Goal: Task Accomplishment & Management: Manage account settings

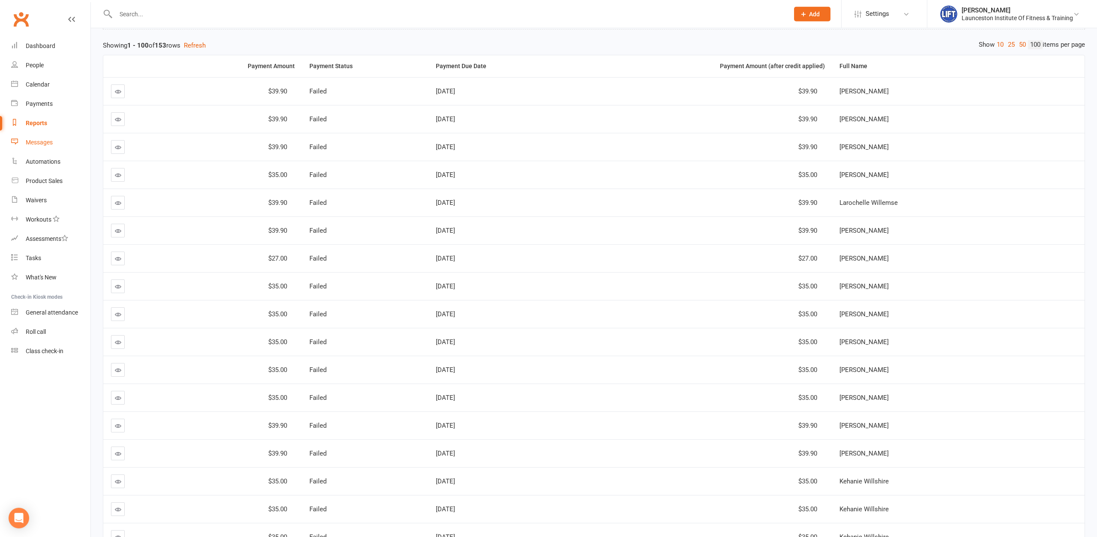
scroll to position [87, 0]
click at [43, 199] on div "Waivers" at bounding box center [36, 200] width 21 height 7
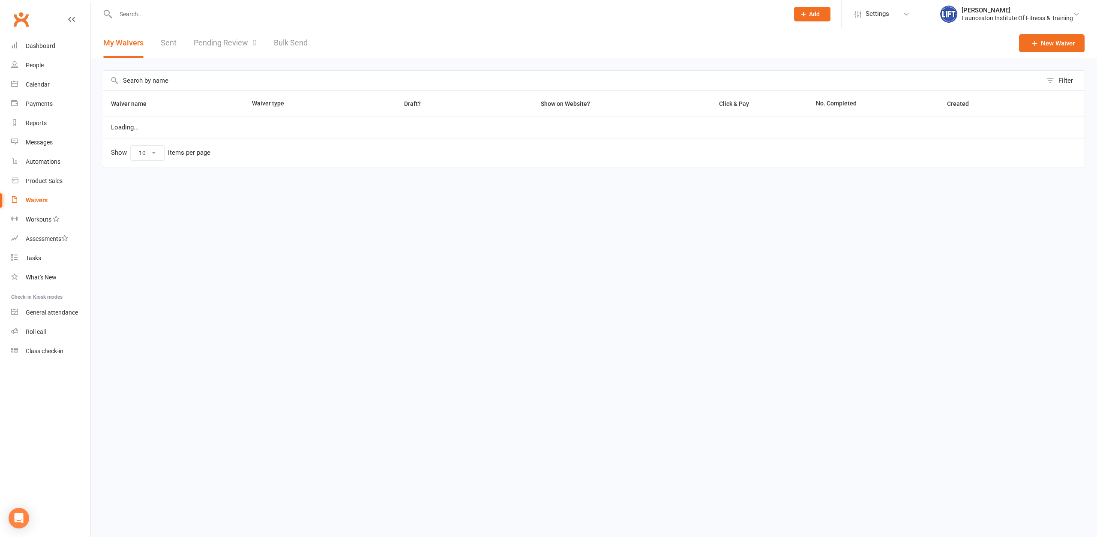
select select "100"
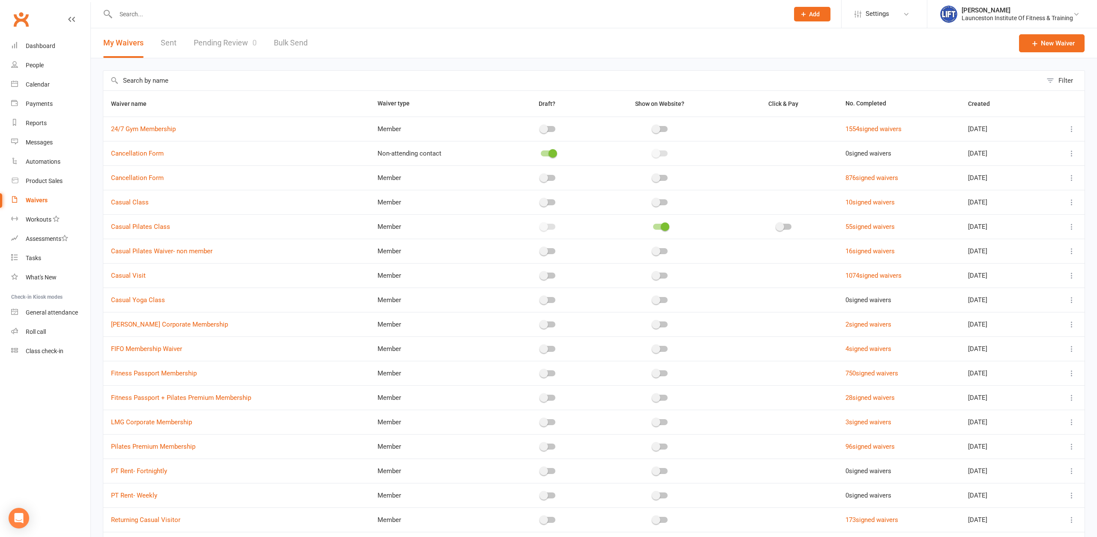
click at [210, 40] on link "Pending Review 0" at bounding box center [225, 43] width 63 height 30
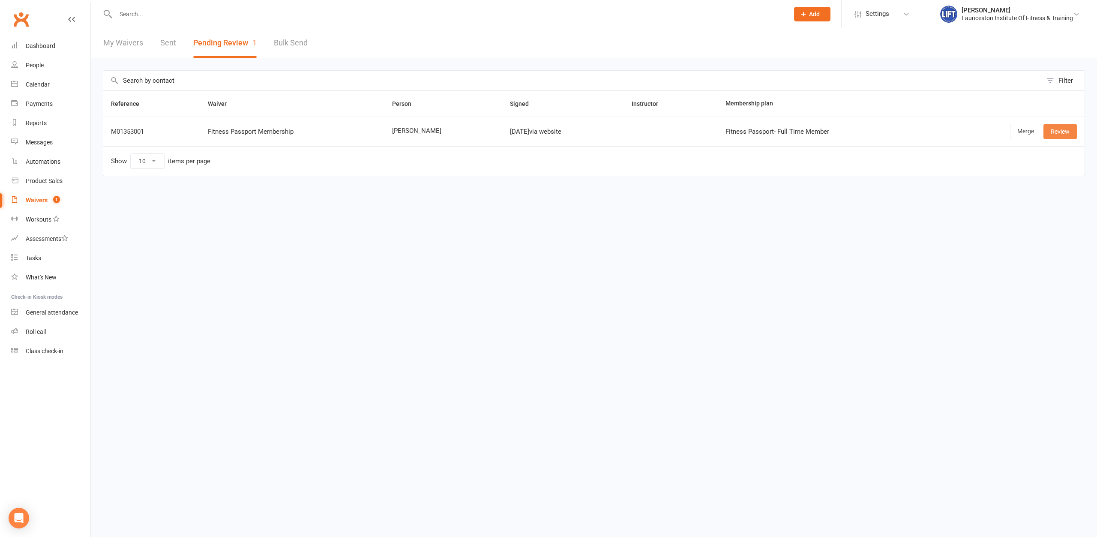
click at [1055, 133] on link "Review" at bounding box center [1060, 131] width 33 height 15
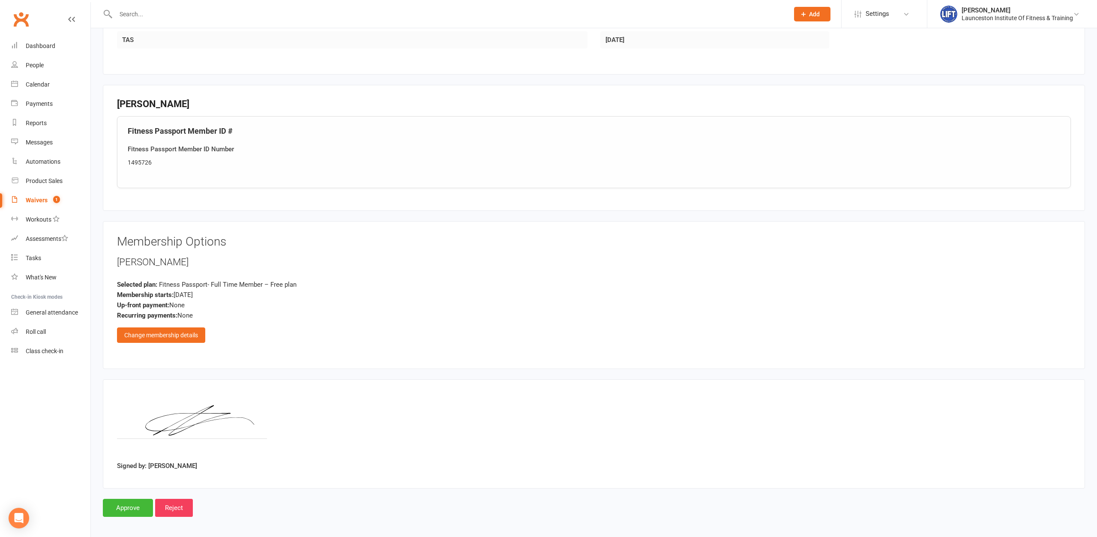
scroll to position [329, 0]
click at [117, 504] on input "Approve" at bounding box center [128, 506] width 50 height 18
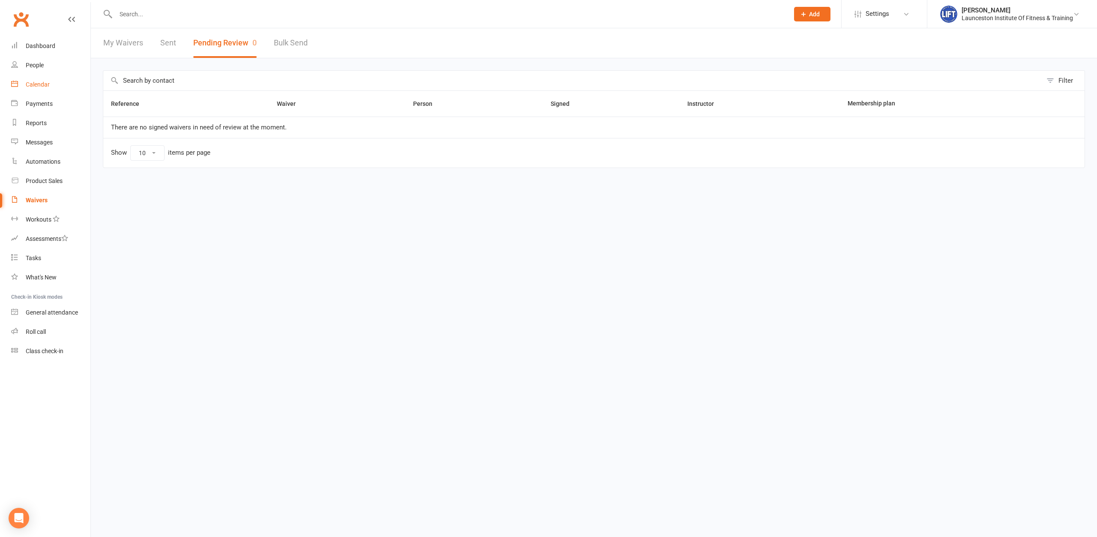
click at [39, 87] on div "Calendar" at bounding box center [38, 84] width 24 height 7
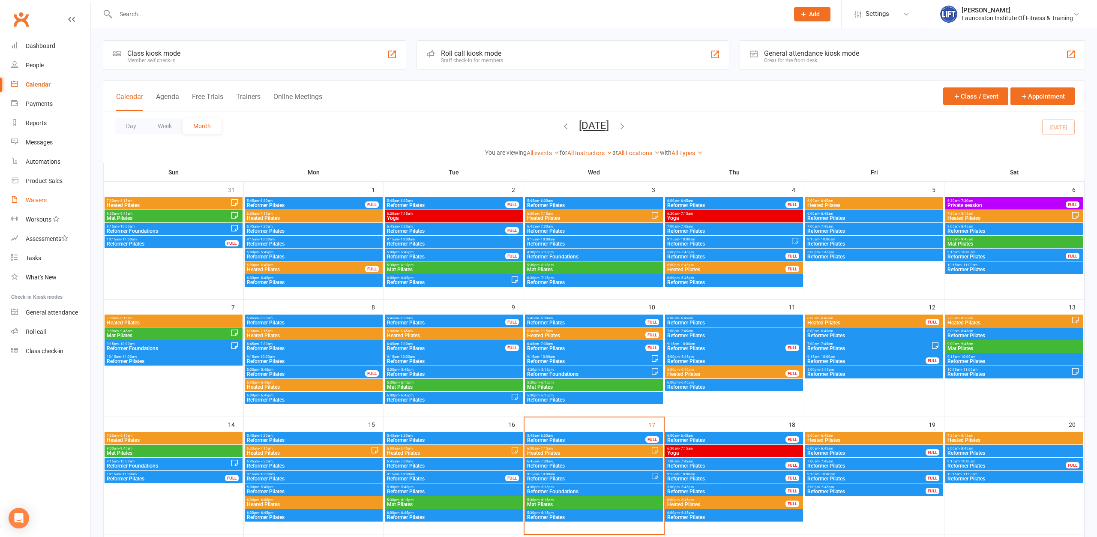
click at [46, 200] on div "Waivers" at bounding box center [36, 200] width 21 height 7
select select "100"
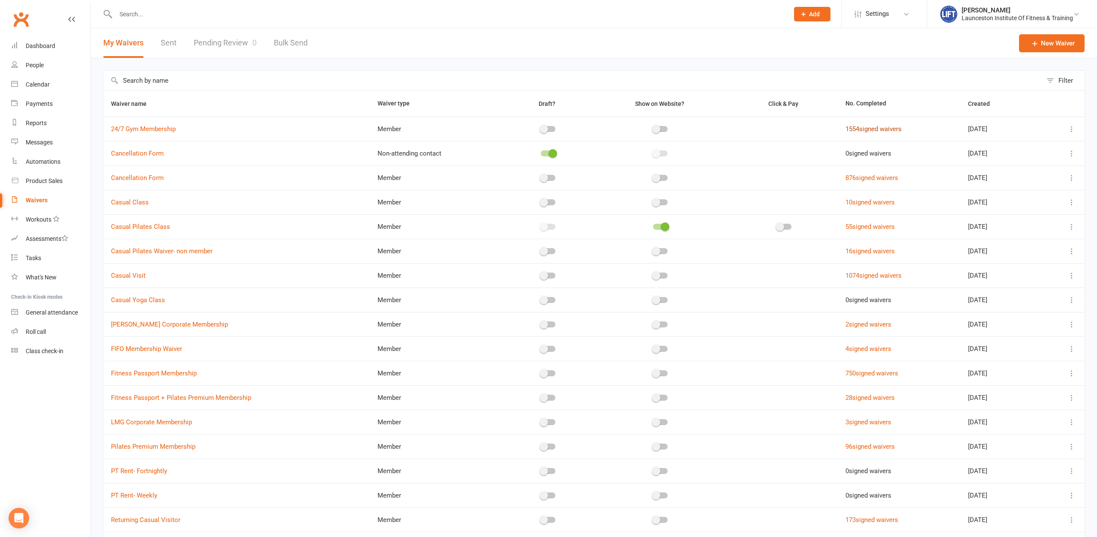
click at [869, 130] on link "1554 signed waivers" at bounding box center [874, 129] width 56 height 8
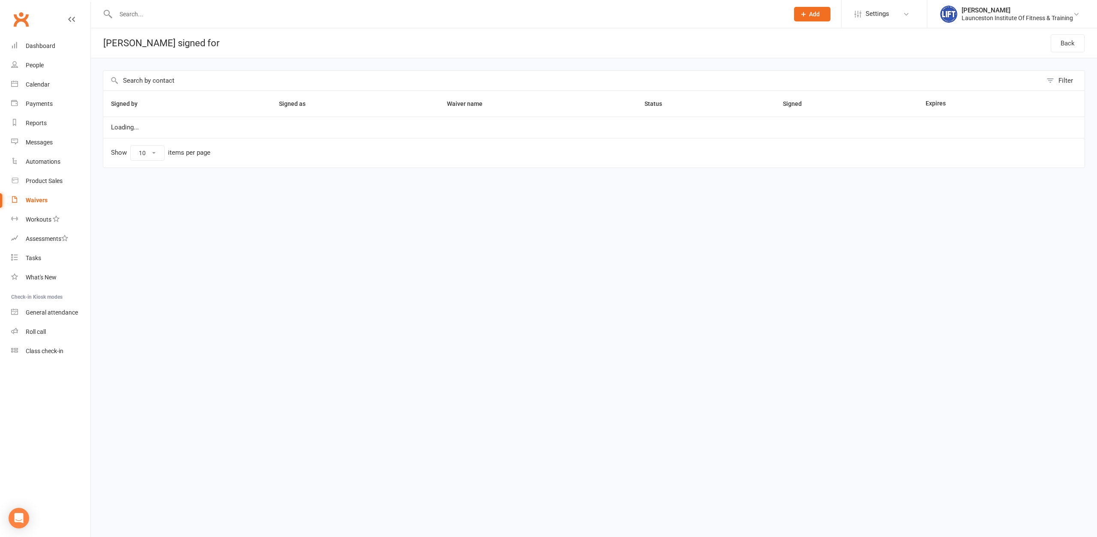
select select "100"
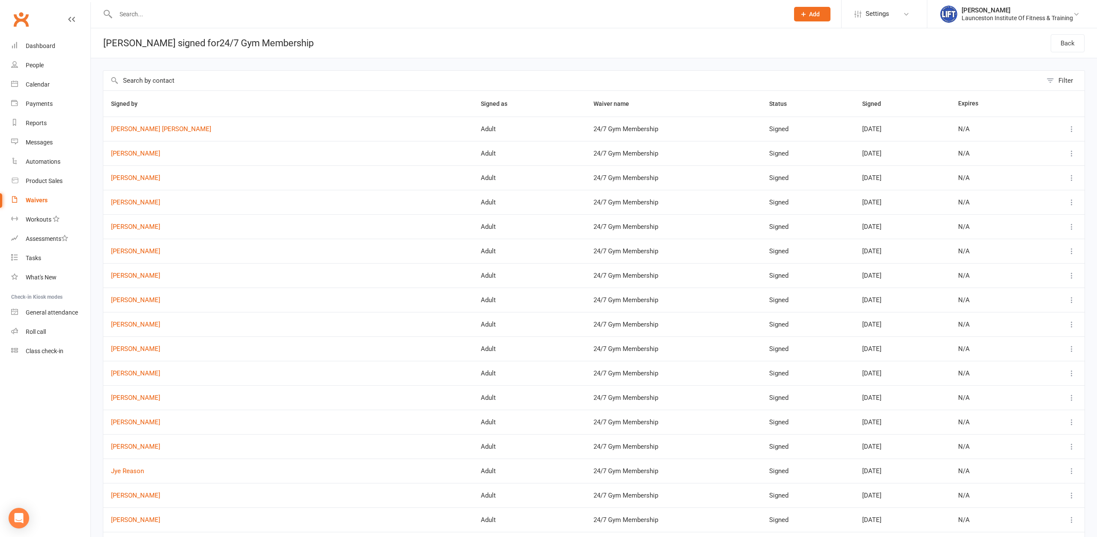
click at [148, 19] on input "text" at bounding box center [448, 14] width 670 height 12
type input "abbie"
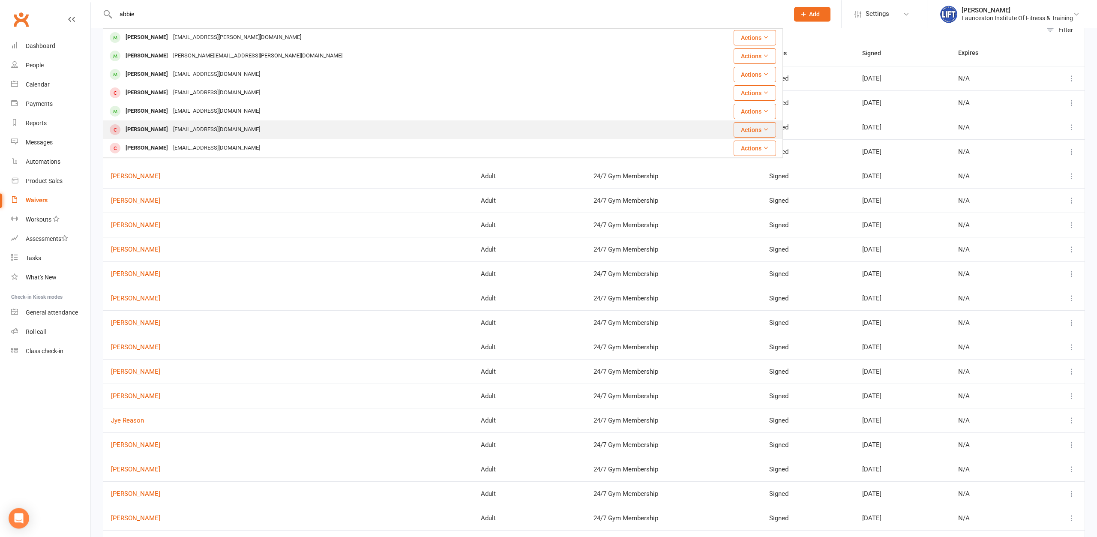
scroll to position [87, 0]
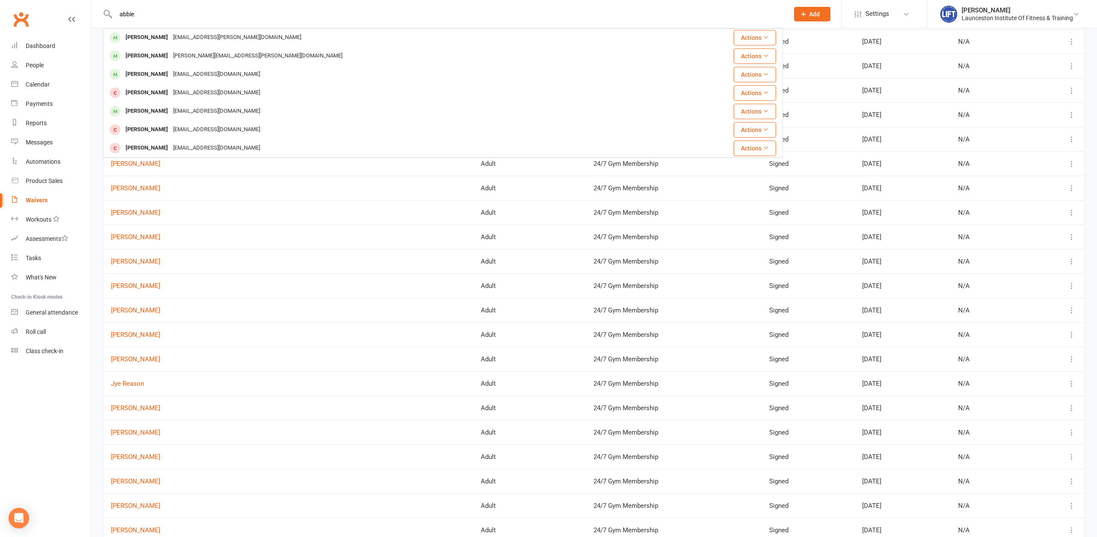
click at [49, 201] on link "Waivers" at bounding box center [50, 200] width 79 height 19
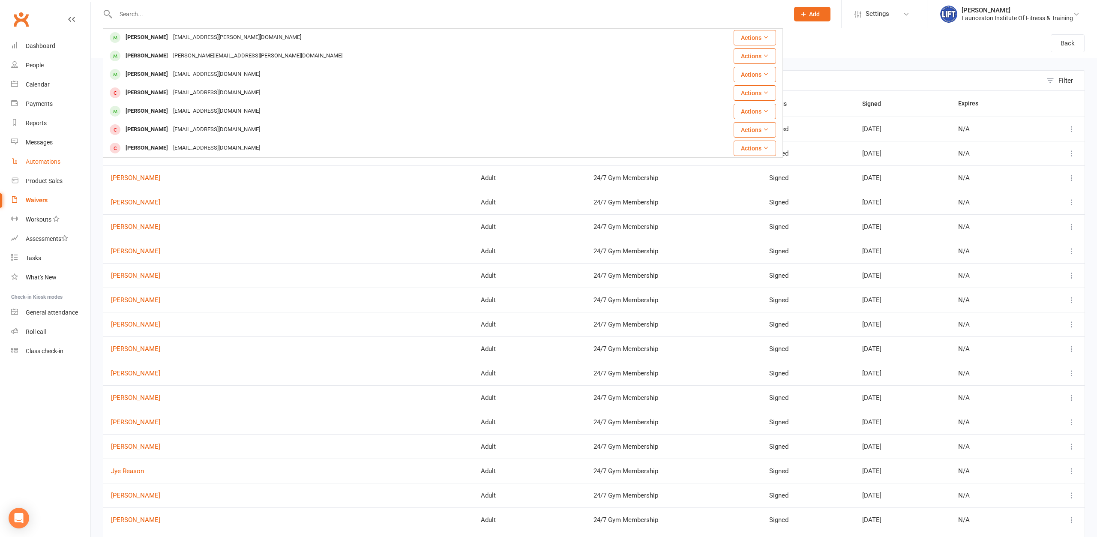
select select "100"
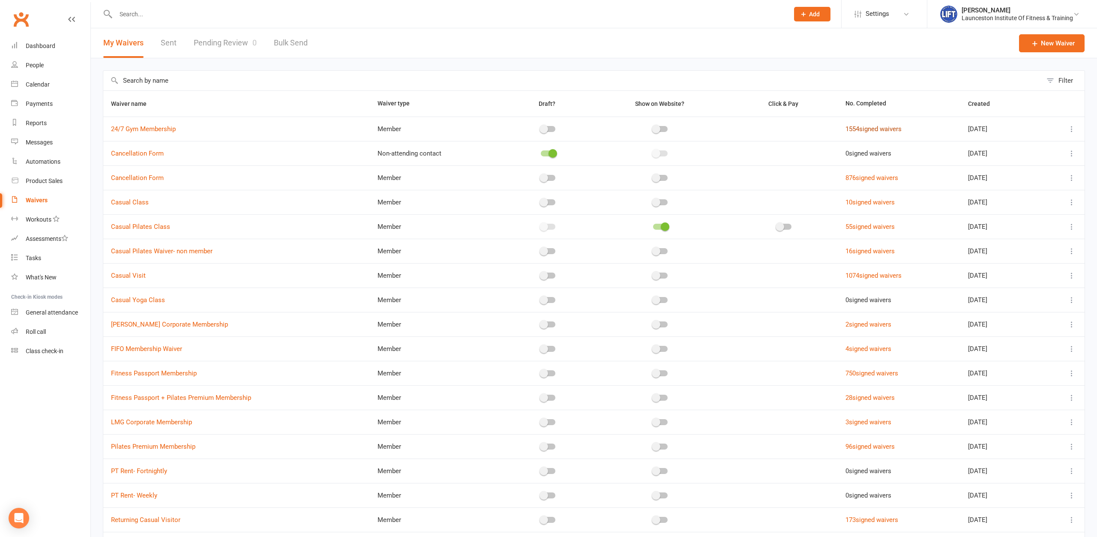
click at [849, 131] on link "1554 signed waivers" at bounding box center [874, 129] width 56 height 8
select select "100"
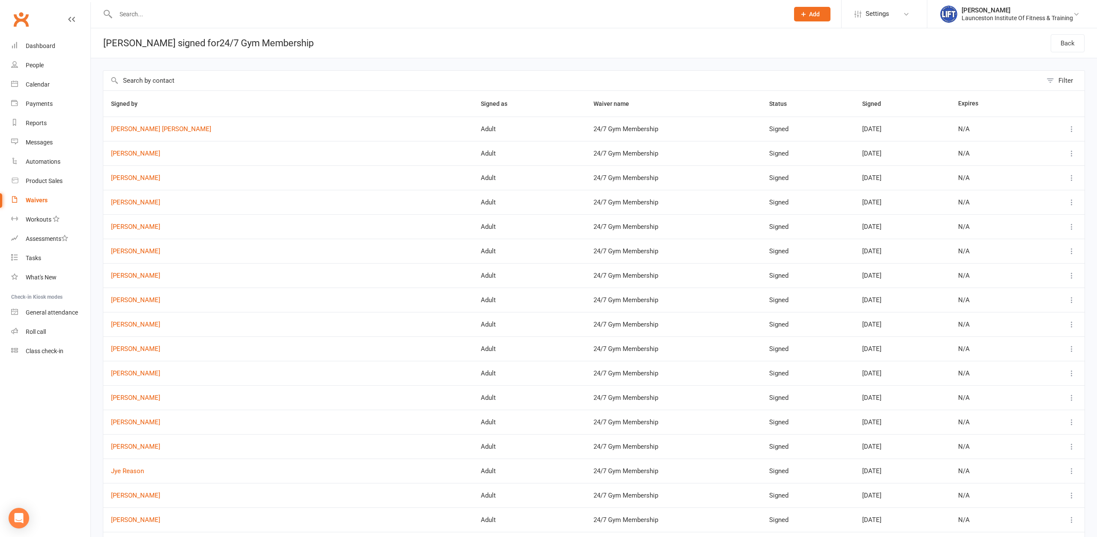
click at [37, 201] on div "Waivers" at bounding box center [37, 200] width 22 height 7
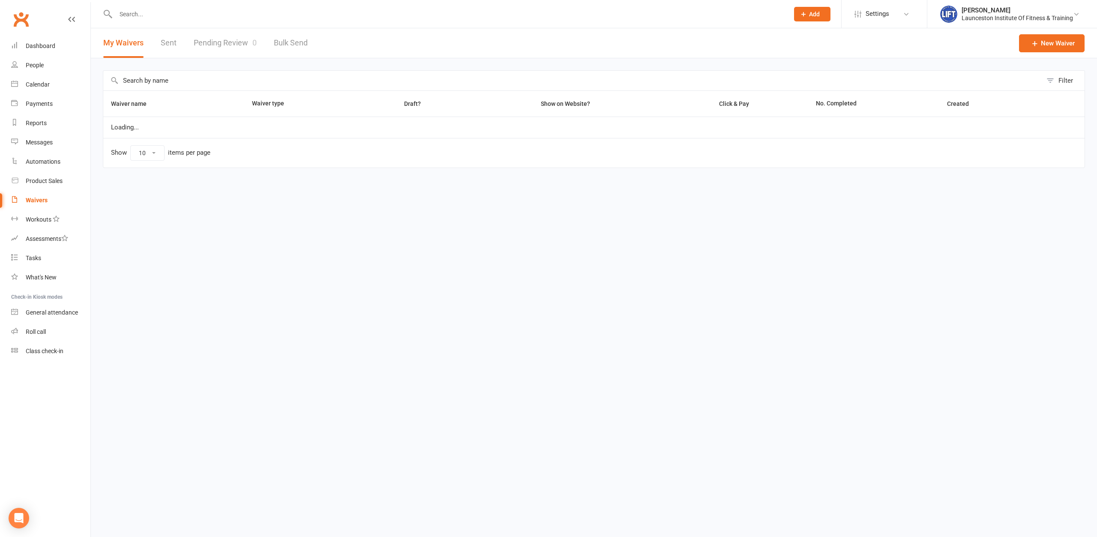
select select "100"
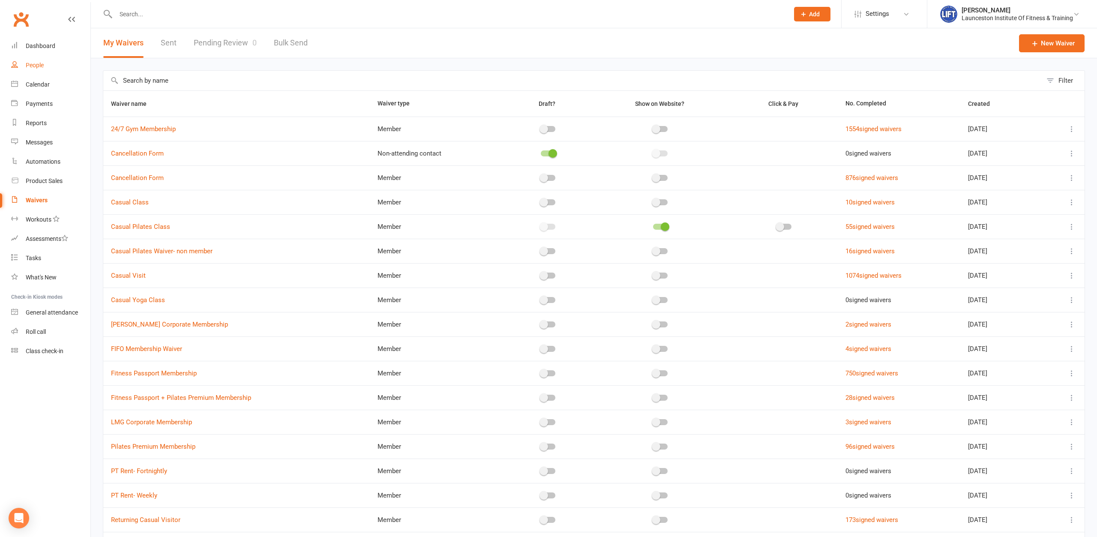
click at [39, 64] on div "People" at bounding box center [35, 65] width 18 height 7
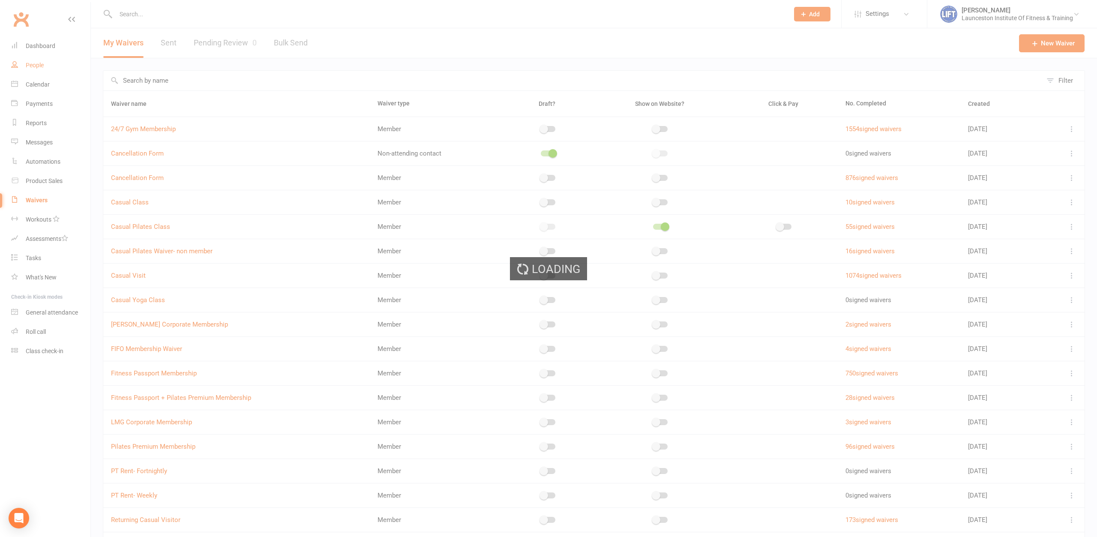
select select "100"
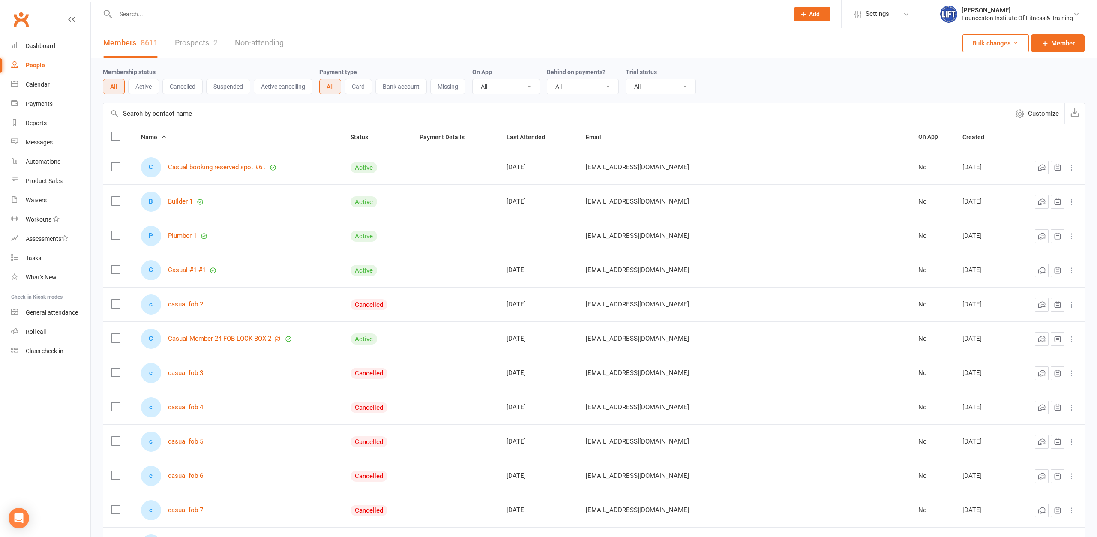
click at [153, 19] on input "text" at bounding box center [448, 14] width 670 height 12
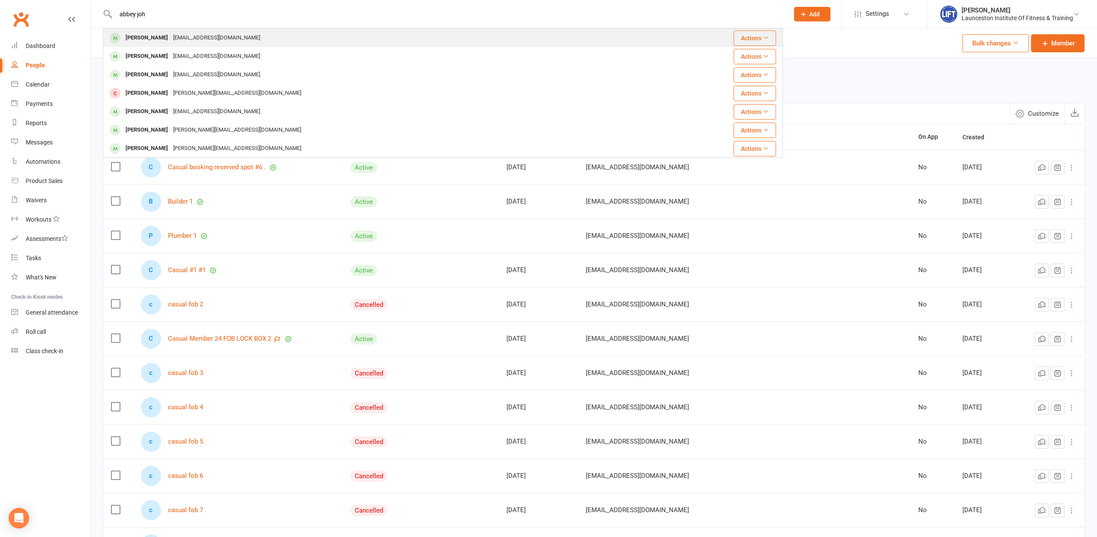
type input "abbey joh"
click at [226, 38] on div "20ajohnson2002@gmail.com" at bounding box center [217, 38] width 92 height 12
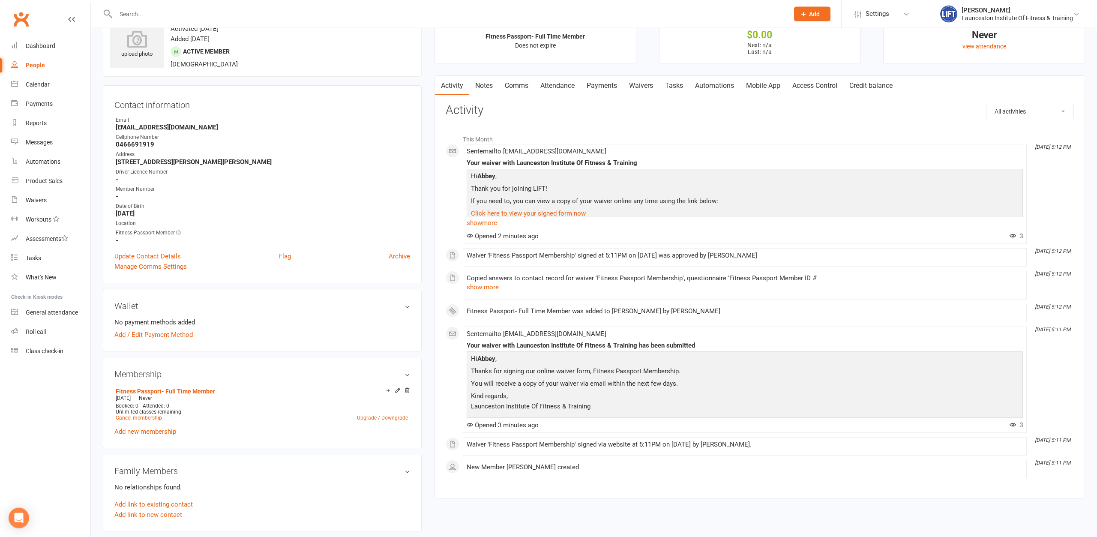
scroll to position [44, 0]
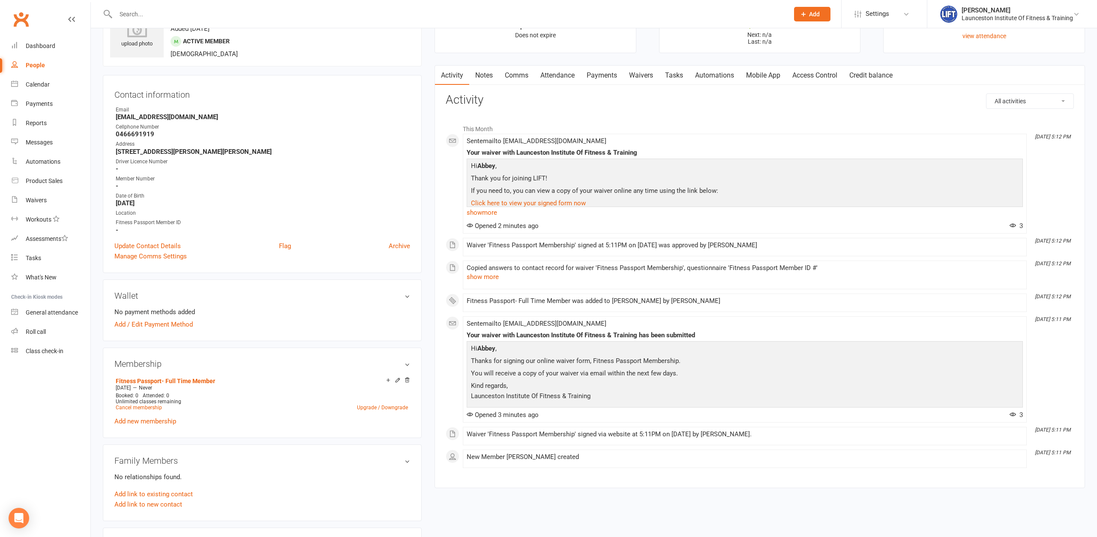
click at [812, 78] on link "Access Control" at bounding box center [814, 76] width 57 height 20
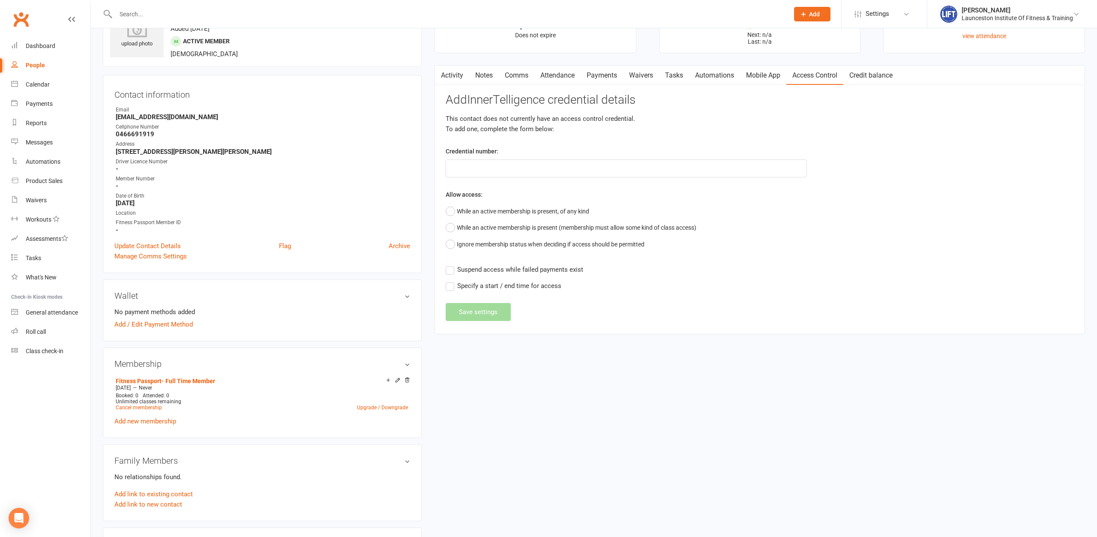
click at [537, 180] on div "Add InnerTelligence credential details This contact does not currently have an …" at bounding box center [760, 207] width 628 height 228
click at [541, 168] on input "text" at bounding box center [626, 168] width 361 height 18
paste input "20000000000000004954186E"
type input "20000000000000004954186E"
click at [453, 210] on button "While an active membership is present, of any kind" at bounding box center [518, 211] width 144 height 16
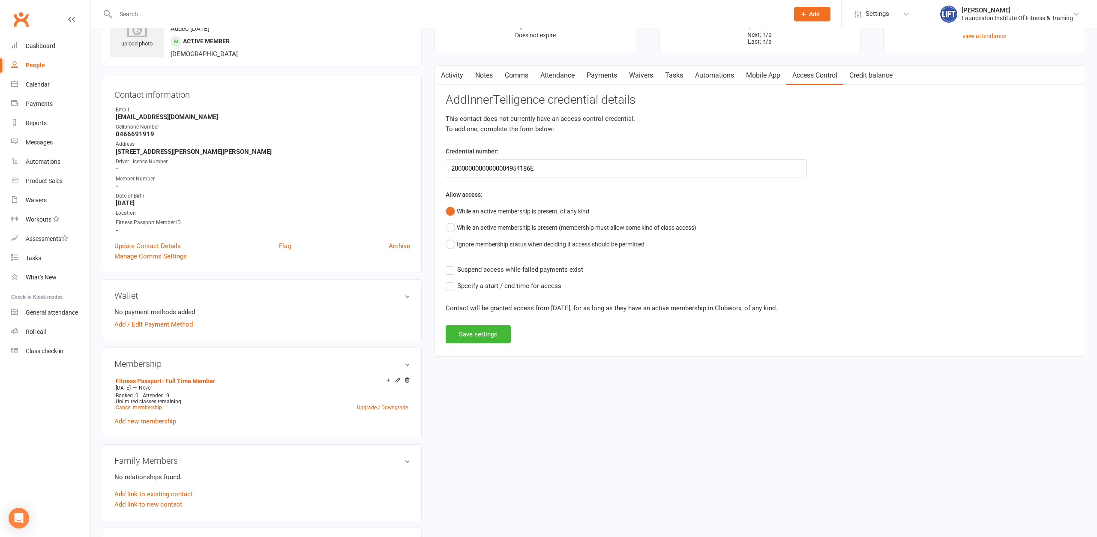
click at [451, 269] on label "Suspend access while failed payments exist" at bounding box center [515, 269] width 138 height 10
click at [451, 264] on input "Suspend access while failed payments exist" at bounding box center [515, 264] width 138 height 0
click at [482, 336] on button "Save settings" at bounding box center [478, 334] width 65 height 18
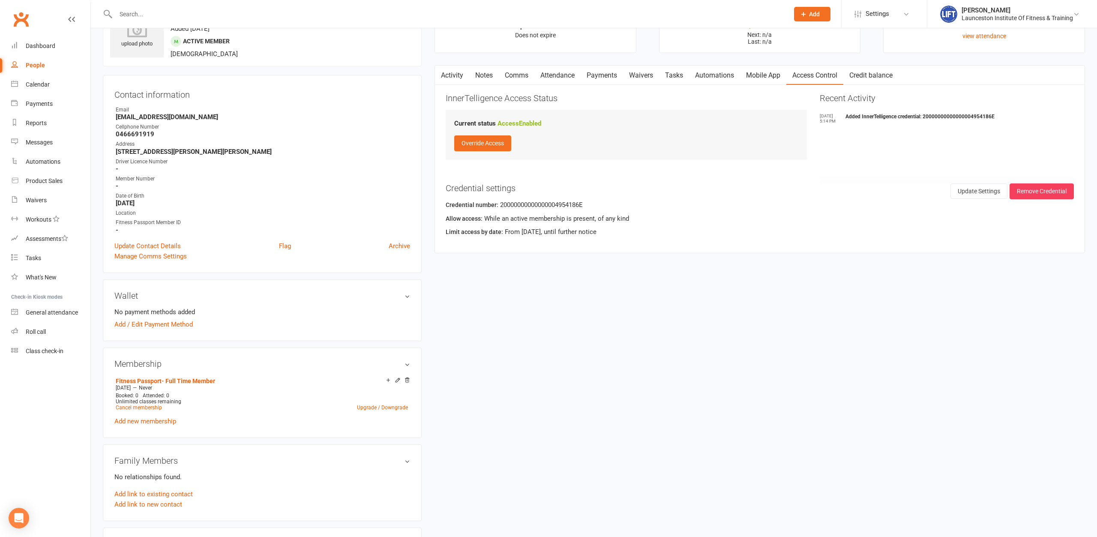
click at [645, 78] on link "Waivers" at bounding box center [641, 76] width 36 height 20
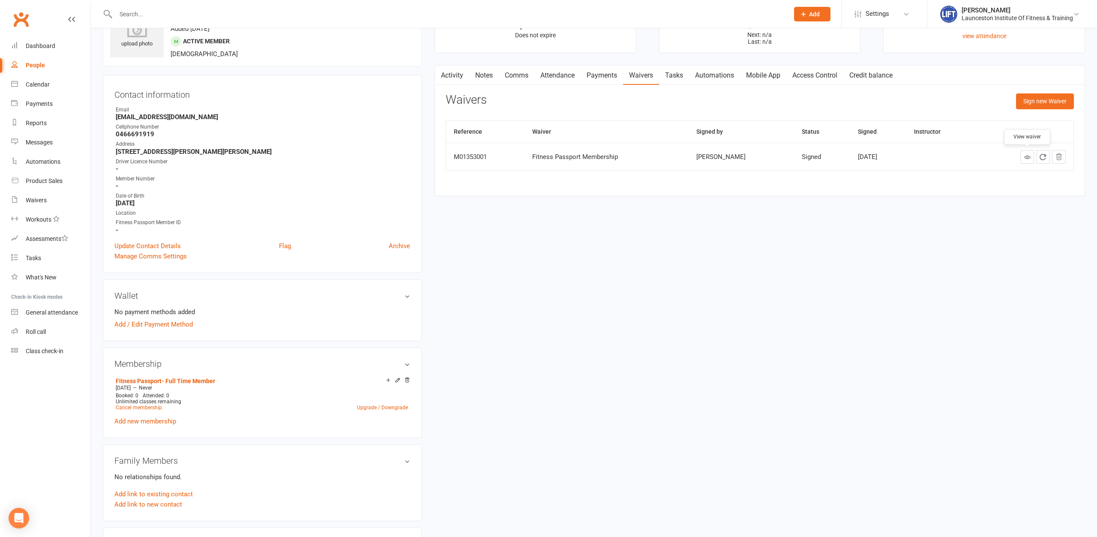
click at [1025, 154] on icon at bounding box center [1027, 157] width 6 height 6
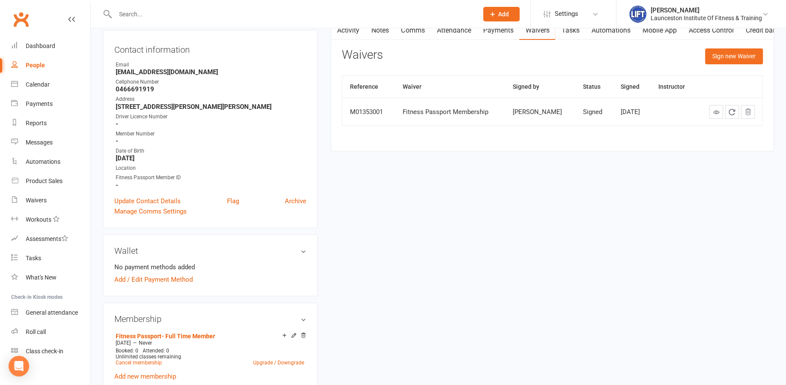
scroll to position [90, 0]
click at [174, 199] on link "Update Contact Details" at bounding box center [147, 200] width 66 height 10
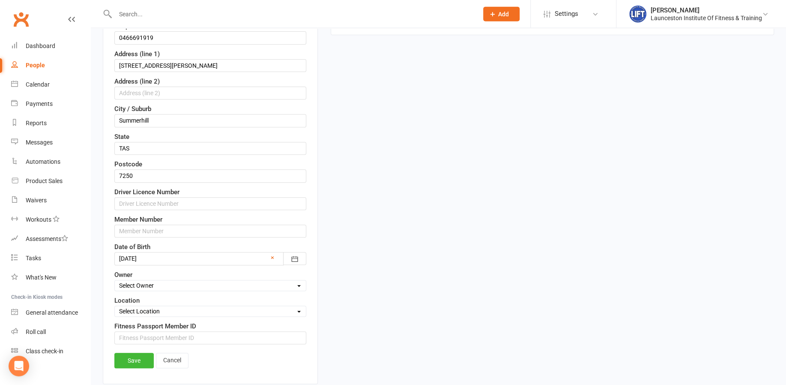
scroll to position [363, 0]
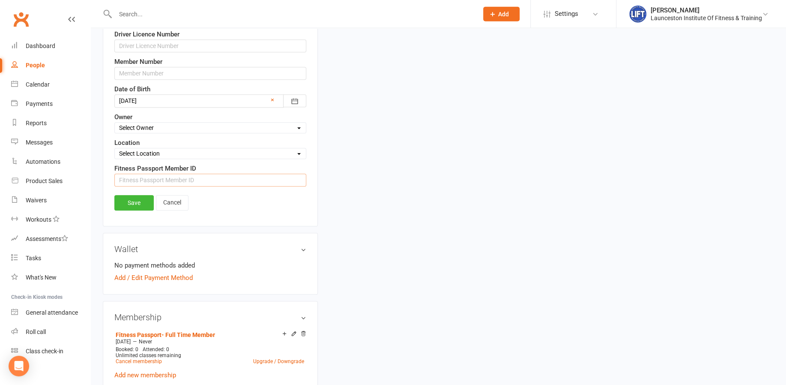
click at [162, 176] on input "string" at bounding box center [210, 180] width 192 height 13
paste input "1495726"
type input "1495726"
click at [141, 201] on link "Save" at bounding box center [133, 202] width 39 height 15
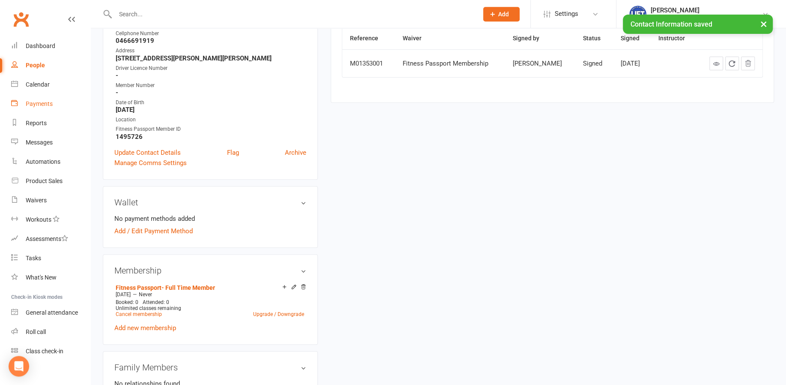
scroll to position [132, 0]
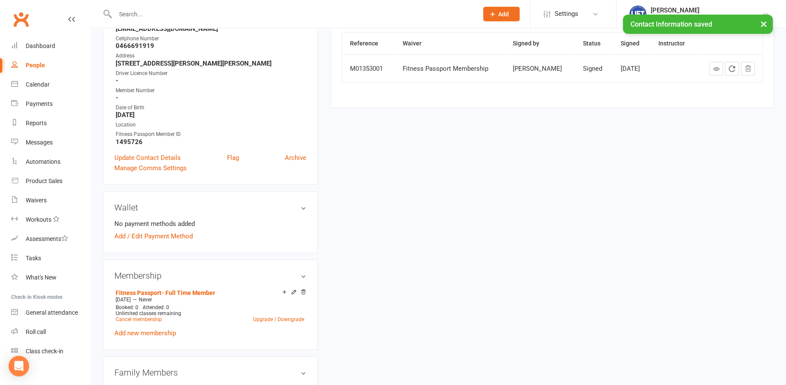
click at [42, 66] on div "People" at bounding box center [35, 65] width 19 height 7
select select "100"
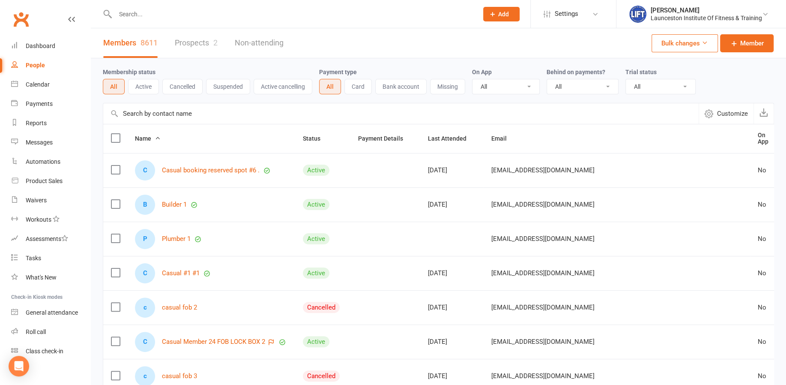
click at [156, 12] on input "text" at bounding box center [293, 14] width 360 height 12
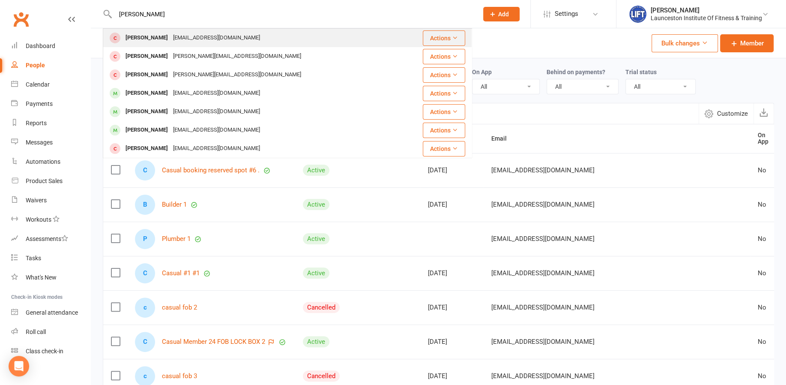
type input "adam bod"
click at [139, 39] on div "Adam Bodnar" at bounding box center [147, 38] width 48 height 12
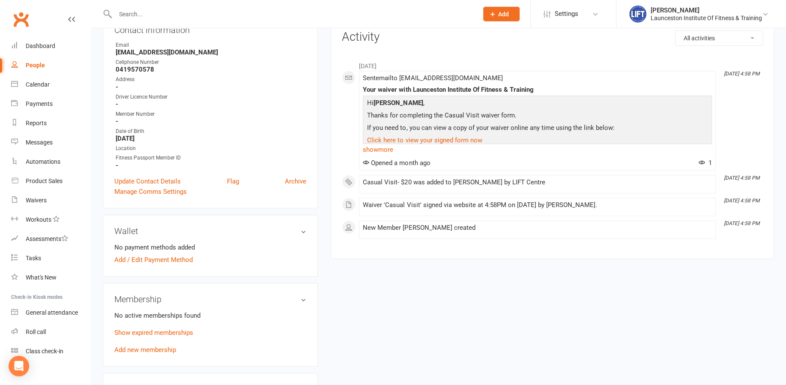
scroll to position [138, 0]
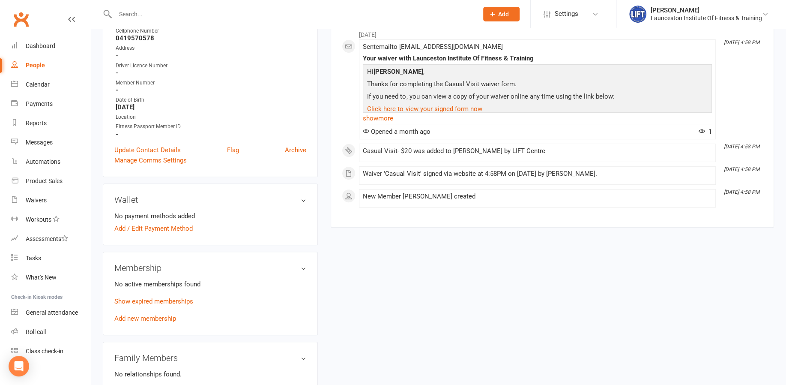
click at [143, 312] on div "No active memberships found Show expired memberships Add new membership" at bounding box center [210, 301] width 192 height 45
click at [143, 319] on link "Add new membership" at bounding box center [145, 319] width 62 height 8
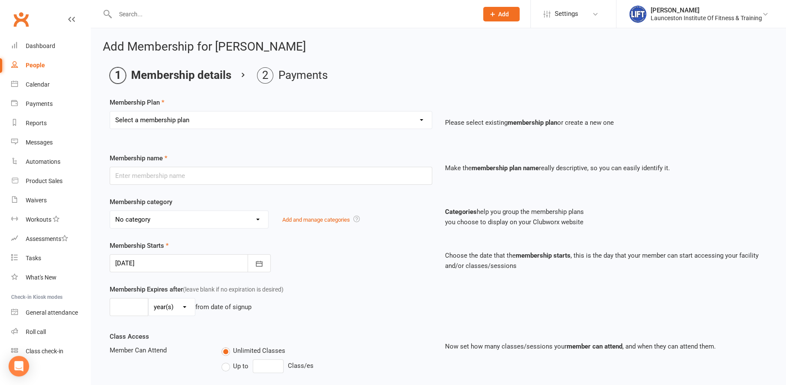
click at [110, 111] on select "Select a membership plan Create new Membership Plan 24/7 Gym Membership Pilates…" at bounding box center [271, 119] width 322 height 17
select select "6"
click option "Upfront 24/7 Gym 1 Month- $99" at bounding box center [0, 0] width 0 height 0
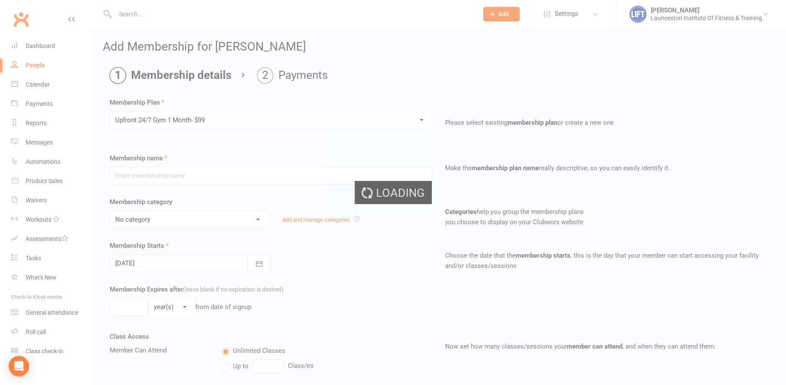
type input "Upfront 24/7 Gym 1 Month- $99"
select select "31"
type input "1"
select select "2"
type input "1"
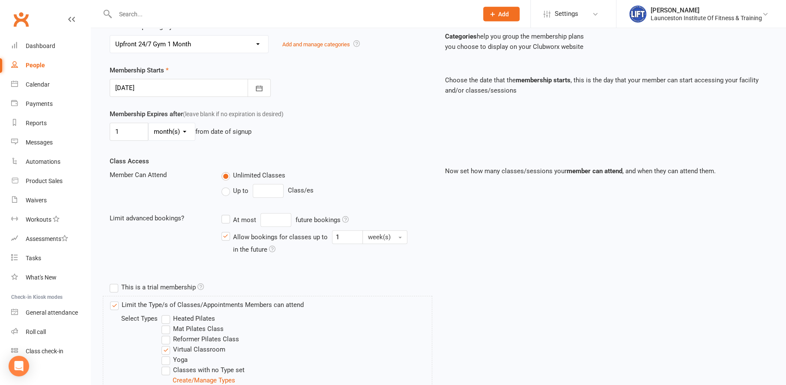
scroll to position [294, 0]
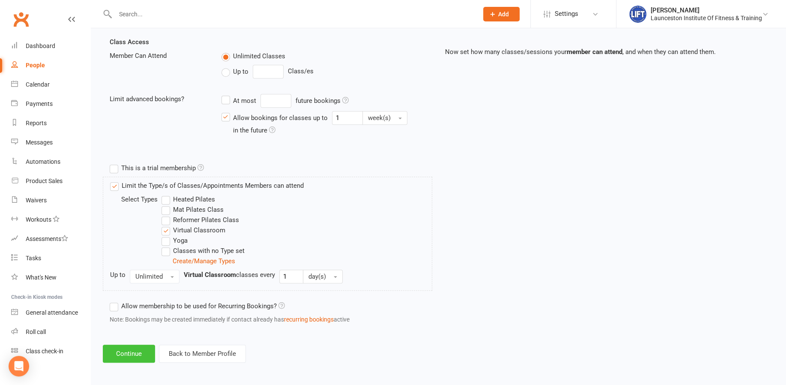
click at [128, 353] on button "Continue" at bounding box center [129, 354] width 52 height 18
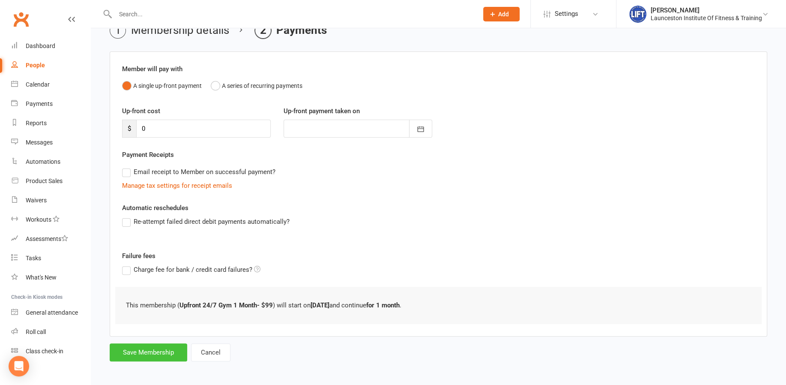
scroll to position [46, 0]
click at [163, 353] on button "Save Membership" at bounding box center [149, 351] width 78 height 18
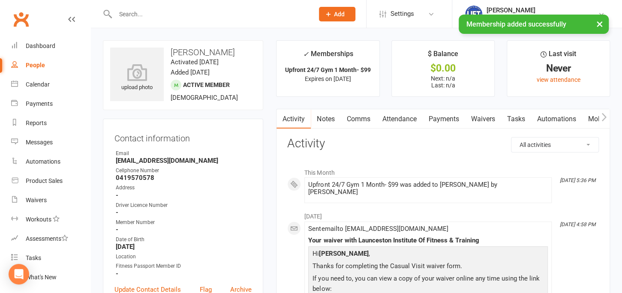
click at [599, 23] on button "×" at bounding box center [599, 24] width 15 height 18
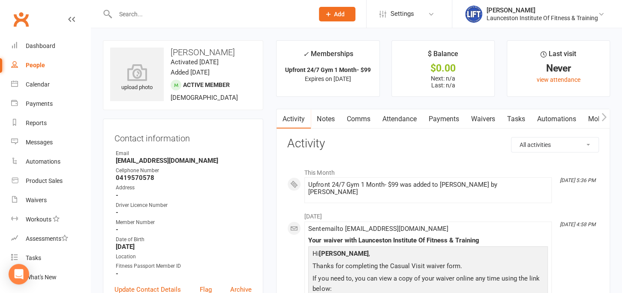
click at [552, 114] on link "Automations" at bounding box center [556, 119] width 51 height 20
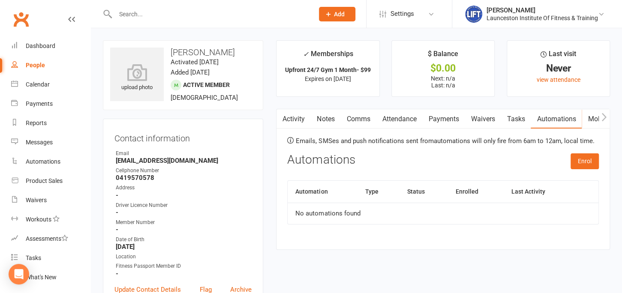
click at [606, 116] on icon "button" at bounding box center [604, 117] width 5 height 8
click at [535, 120] on link "Mobile App" at bounding box center [540, 119] width 46 height 20
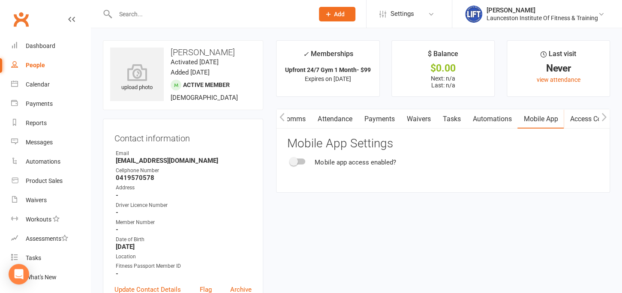
drag, startPoint x: 583, startPoint y: 123, endPoint x: 548, endPoint y: 132, distance: 36.6
click at [582, 123] on link "Access Control" at bounding box center [592, 119] width 57 height 20
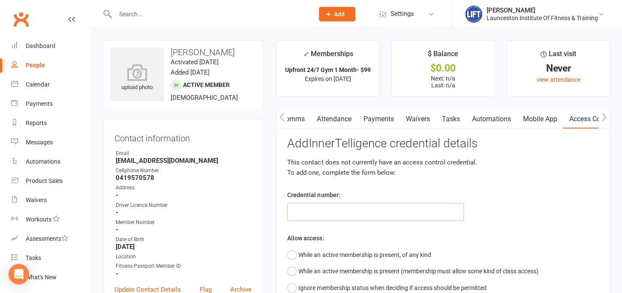
click at [351, 212] on input "text" at bounding box center [375, 212] width 176 height 18
click at [318, 217] on input "text" at bounding box center [375, 212] width 176 height 18
paste input "2000000000000000498932DE"
type input "2000000000000000498932DE"
click at [299, 254] on button "While an active membership is present, of any kind" at bounding box center [359, 255] width 144 height 16
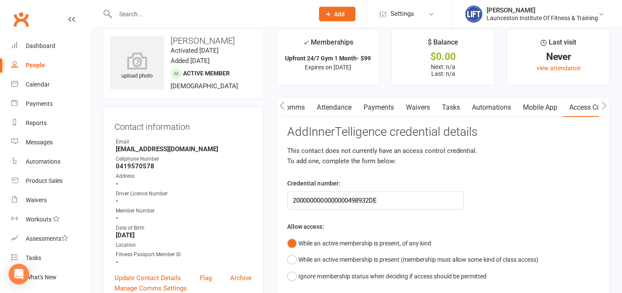
scroll to position [135, 0]
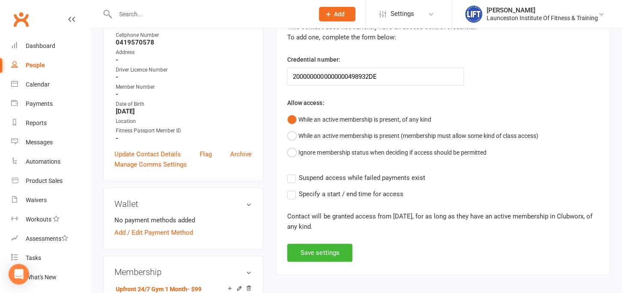
click at [290, 178] on label "Suspend access while failed payments exist" at bounding box center [356, 178] width 138 height 10
click at [290, 173] on input "Suspend access while failed payments exist" at bounding box center [356, 173] width 138 height 0
click at [312, 256] on button "Save settings" at bounding box center [319, 253] width 65 height 18
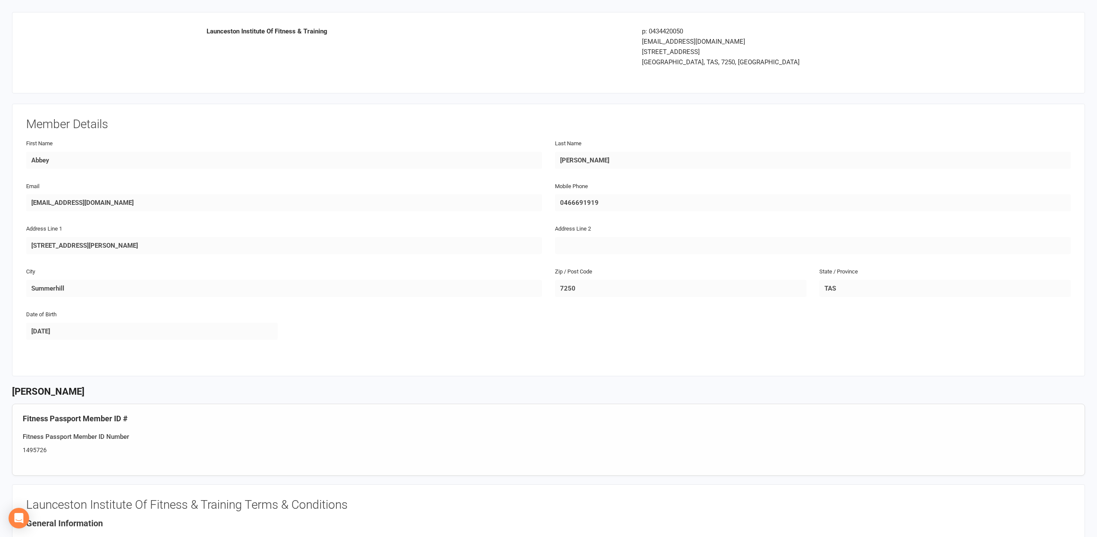
scroll to position [262, 0]
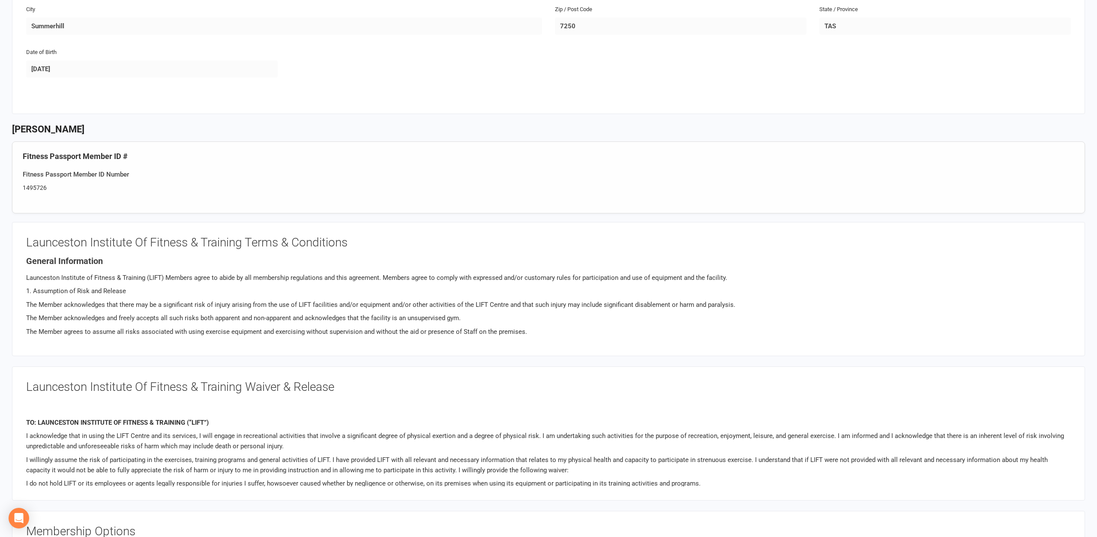
click at [47, 192] on div "Fitness Passport Member ID # Fitness Passport Member ID Number 1495726" at bounding box center [548, 177] width 1073 height 72
drag, startPoint x: 48, startPoint y: 184, endPoint x: 6, endPoint y: 188, distance: 42.2
click at [6, 188] on div "Launceston Institute Of Fitness & Training p: 0434420050 admin@liftcentre.com.a…" at bounding box center [548, 265] width 1097 height 1055
copy div "1495726"
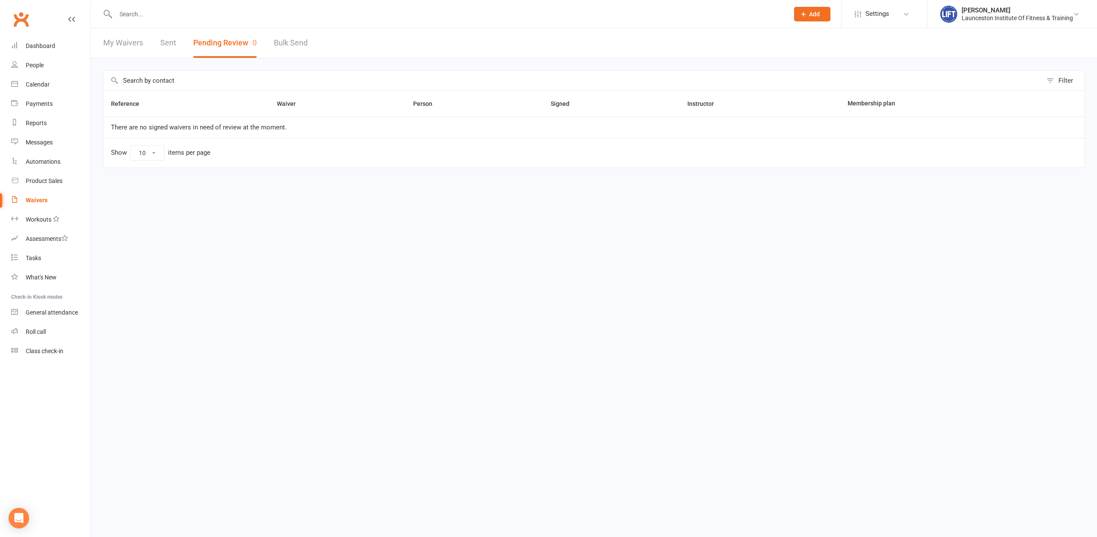
click at [156, 23] on div at bounding box center [443, 14] width 680 height 28
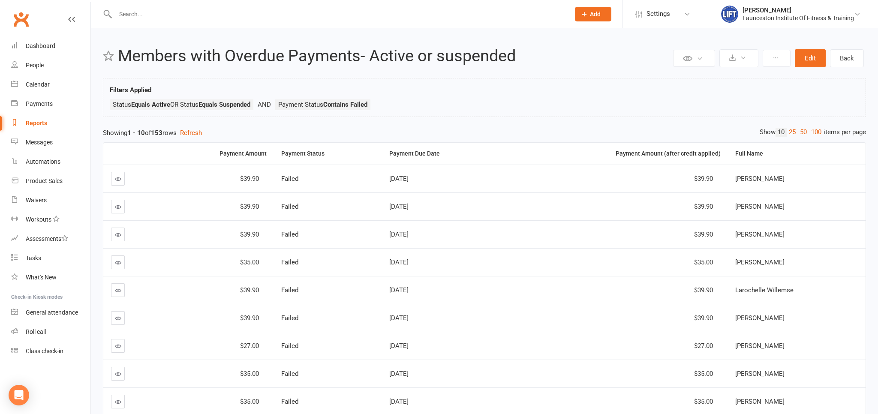
click at [136, 12] on input "text" at bounding box center [338, 14] width 451 height 12
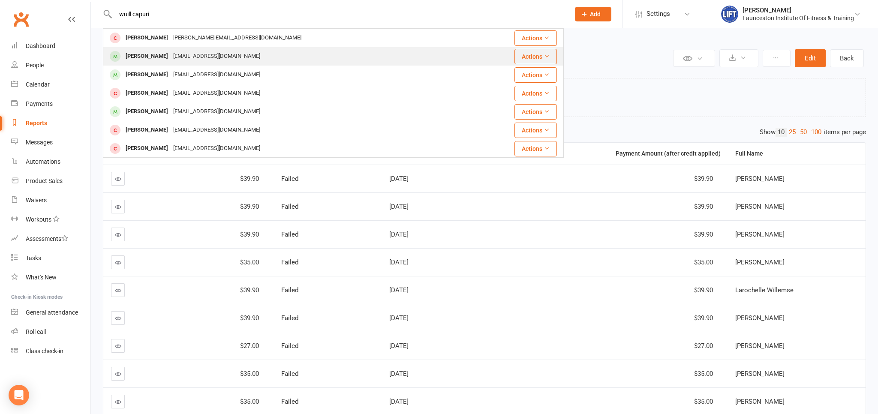
type input "wuill [PERSON_NAME]"
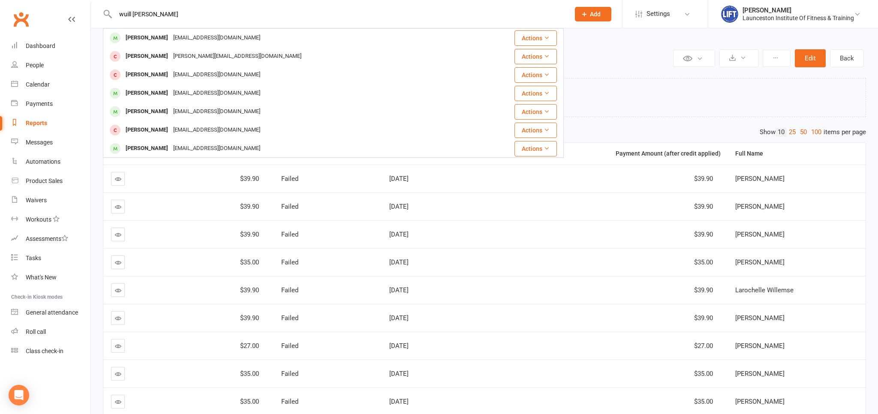
drag, startPoint x: 149, startPoint y: 18, endPoint x: 121, endPoint y: 14, distance: 27.6
click at [121, 14] on input "wuill [PERSON_NAME]" at bounding box center [338, 14] width 451 height 12
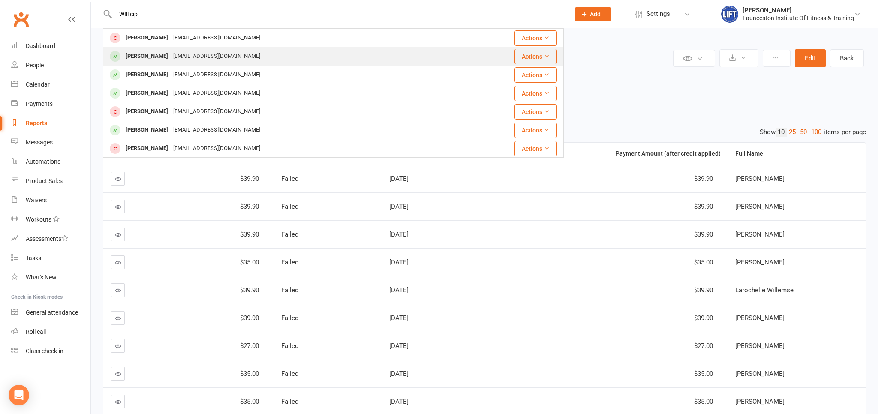
type input "WIll cip"
click at [175, 57] on div "wilcipura2@gmail.com" at bounding box center [217, 56] width 92 height 12
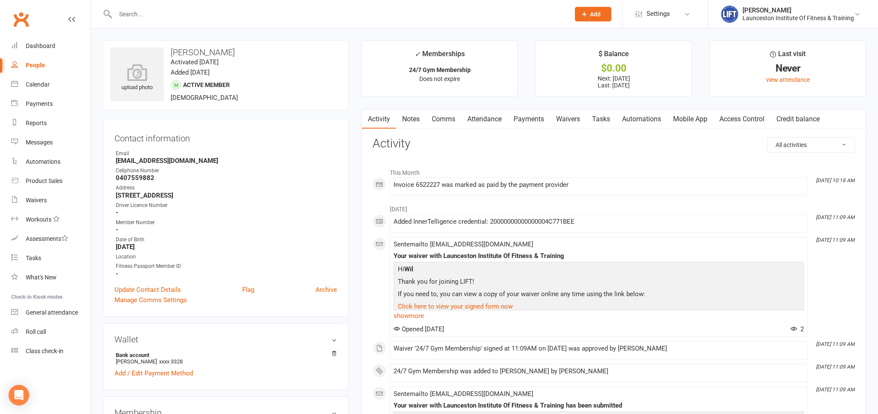
click at [750, 126] on link "Access Control" at bounding box center [741, 119] width 57 height 20
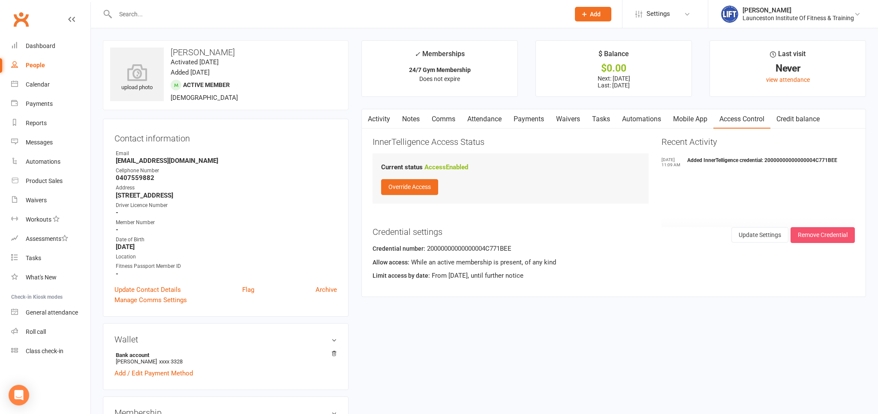
click at [813, 240] on button "Remove Credential" at bounding box center [822, 234] width 64 height 15
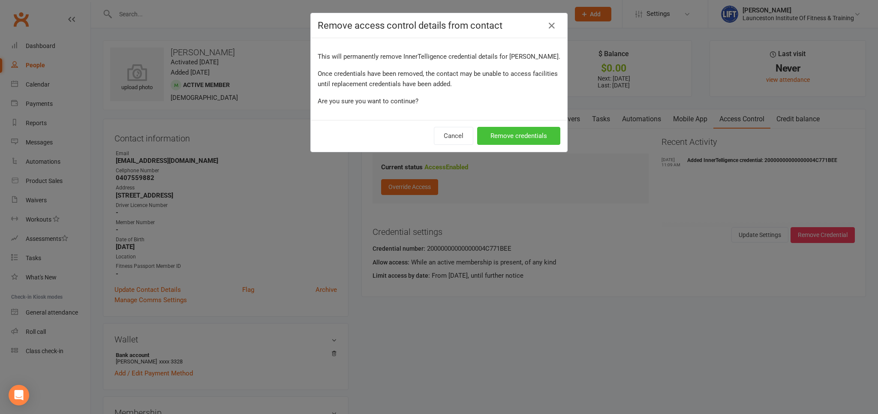
click at [501, 125] on div "Cancel Remove credentials" at bounding box center [439, 136] width 256 height 32
click at [507, 132] on button "Remove credentials" at bounding box center [518, 136] width 83 height 18
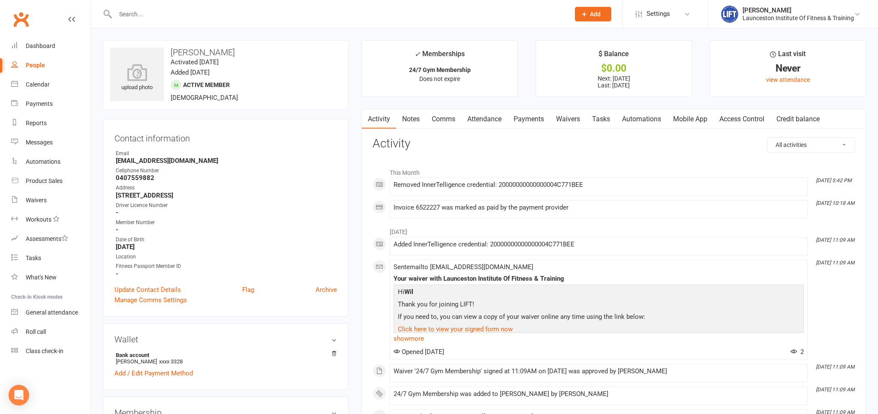
click at [738, 123] on link "Access Control" at bounding box center [741, 119] width 57 height 20
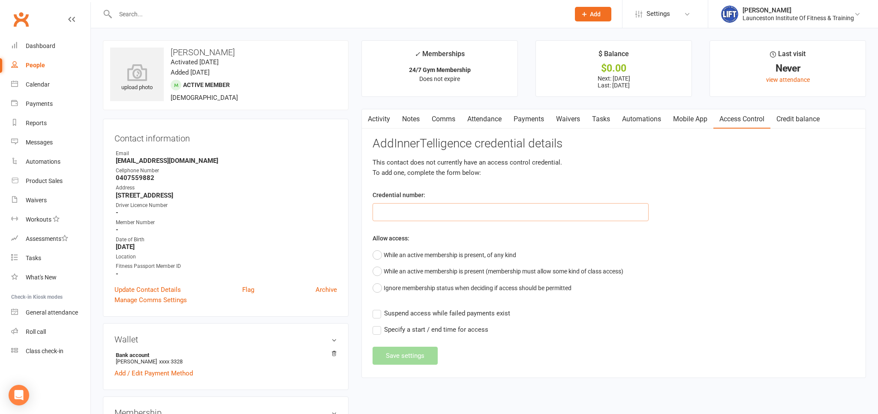
click at [423, 216] on input "text" at bounding box center [510, 212] width 276 height 18
click at [464, 209] on input "text" at bounding box center [510, 212] width 276 height 18
paste input "20000000000000004C7A497E"
type input "20000000000000004C7A497E"
click at [440, 253] on button "While an active membership is present, of any kind" at bounding box center [444, 255] width 144 height 16
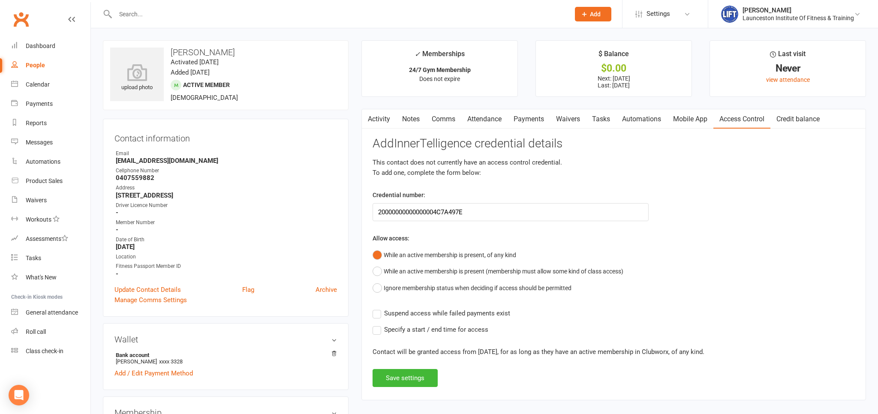
click at [375, 313] on label "Suspend access while failed payments exist" at bounding box center [441, 313] width 138 height 10
click at [375, 308] on input "Suspend access while failed payments exist" at bounding box center [441, 308] width 138 height 0
click at [402, 377] on button "Save settings" at bounding box center [404, 378] width 65 height 18
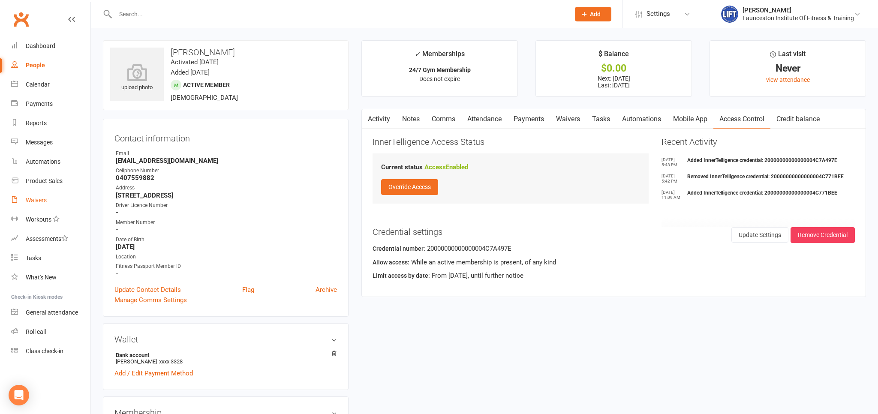
drag, startPoint x: 42, startPoint y: 209, endPoint x: 42, endPoint y: 197, distance: 12.0
click at [42, 208] on link "Waivers" at bounding box center [50, 200] width 79 height 19
select select "100"
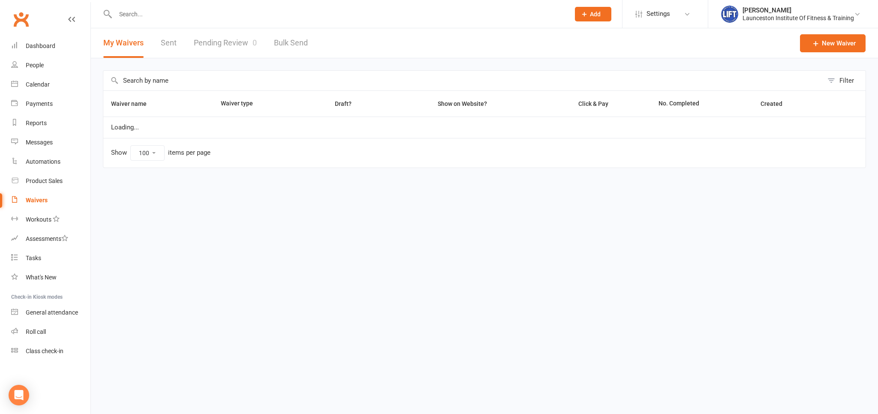
click at [214, 39] on link "Pending Review 0" at bounding box center [225, 43] width 63 height 30
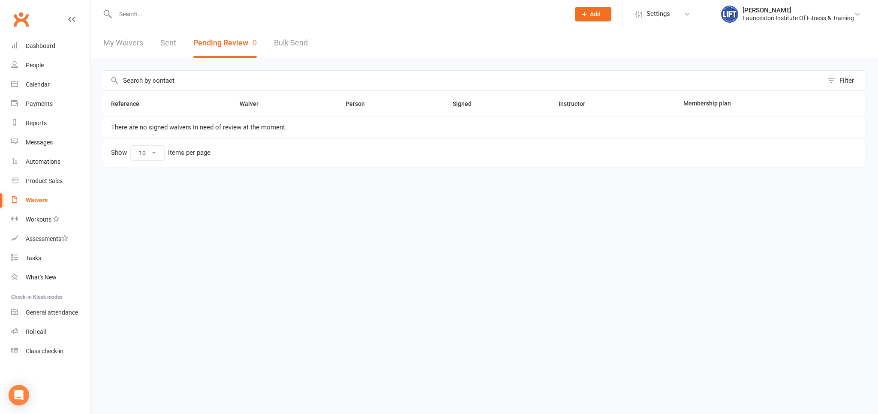
click at [300, 37] on link "Bulk Send" at bounding box center [291, 43] width 34 height 30
select select "active_members"
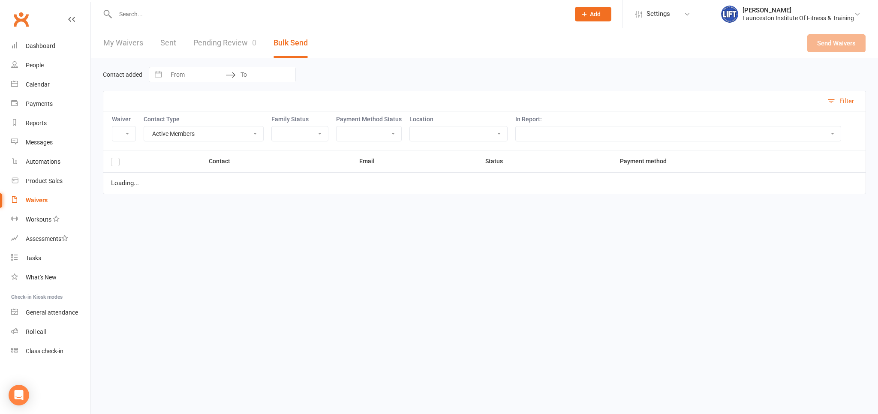
click at [220, 37] on link "Pending Review 0" at bounding box center [224, 43] width 63 height 30
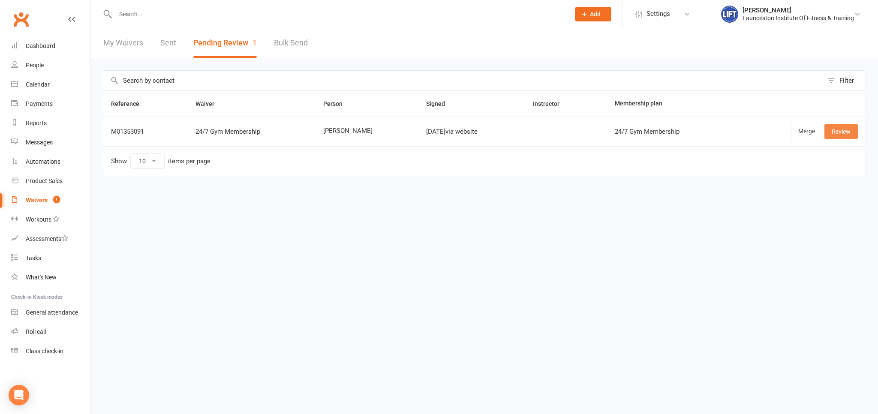
drag, startPoint x: 838, startPoint y: 130, endPoint x: 822, endPoint y: 132, distance: 16.4
click at [832, 130] on link "Review" at bounding box center [840, 131] width 33 height 15
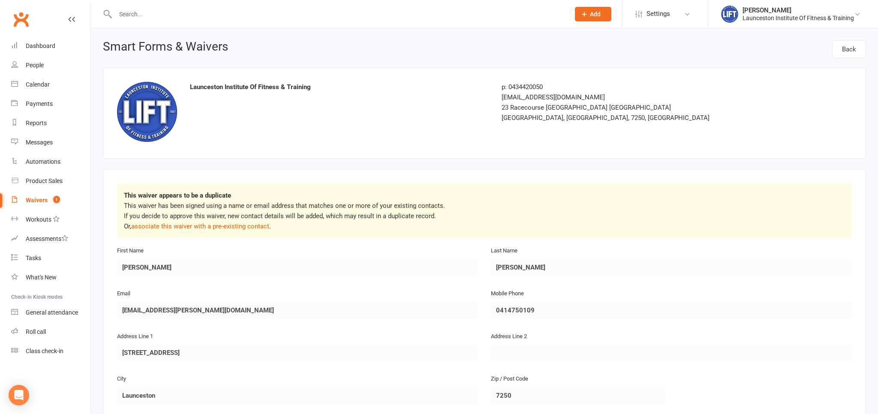
click at [215, 222] on p "This waiver has been signed using a name or email address that matches one or m…" at bounding box center [484, 216] width 721 height 31
drag, startPoint x: 223, startPoint y: 235, endPoint x: 216, endPoint y: 222, distance: 14.4
click at [222, 234] on div "This waiver appears to be a duplicate This waiver has been signed using a name …" at bounding box center [484, 210] width 735 height 55
click at [216, 222] on link "associate this waiver with a pre-existing contact" at bounding box center [200, 226] width 138 height 8
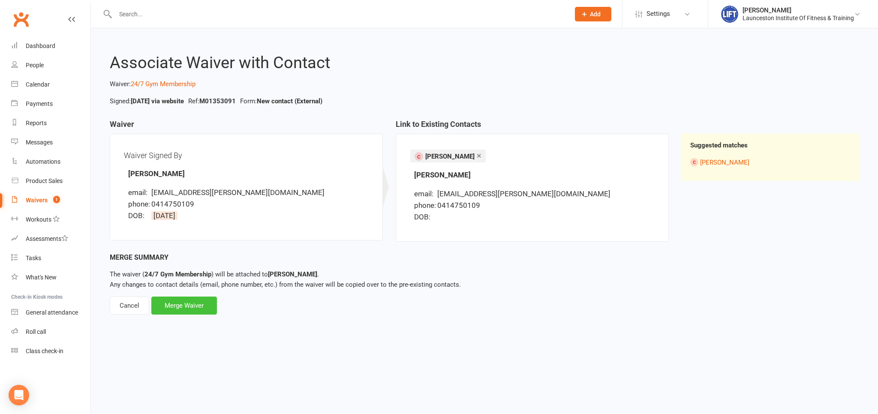
click at [183, 304] on div "Merge Waiver" at bounding box center [184, 306] width 66 height 18
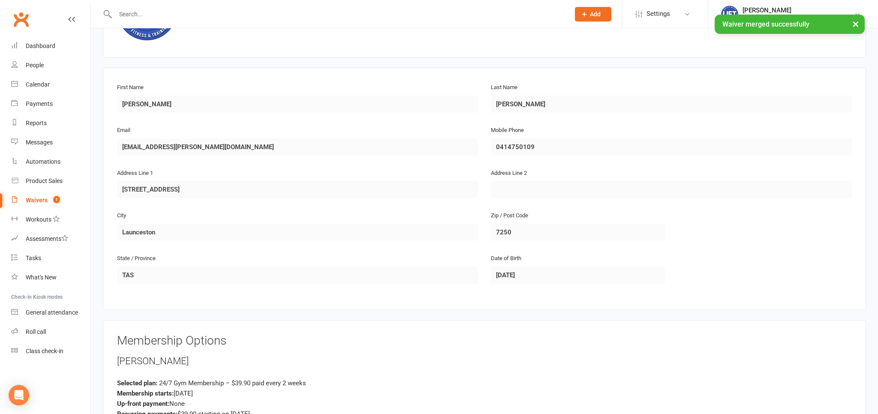
scroll to position [271, 0]
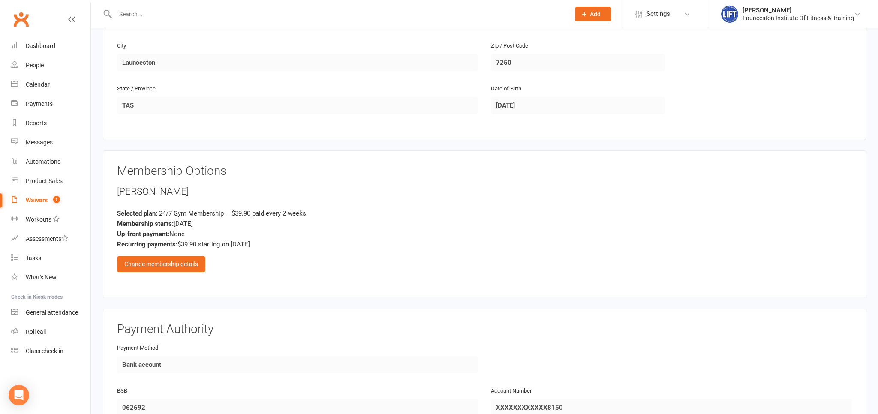
click at [161, 252] on div "Rosamaria Eisermann Selected plan: 24/7 Gym Membership – $39.90 paid every 2 we…" at bounding box center [484, 228] width 735 height 87
click at [165, 259] on div "Change membership details" at bounding box center [161, 263] width 88 height 15
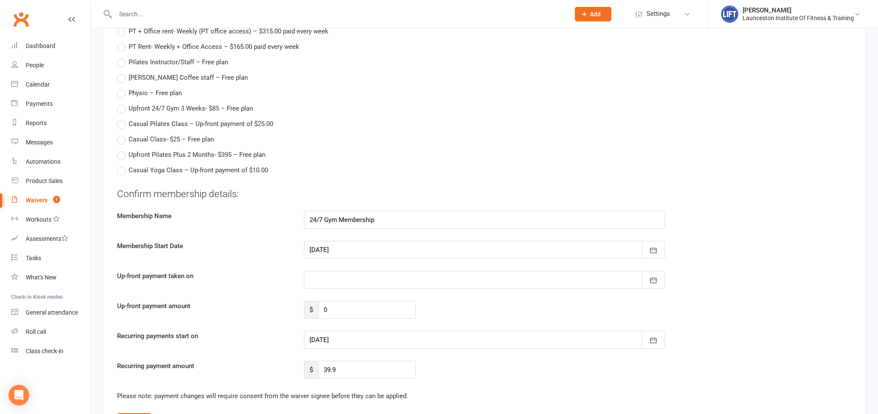
scroll to position [996, 0]
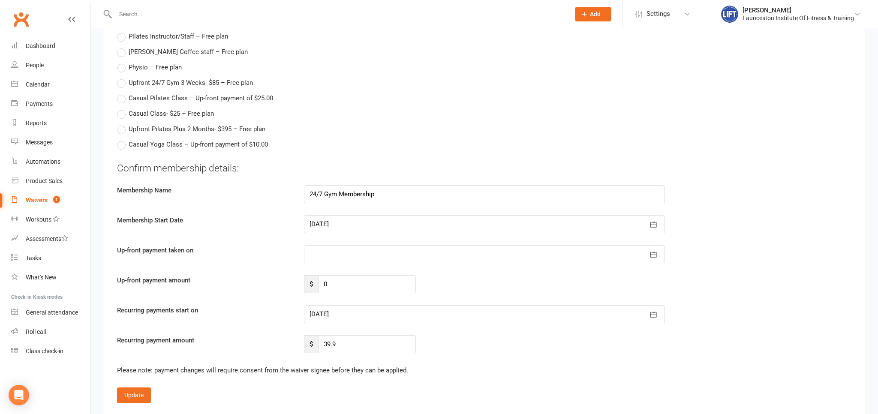
click at [336, 312] on div at bounding box center [484, 314] width 361 height 18
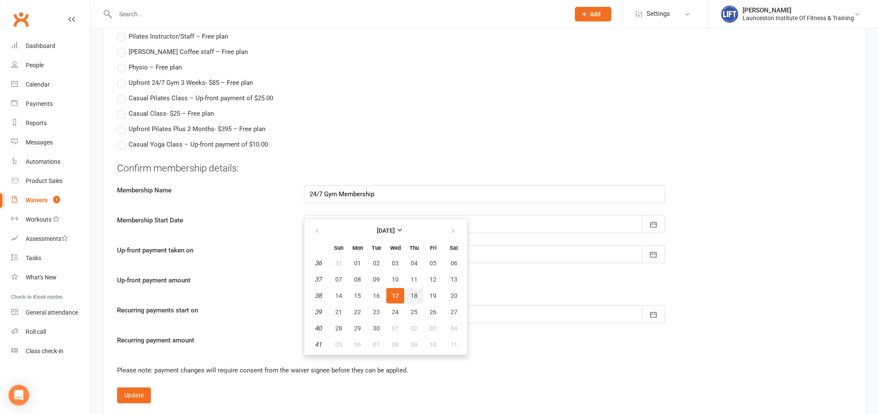
click at [406, 291] on button "18" at bounding box center [414, 295] width 18 height 15
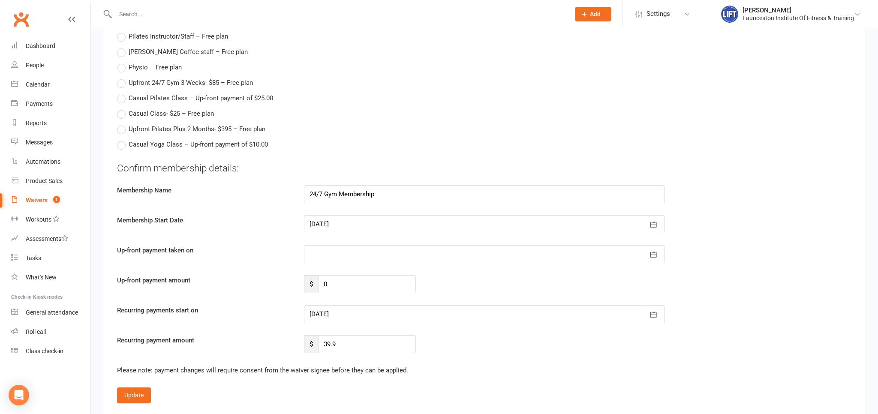
type input "18 Sep 2025"
click at [122, 393] on button "Update" at bounding box center [134, 394] width 34 height 15
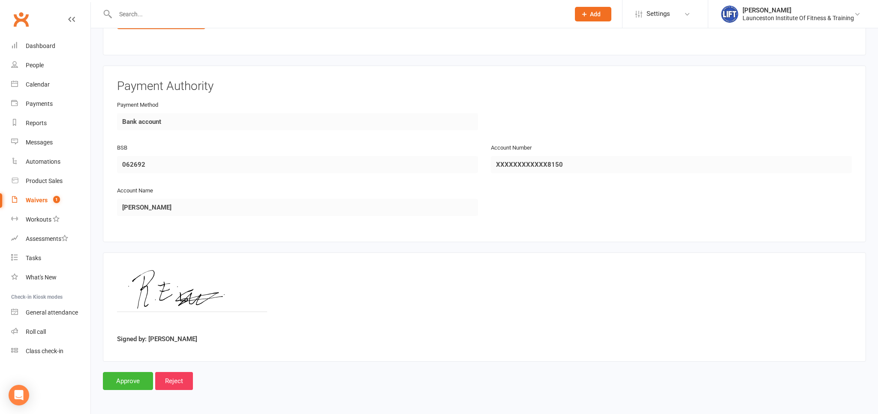
scroll to position [511, 0]
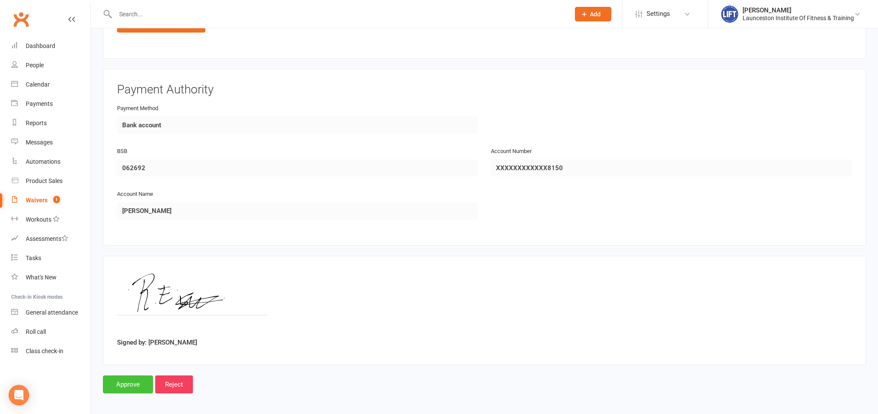
click at [134, 383] on input "Approve" at bounding box center [128, 384] width 50 height 18
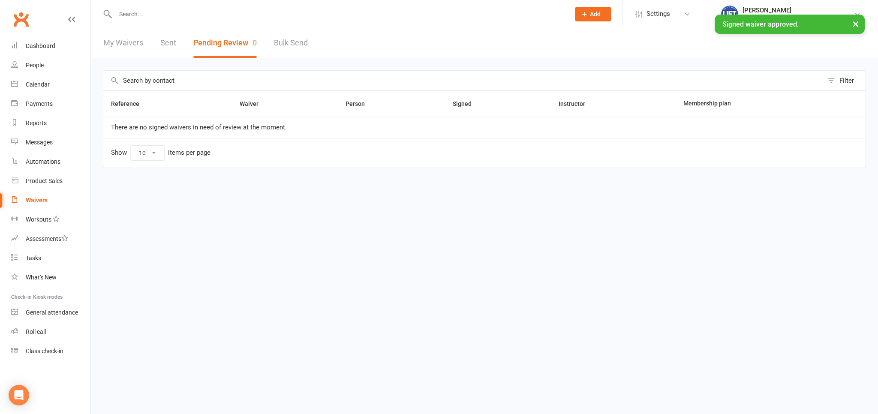
click at [152, 17] on input "text" at bounding box center [338, 14] width 451 height 12
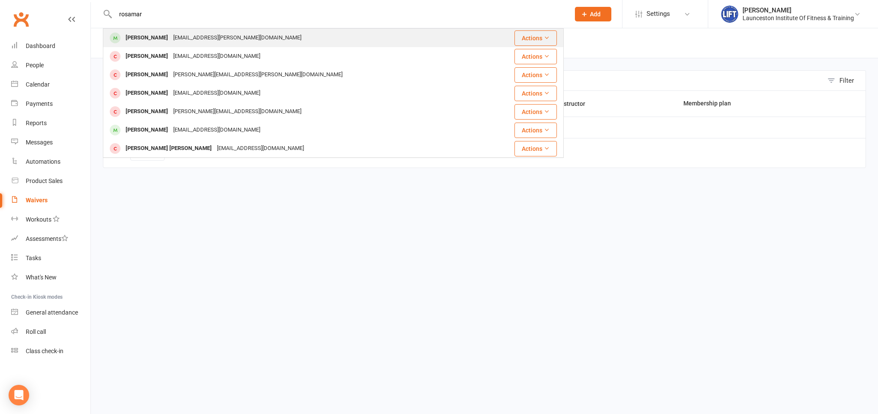
type input "rosamar"
click at [171, 39] on div "Rosamaria Eisermann" at bounding box center [147, 38] width 48 height 12
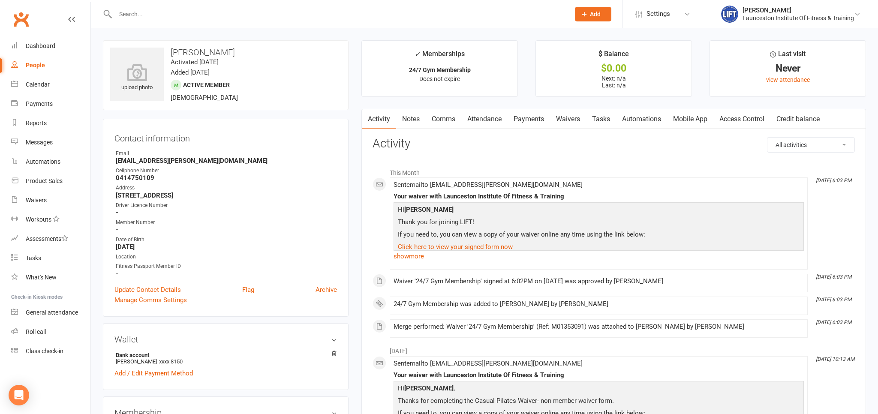
click at [731, 114] on link "Access Control" at bounding box center [741, 119] width 57 height 20
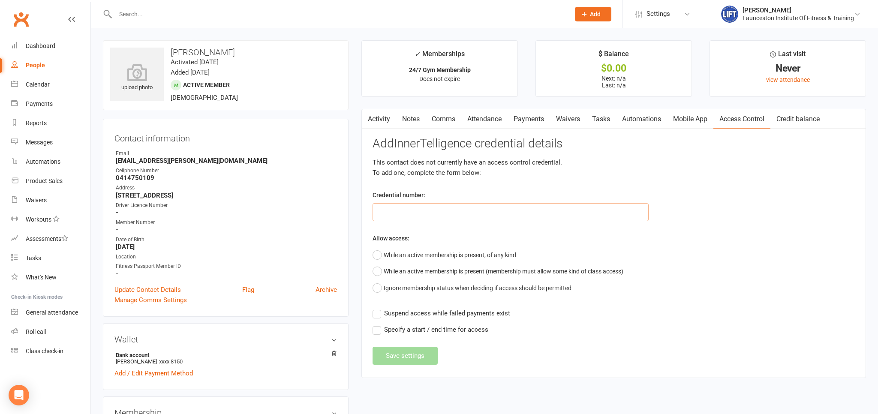
click at [419, 219] on input "text" at bounding box center [510, 212] width 276 height 18
click at [379, 208] on input "text" at bounding box center [510, 212] width 276 height 18
paste input "200000000000000049B53B7E"
type input "200000000000000049B53B7E"
click at [392, 255] on button "While an active membership is present, of any kind" at bounding box center [444, 255] width 144 height 16
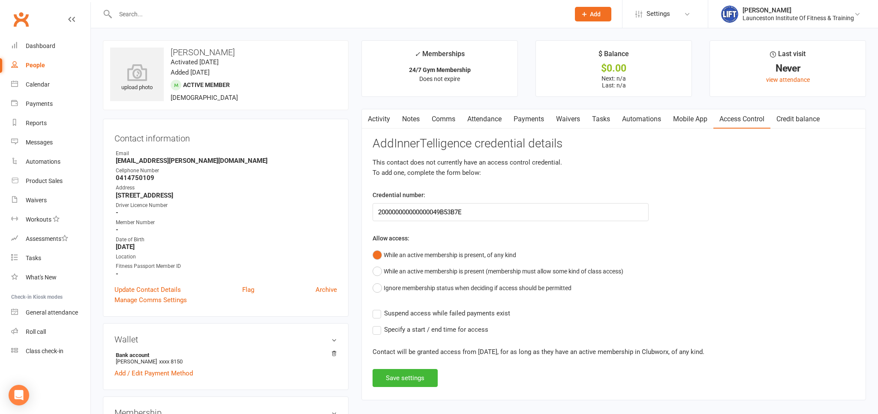
click at [379, 316] on label "Suspend access while failed payments exist" at bounding box center [441, 313] width 138 height 10
click at [379, 308] on input "Suspend access while failed payments exist" at bounding box center [441, 308] width 138 height 0
click at [402, 377] on button "Save settings" at bounding box center [404, 378] width 65 height 18
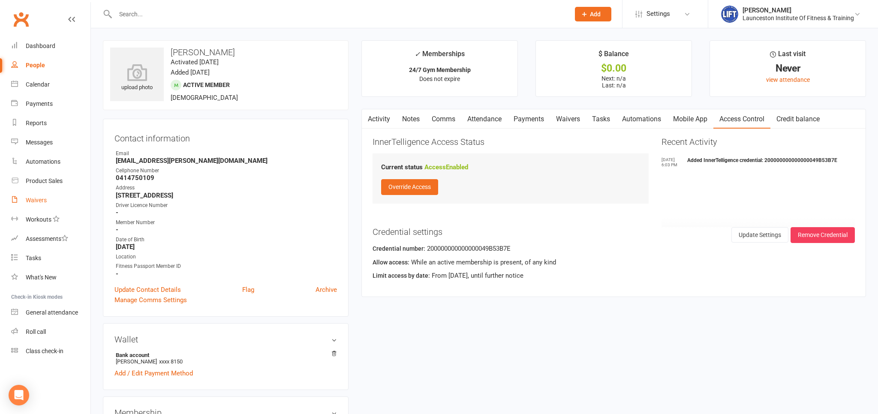
drag, startPoint x: 49, startPoint y: 195, endPoint x: 61, endPoint y: 165, distance: 31.7
click at [49, 195] on link "Waivers" at bounding box center [50, 200] width 79 height 19
select select "100"
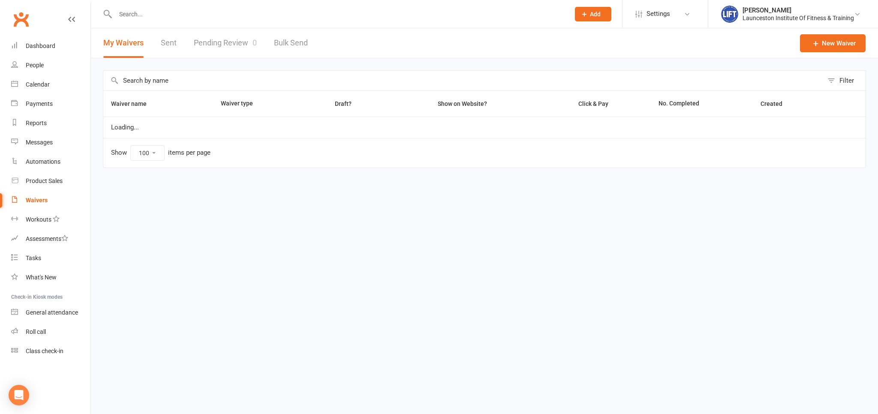
click at [198, 49] on link "Pending Review 0" at bounding box center [225, 43] width 63 height 30
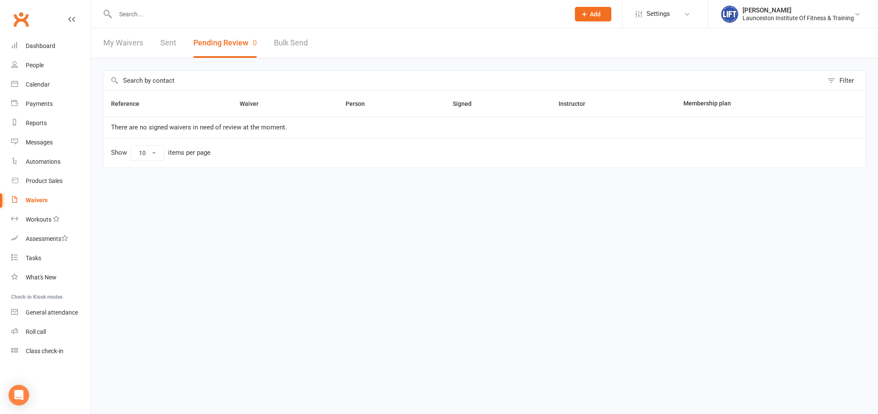
click at [277, 45] on link "Bulk Send" at bounding box center [291, 43] width 34 height 30
select select "active_members"
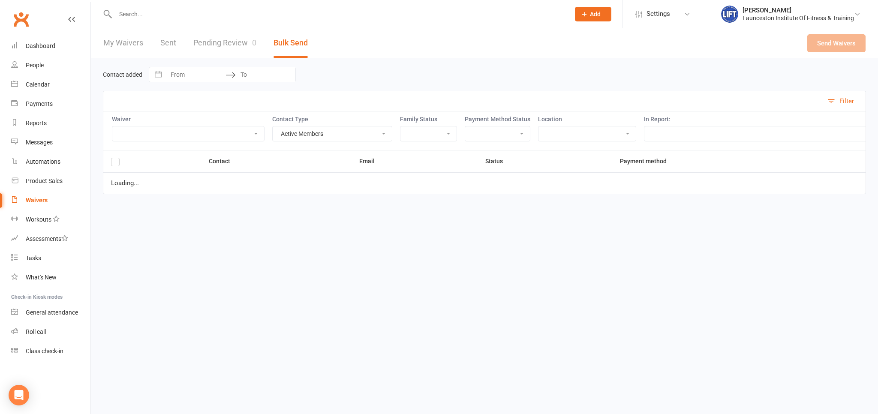
click at [240, 43] on link "Pending Review 0" at bounding box center [224, 43] width 63 height 30
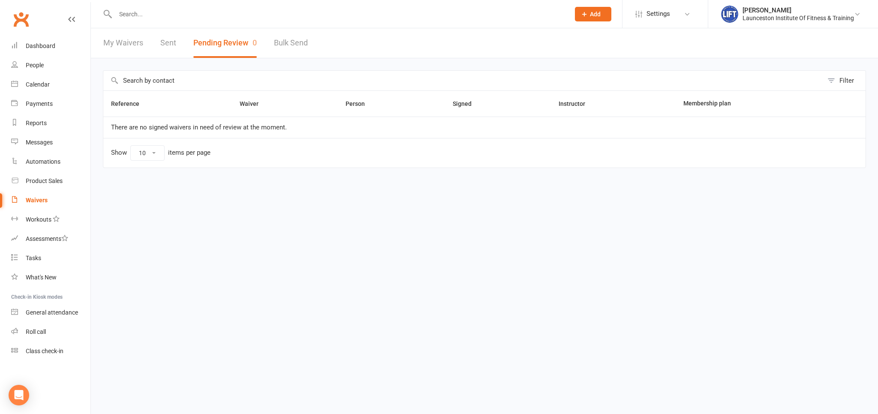
click at [275, 44] on link "Bulk Send" at bounding box center [291, 43] width 34 height 30
select select "active_members"
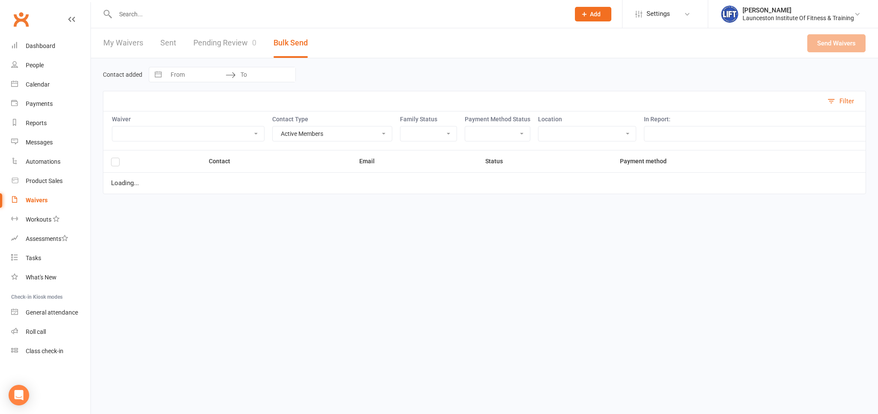
click at [239, 49] on link "Pending Review 0" at bounding box center [224, 43] width 63 height 30
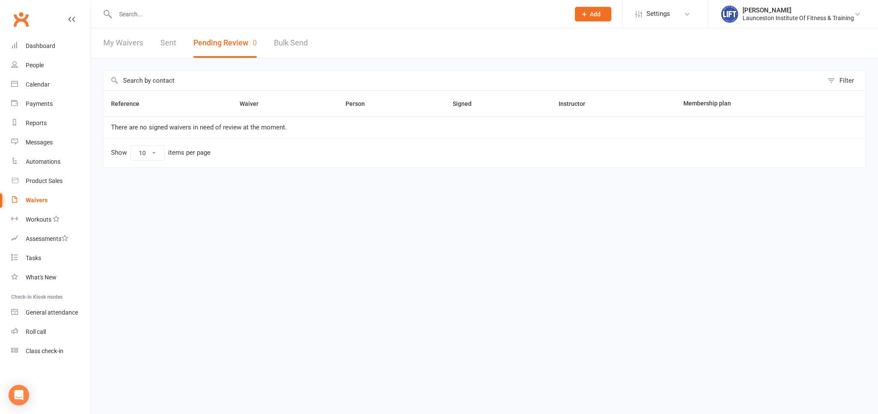
click at [286, 42] on link "Bulk Send" at bounding box center [291, 43] width 34 height 30
select select "active_members"
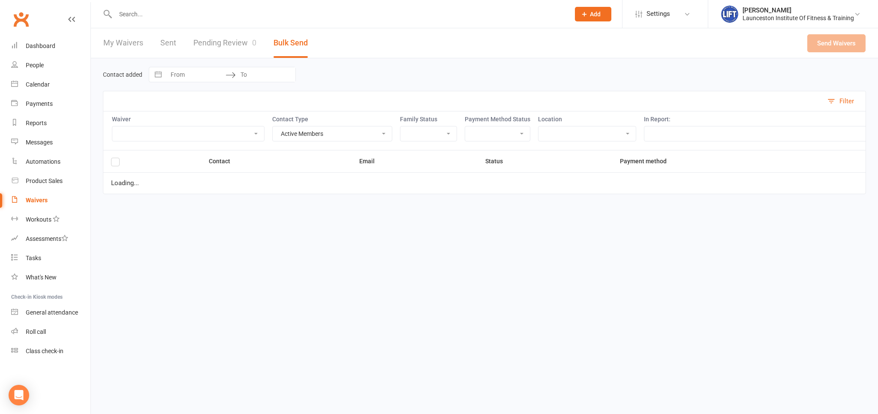
click at [258, 33] on div "My Waivers Sent Pending Review 0 Bulk Send" at bounding box center [205, 43] width 229 height 30
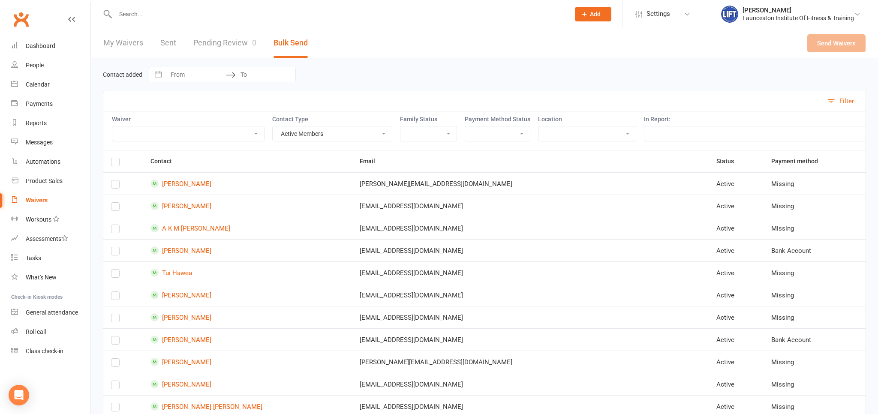
click at [256, 34] on div "My Waivers Sent Pending Review 0 Bulk Send" at bounding box center [205, 43] width 229 height 30
click at [249, 42] on link "Pending Review 0" at bounding box center [224, 43] width 63 height 30
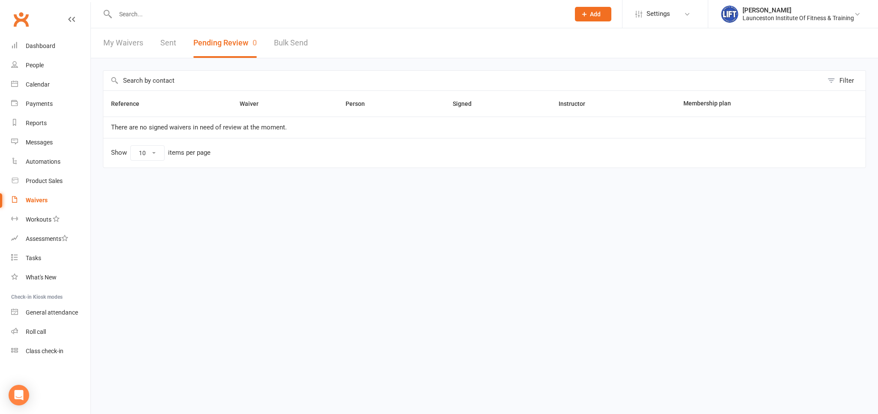
click at [275, 44] on link "Bulk Send" at bounding box center [291, 43] width 34 height 30
select select "active_members"
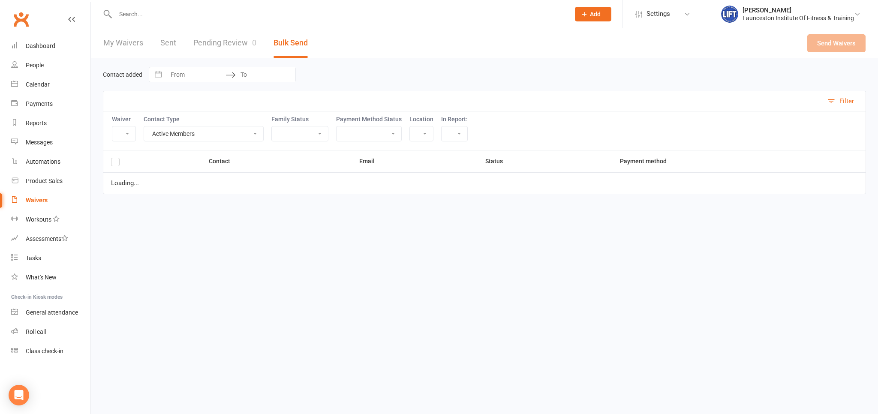
click at [236, 41] on link "Pending Review 0" at bounding box center [224, 43] width 63 height 30
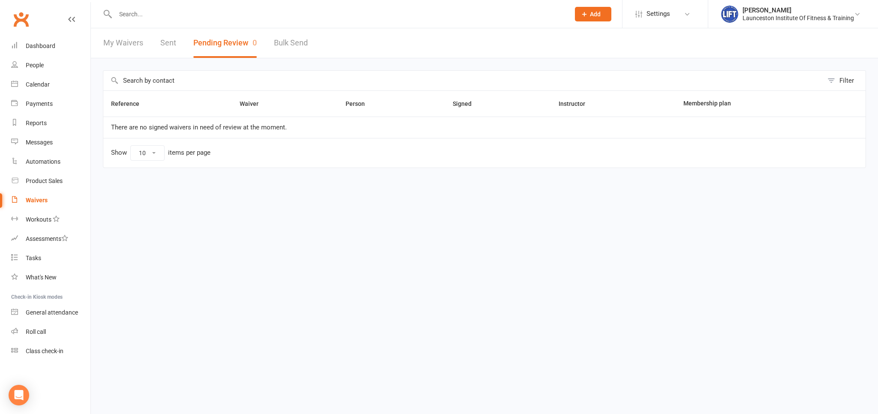
click at [281, 45] on link "Bulk Send" at bounding box center [291, 43] width 34 height 30
select select "active_members"
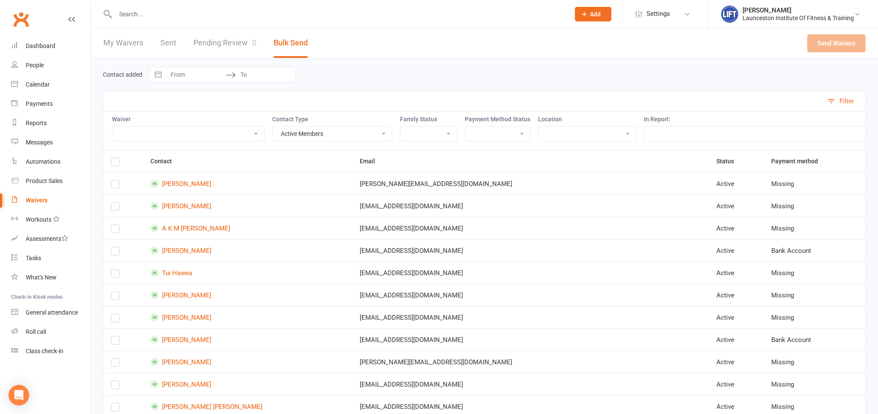
click at [245, 44] on link "Pending Review 0" at bounding box center [224, 43] width 63 height 30
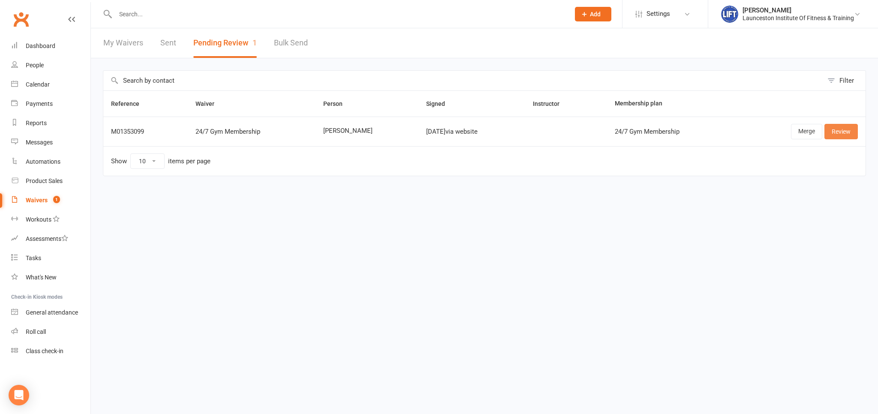
click at [840, 128] on link "Review" at bounding box center [840, 131] width 33 height 15
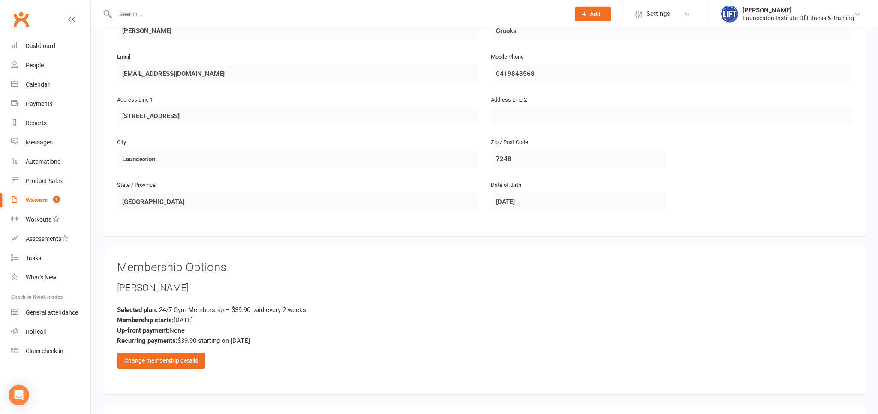
scroll to position [362, 0]
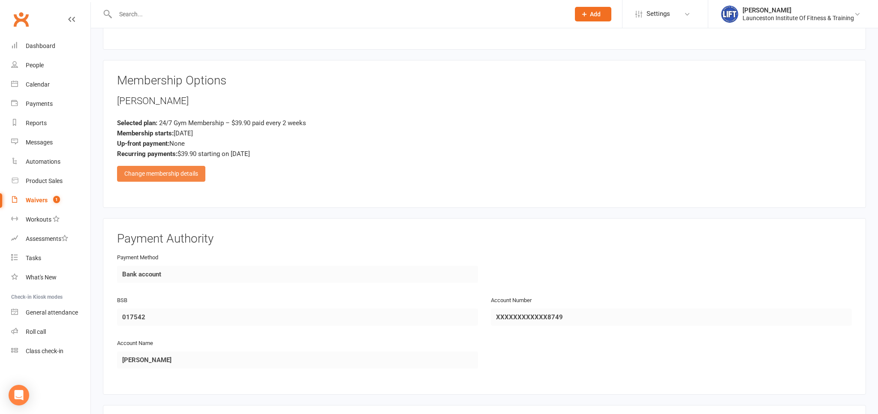
click at [174, 169] on div "Change membership details" at bounding box center [161, 173] width 88 height 15
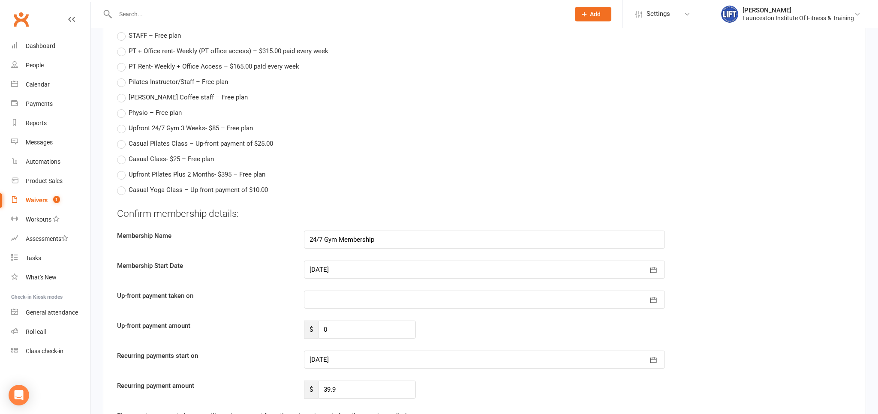
scroll to position [1222, 0]
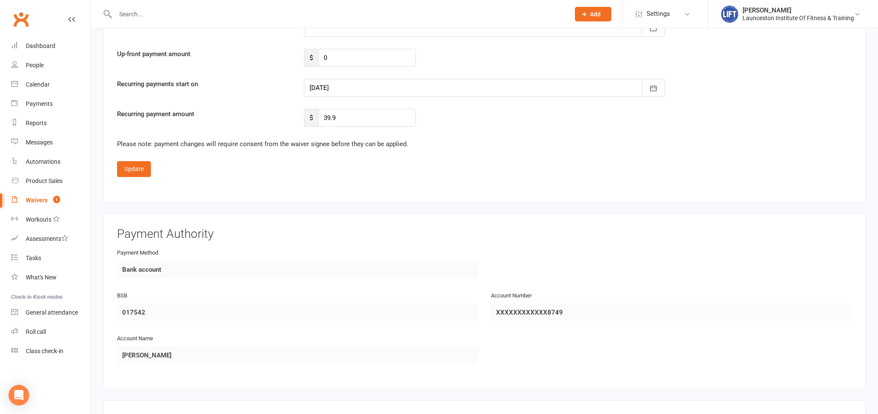
click at [326, 80] on div at bounding box center [484, 88] width 361 height 18
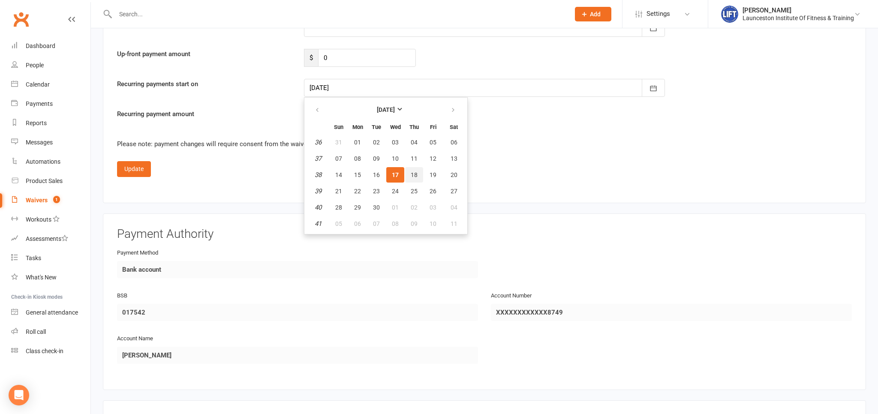
click at [411, 174] on button "18" at bounding box center [414, 174] width 18 height 15
type input "18 Sep 2025"
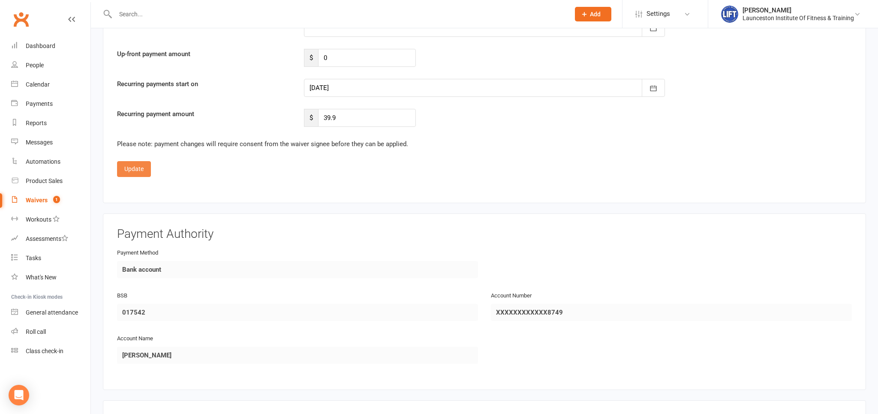
click at [139, 163] on button "Update" at bounding box center [134, 168] width 34 height 15
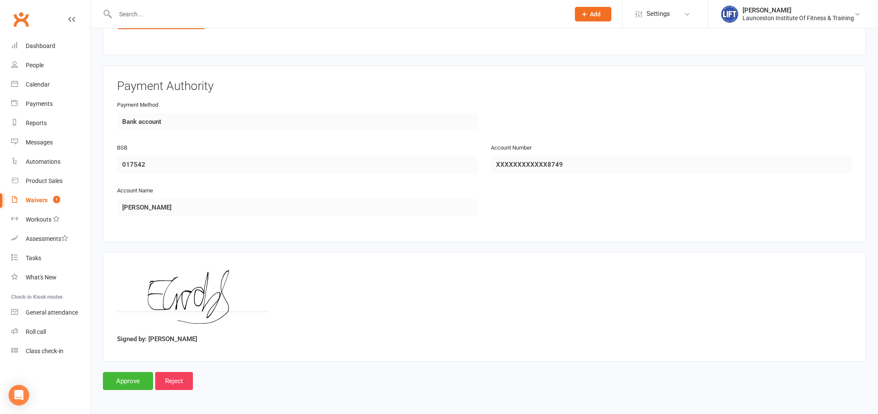
scroll to position [511, 0]
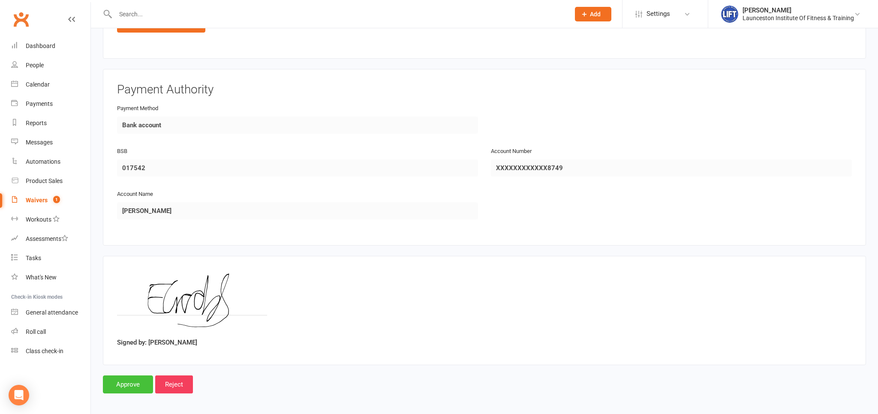
drag, startPoint x: 134, startPoint y: 389, endPoint x: 131, endPoint y: 385, distance: 5.0
click at [132, 385] on input "Approve" at bounding box center [128, 384] width 50 height 18
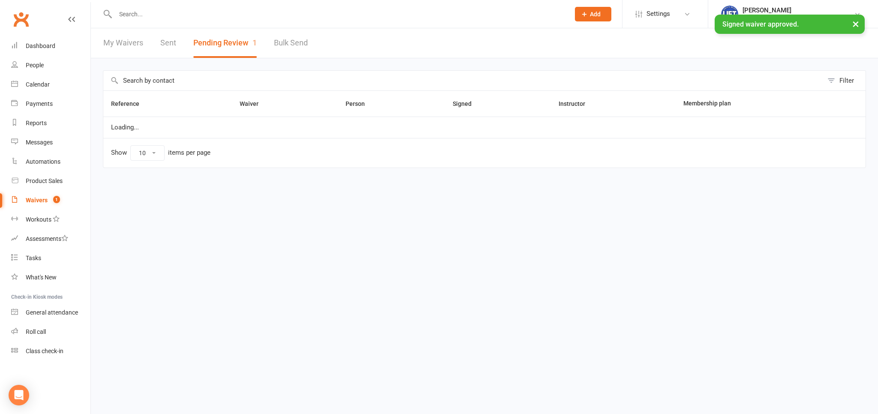
click at [120, 18] on input "text" at bounding box center [338, 14] width 451 height 12
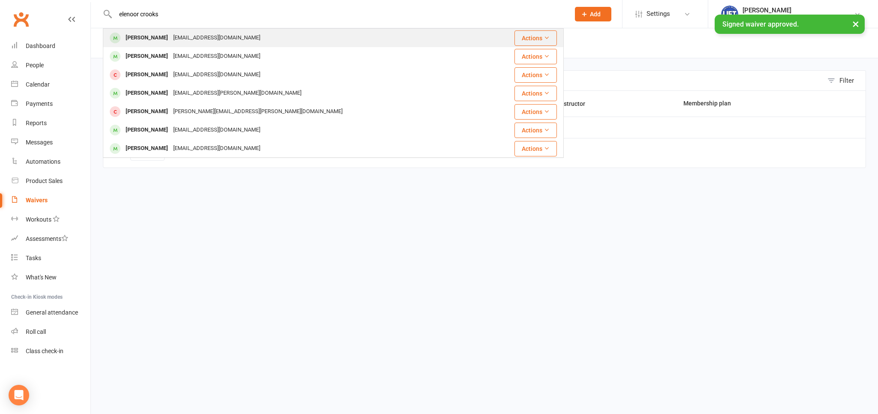
type input "elenoor crooks"
click at [171, 40] on div "Eleanorcrooks1@gmail.com" at bounding box center [217, 38] width 92 height 12
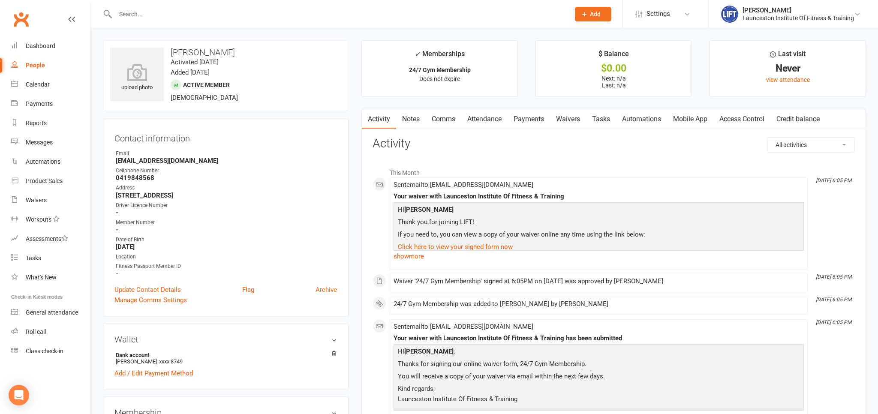
click at [740, 117] on link "Access Control" at bounding box center [741, 119] width 57 height 20
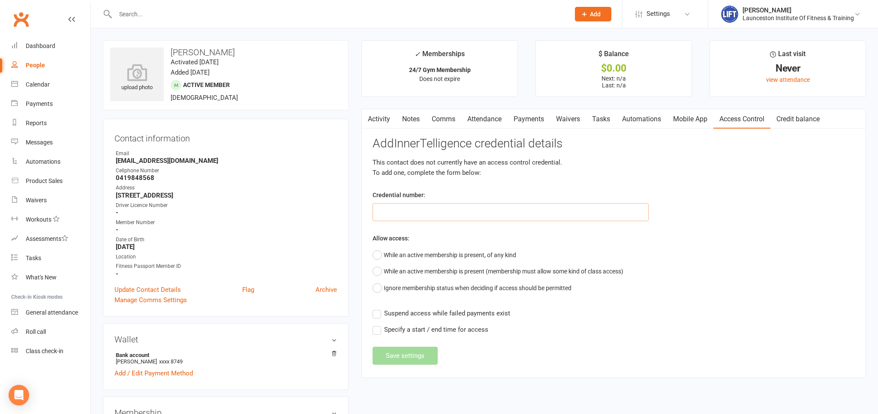
click at [396, 210] on input "text" at bounding box center [510, 212] width 276 height 18
paste input "20000000000000004995BDBE"
type input "20000000000000004995BDBE"
click at [389, 258] on button "While an active membership is present, of any kind" at bounding box center [444, 255] width 144 height 16
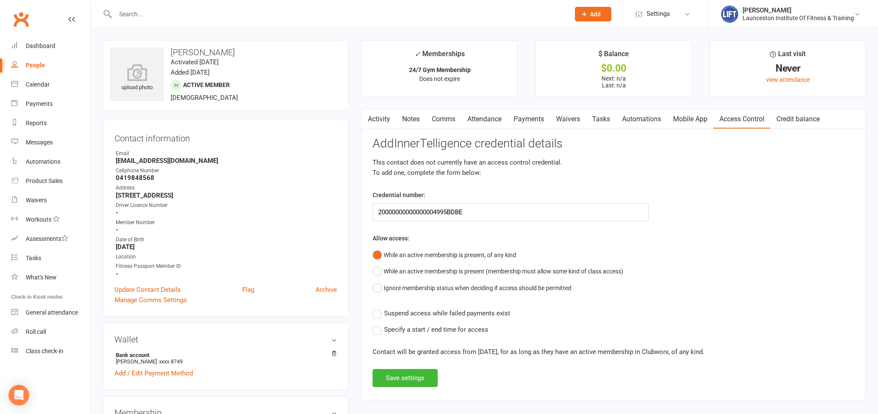
click at [378, 313] on label "Suspend access while failed payments exist" at bounding box center [441, 313] width 138 height 10
click at [378, 308] on input "Suspend access while failed payments exist" at bounding box center [441, 308] width 138 height 0
click at [401, 378] on button "Save settings" at bounding box center [404, 378] width 65 height 18
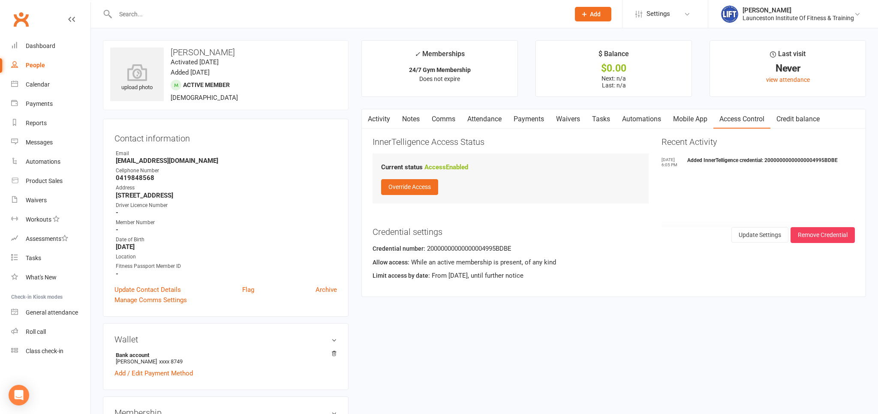
click at [123, 12] on input "text" at bounding box center [338, 14] width 451 height 12
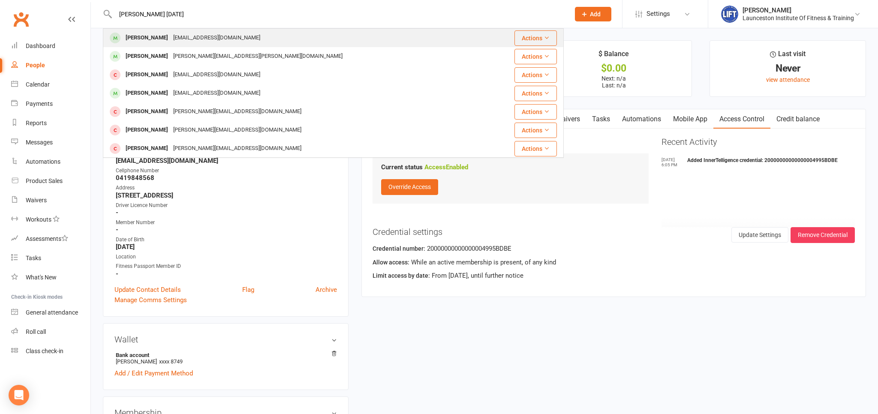
type input "emmanual karma"
click at [160, 34] on div "Emmanuel Koroma" at bounding box center [147, 38] width 48 height 12
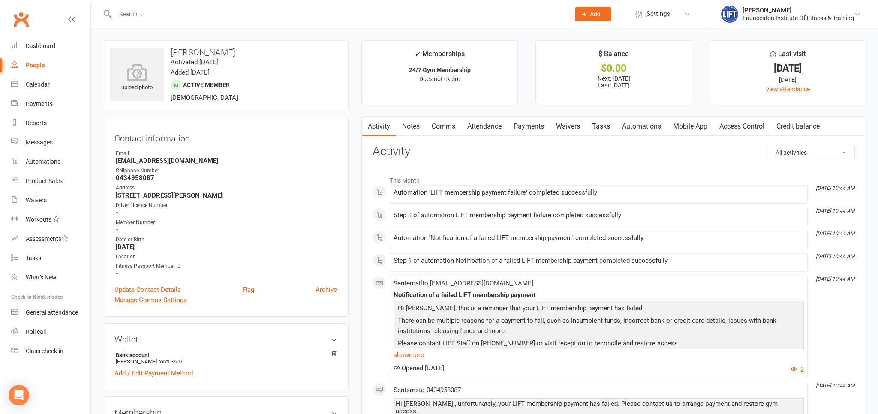
click at [539, 123] on link "Payments" at bounding box center [528, 127] width 42 height 20
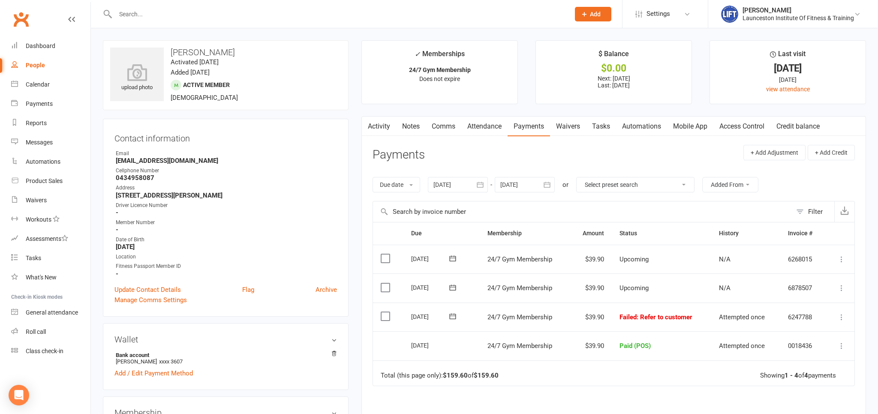
click at [847, 317] on td "Mark as Paid (Cash) Mark as Paid (POS) Mark as Paid (Other) Skip Retry now More…" at bounding box center [839, 317] width 29 height 29
click at [841, 315] on icon at bounding box center [841, 317] width 9 height 9
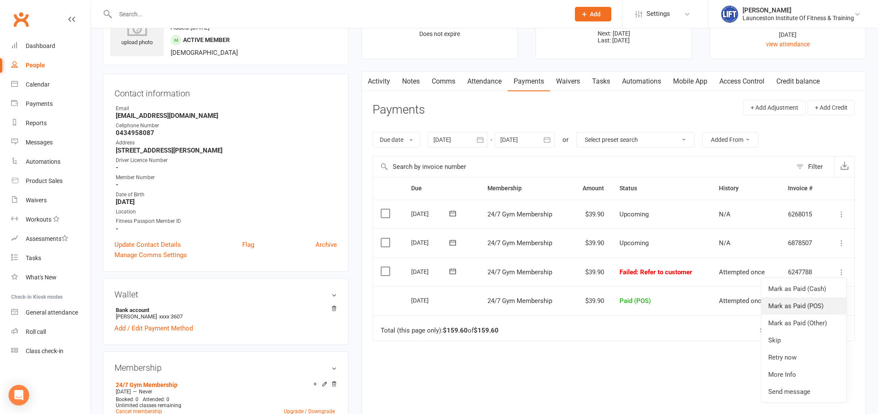
click at [790, 303] on link "Mark as Paid (POS)" at bounding box center [803, 305] width 85 height 17
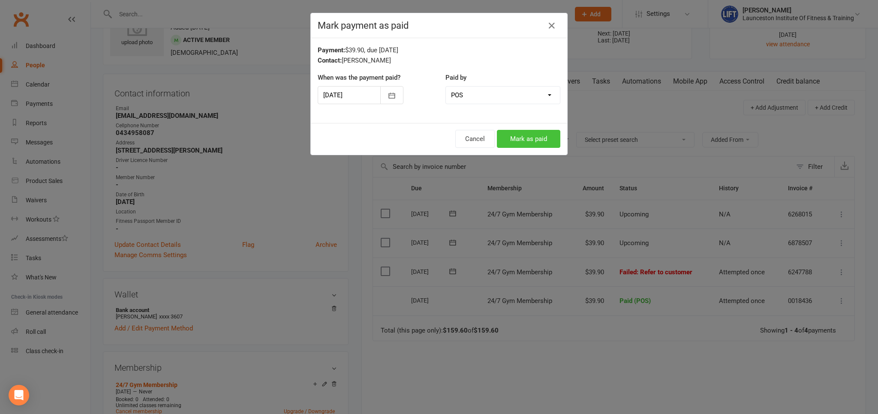
click at [511, 135] on button "Mark as paid" at bounding box center [528, 139] width 63 height 18
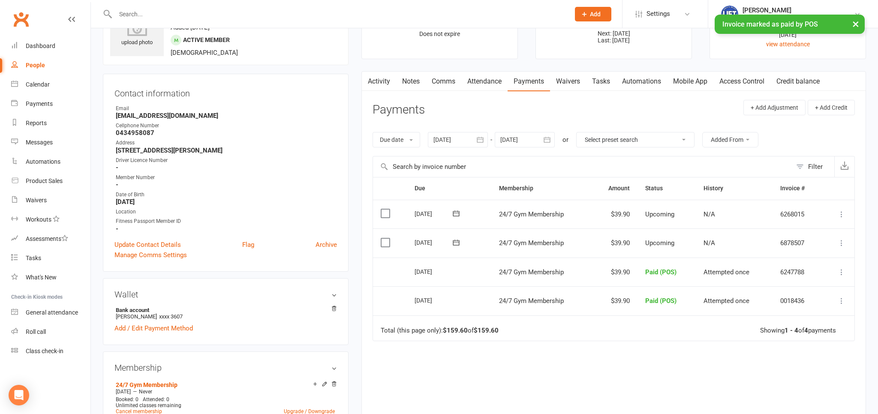
click at [745, 80] on link "Access Control" at bounding box center [741, 82] width 57 height 20
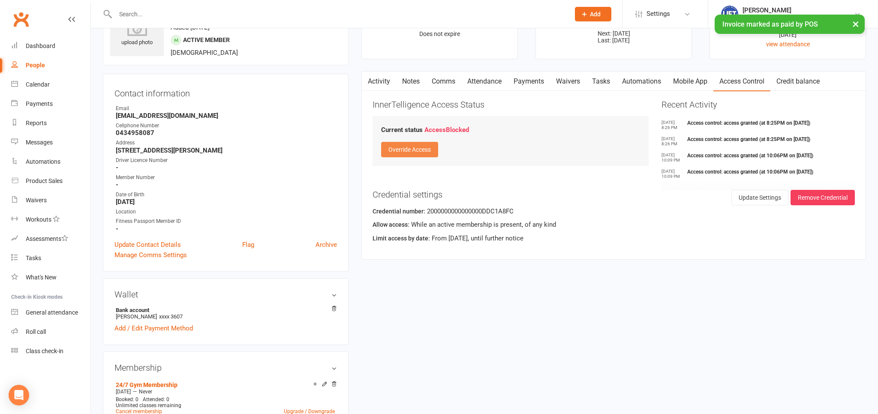
click at [404, 143] on button "Override Access" at bounding box center [409, 149] width 57 height 15
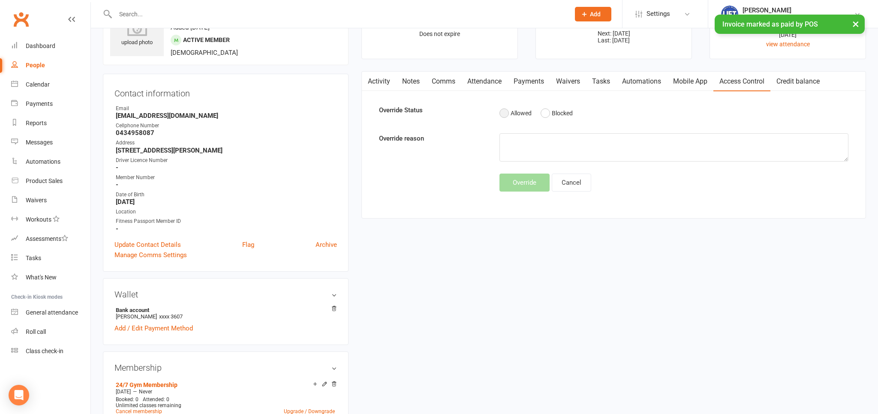
click at [518, 114] on button "Allowed" at bounding box center [515, 113] width 32 height 16
click at [526, 181] on button "Override" at bounding box center [524, 183] width 50 height 18
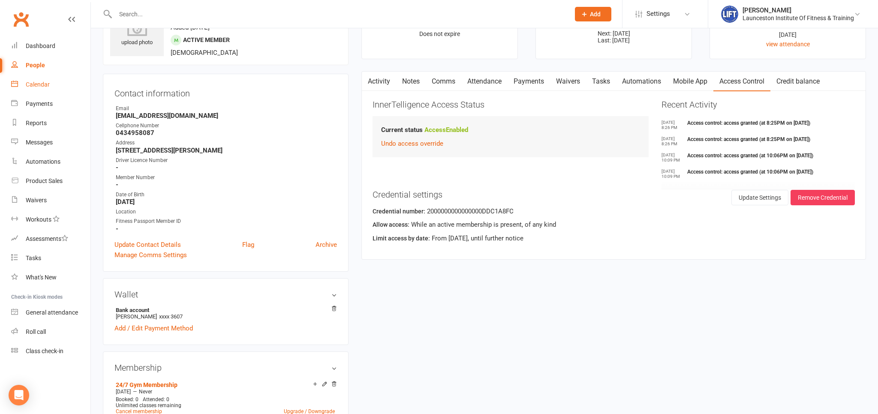
click at [33, 87] on div "Calendar" at bounding box center [38, 84] width 24 height 7
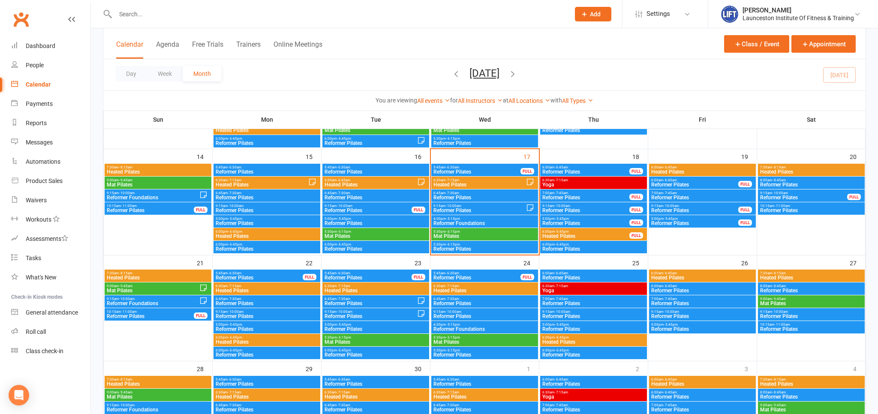
scroll to position [271, 0]
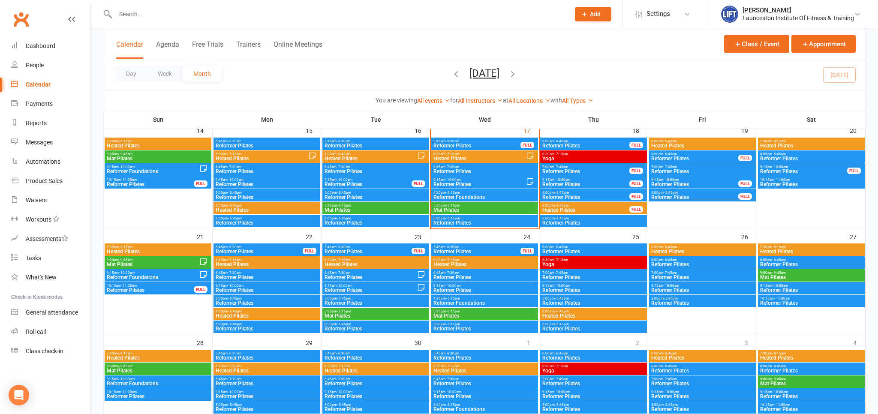
click at [171, 276] on span "Reformer Foundations" at bounding box center [152, 277] width 93 height 5
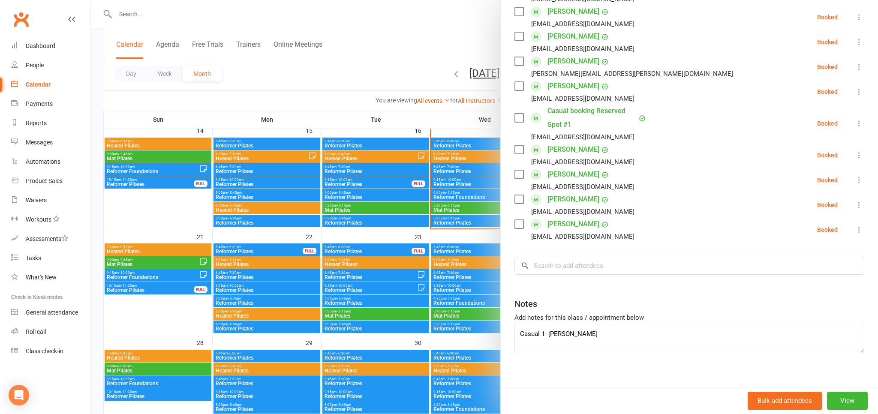
scroll to position [263, 0]
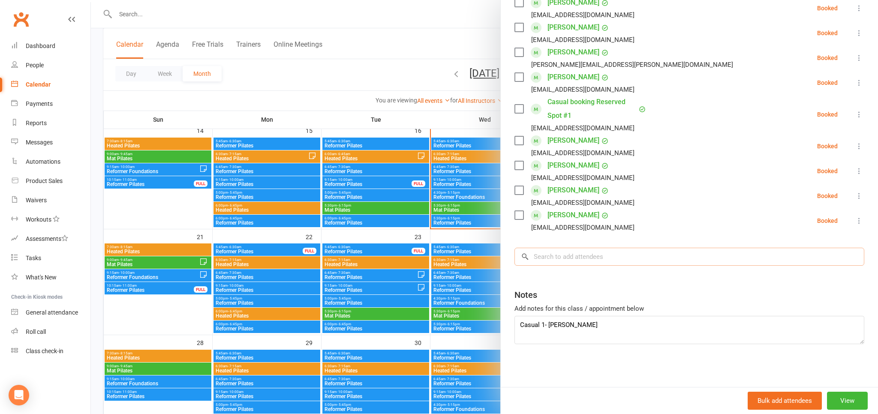
click at [585, 258] on input "search" at bounding box center [689, 257] width 350 height 18
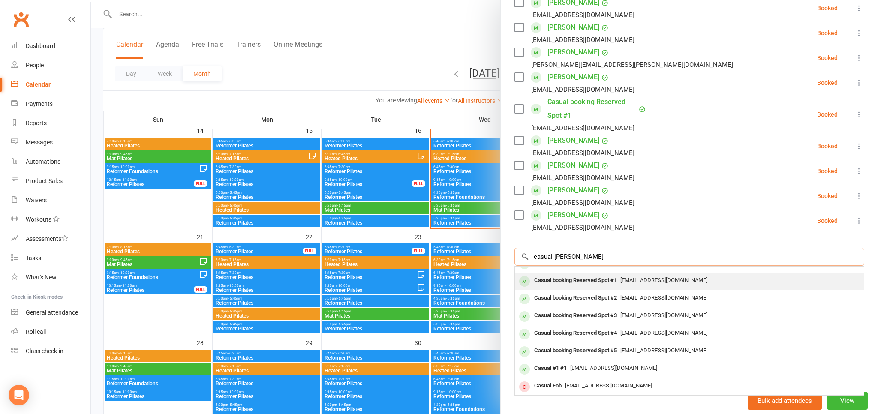
scroll to position [47, 0]
type input "casual reser"
click at [627, 282] on span "pilates@liftcentre.com.au" at bounding box center [663, 280] width 87 height 6
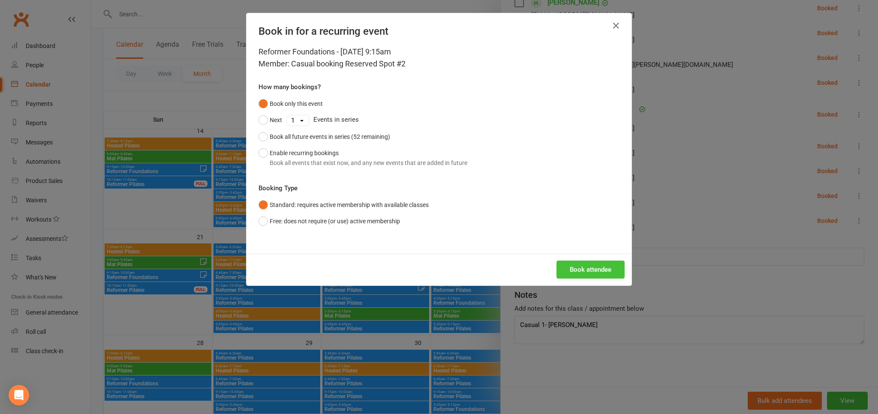
drag, startPoint x: 596, startPoint y: 275, endPoint x: 592, endPoint y: 272, distance: 5.2
click at [594, 273] on button "Book attendee" at bounding box center [590, 270] width 68 height 18
click at [592, 272] on div "Book attendee" at bounding box center [438, 270] width 385 height 32
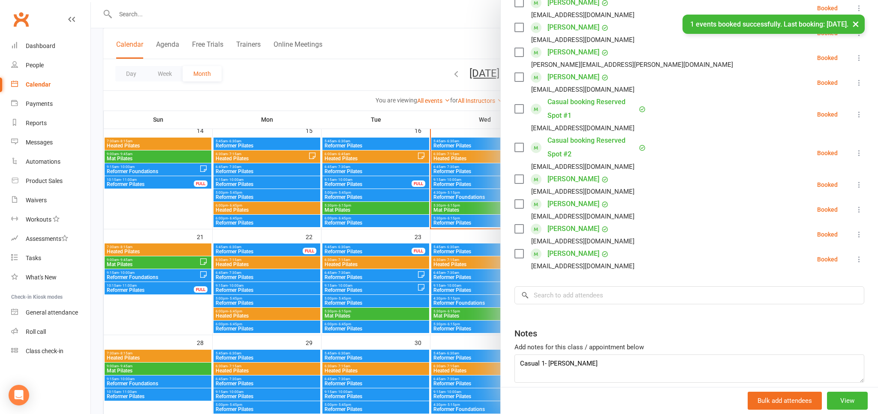
click at [561, 143] on link "Casual booking Reserved Spot #2" at bounding box center [591, 147] width 89 height 27
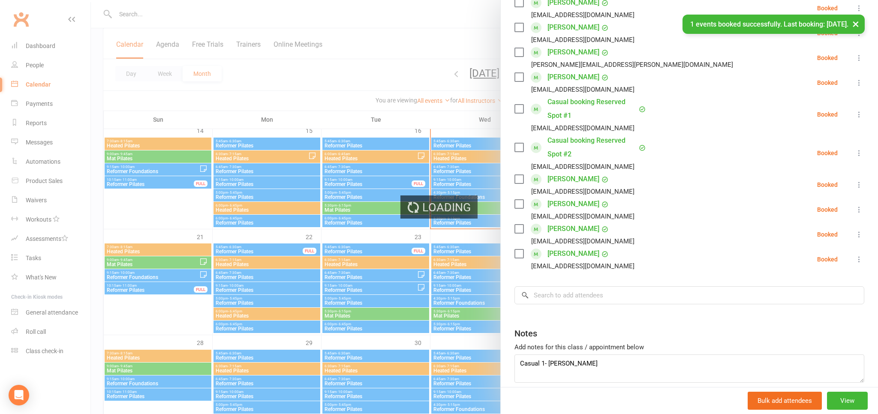
scroll to position [263, 0]
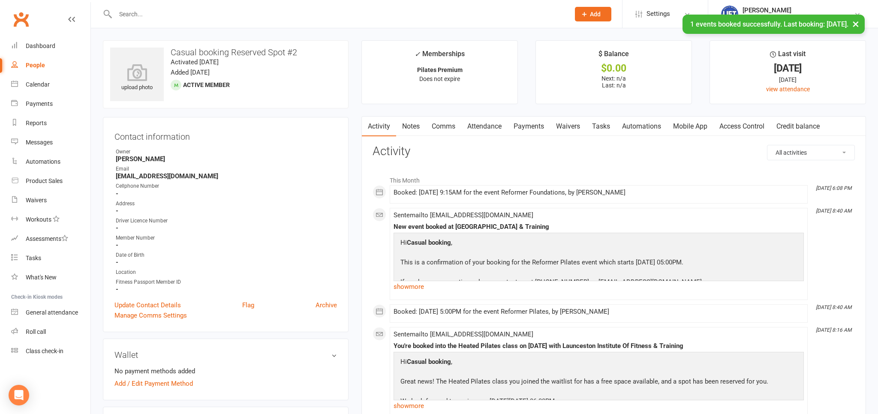
click at [416, 126] on link "Notes" at bounding box center [411, 127] width 30 height 20
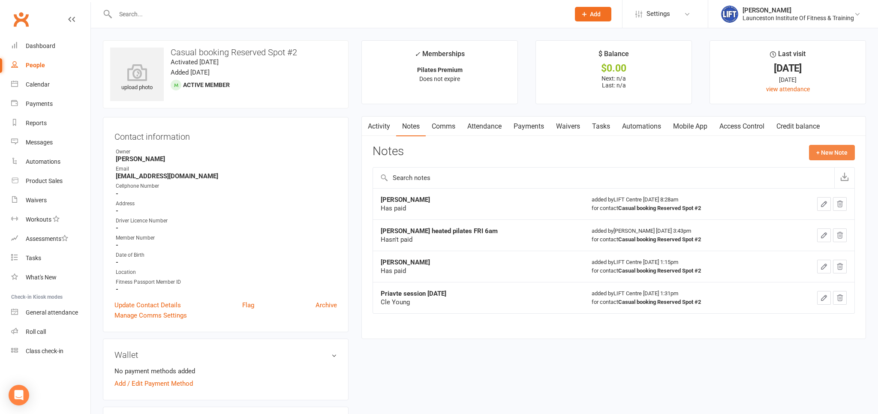
click at [816, 153] on button "+ New Note" at bounding box center [832, 152] width 46 height 15
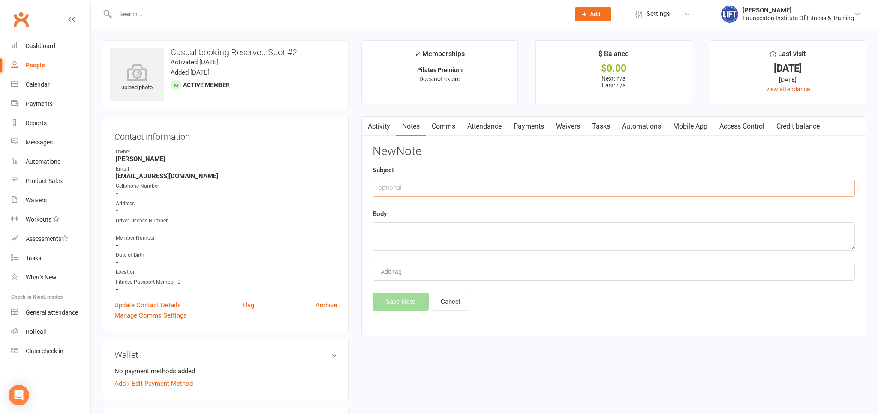
click at [402, 196] on input "text" at bounding box center [613, 188] width 482 height 18
type input "Emily Rodman"
click at [411, 236] on textarea at bounding box center [613, 236] width 482 height 28
type textarea "Has not paid."
drag, startPoint x: 412, startPoint y: 299, endPoint x: 402, endPoint y: 286, distance: 16.8
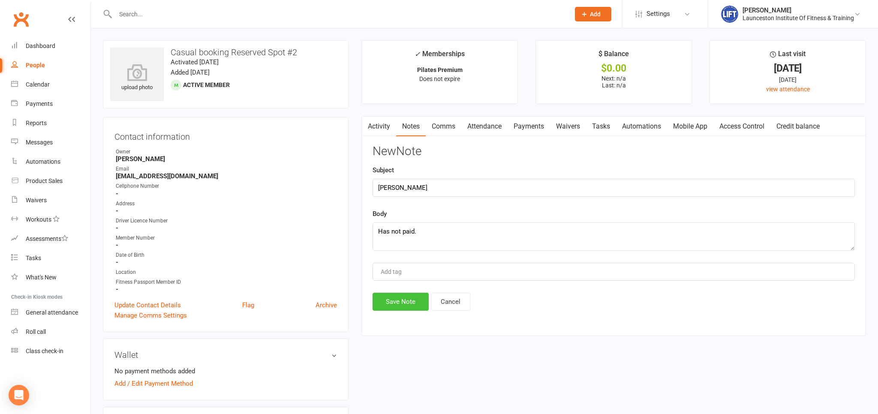
click at [412, 299] on button "Save Note" at bounding box center [400, 302] width 56 height 18
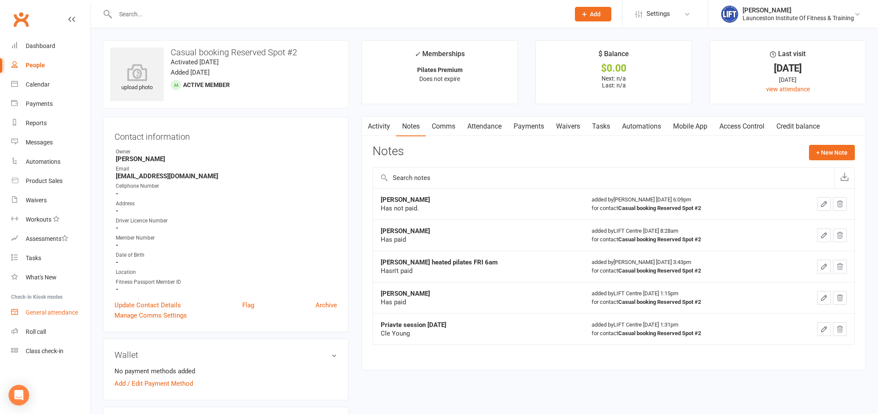
click at [49, 316] on link "General attendance" at bounding box center [50, 312] width 79 height 19
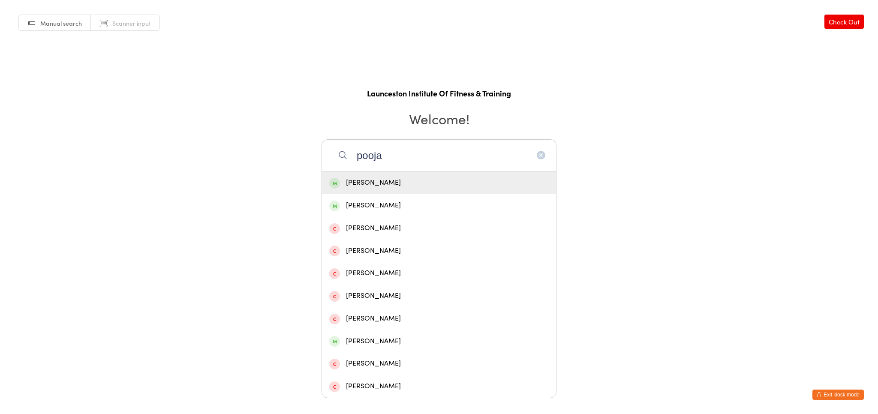
type input "pooja"
click at [403, 186] on div "[PERSON_NAME]" at bounding box center [438, 183] width 219 height 12
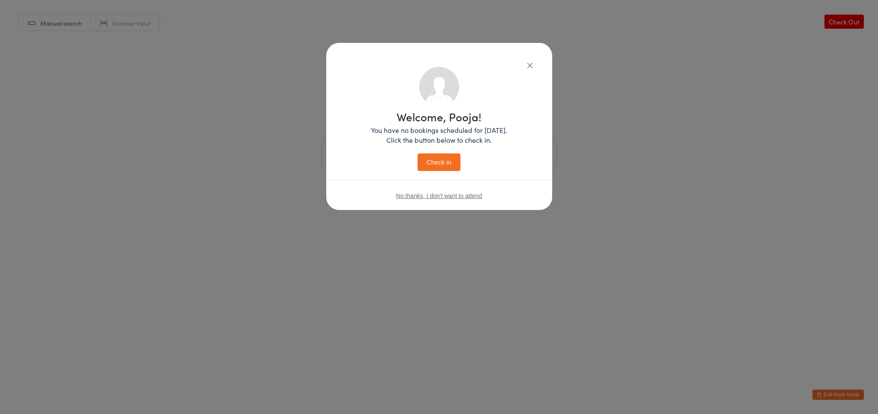
click at [448, 156] on button "Check in" at bounding box center [438, 162] width 43 height 18
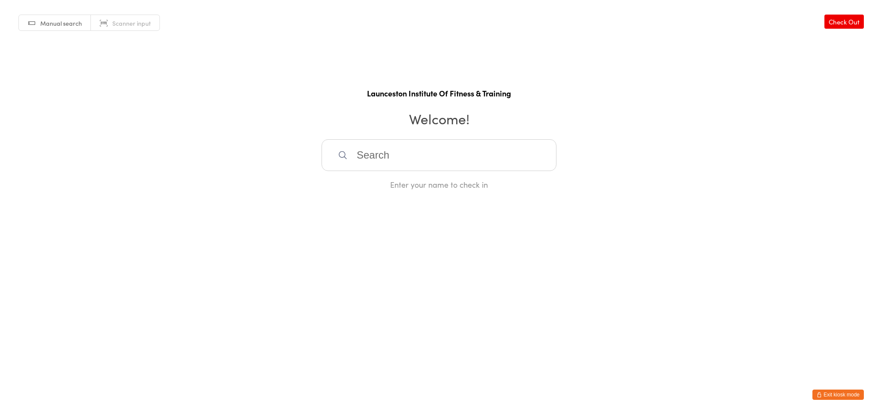
click at [841, 393] on button "Exit kiosk mode" at bounding box center [837, 395] width 51 height 10
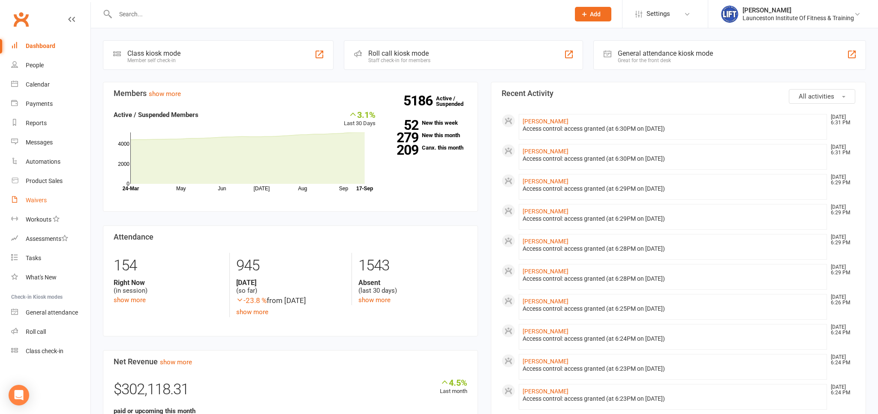
click at [62, 198] on link "Waivers" at bounding box center [50, 200] width 79 height 19
select select "100"
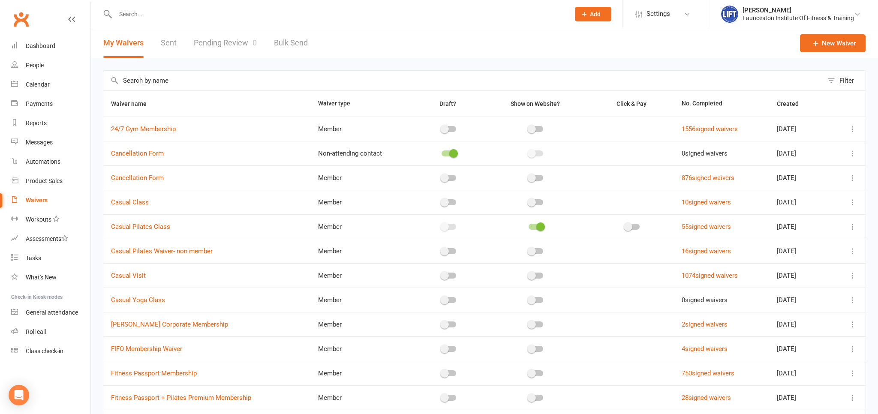
click at [210, 47] on link "Pending Review 0" at bounding box center [225, 43] width 63 height 30
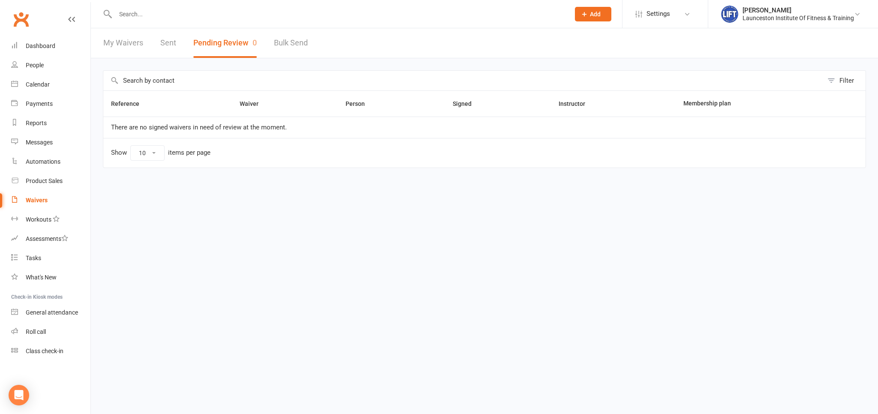
click at [129, 47] on link "My Waivers" at bounding box center [123, 43] width 40 height 30
select select "100"
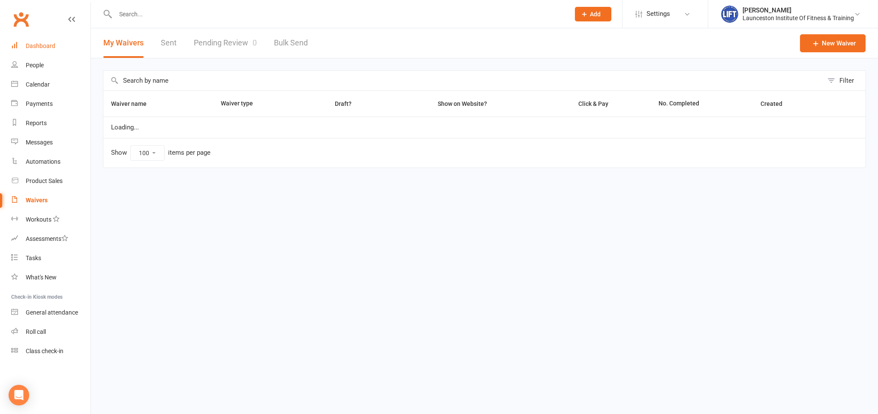
click at [86, 47] on link "Dashboard" at bounding box center [50, 45] width 79 height 19
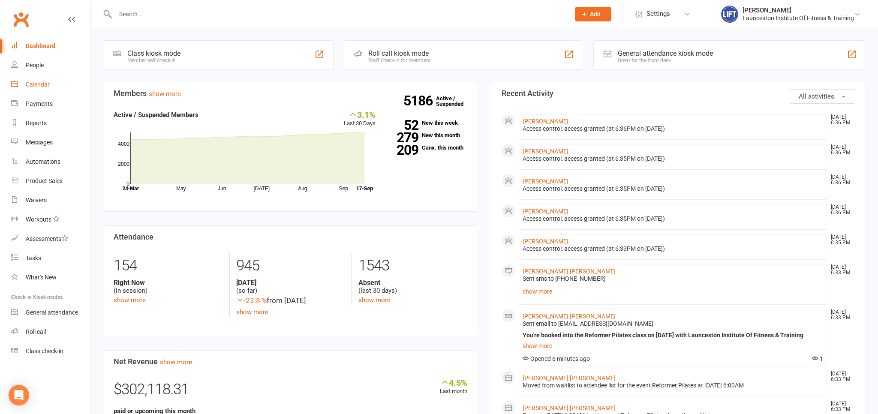
click at [54, 94] on link "Calendar" at bounding box center [50, 84] width 79 height 19
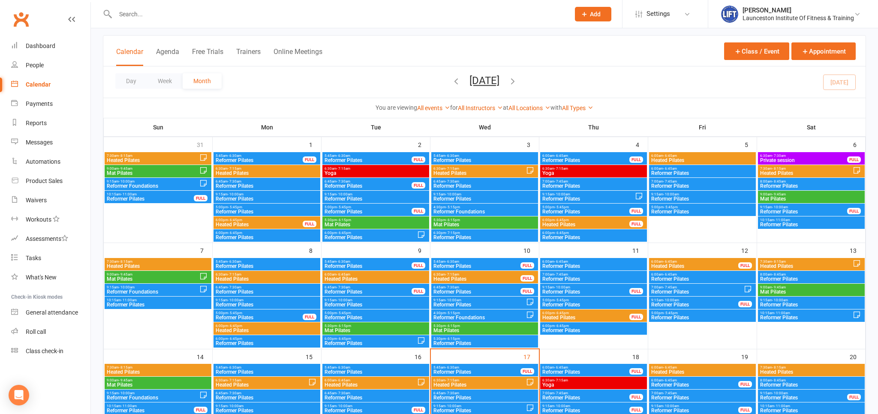
scroll to position [135, 0]
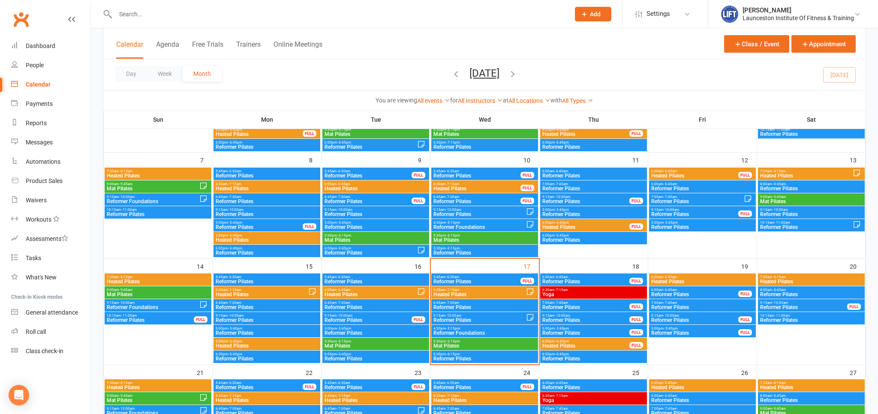
click at [461, 357] on span "Reformer Pilates" at bounding box center [484, 358] width 103 height 5
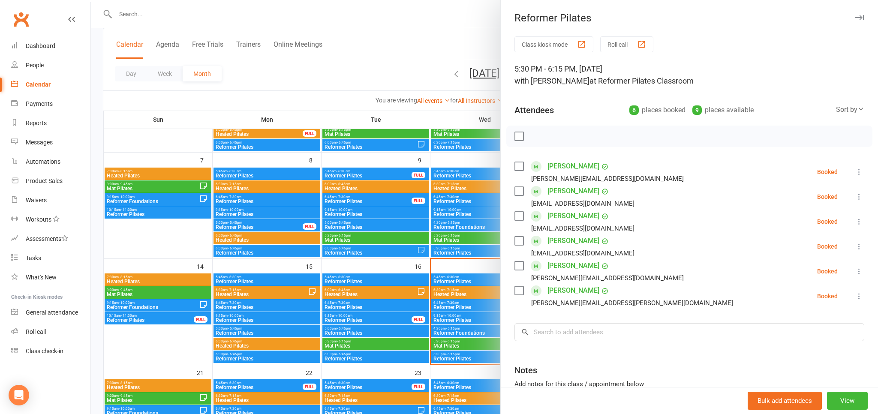
click at [422, 281] on div at bounding box center [484, 207] width 787 height 414
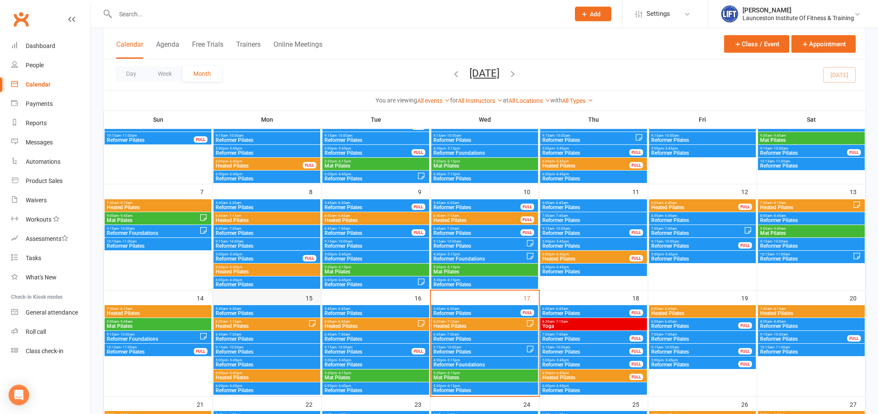
scroll to position [90, 0]
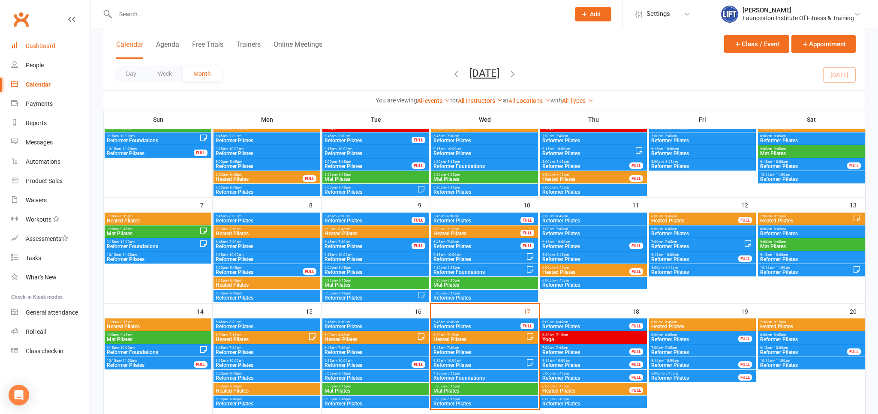
click at [53, 49] on div "Dashboard" at bounding box center [41, 45] width 30 height 7
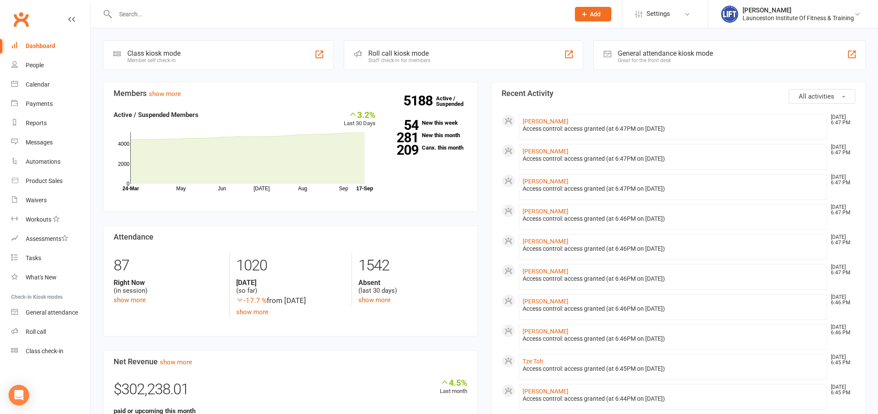
click at [223, 8] on div at bounding box center [333, 14] width 461 height 28
click at [219, 13] on input "text" at bounding box center [338, 14] width 451 height 12
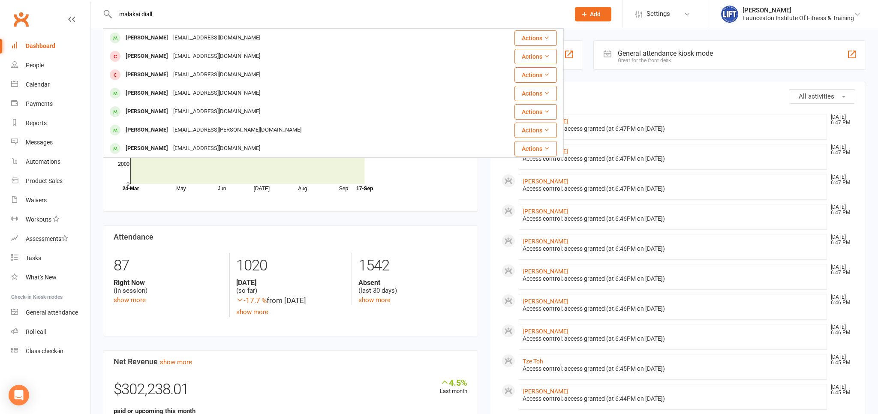
type input "malakai diallo"
drag, startPoint x: 205, startPoint y: 14, endPoint x: 107, endPoint y: 27, distance: 98.5
click at [113, 20] on input "malakai diallo" at bounding box center [338, 14] width 451 height 12
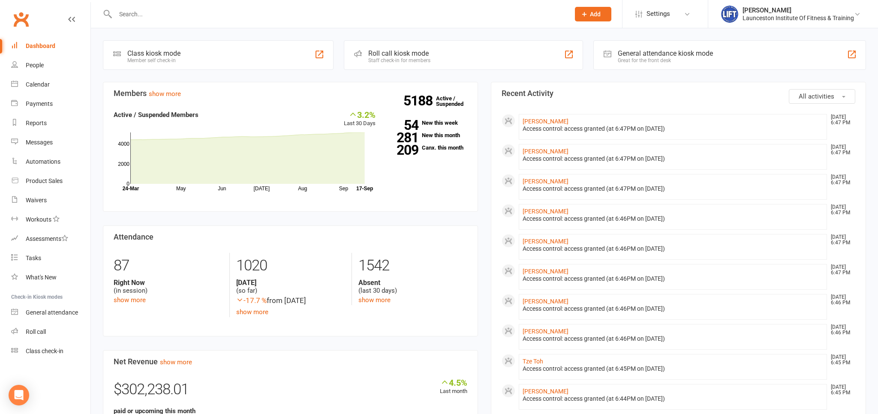
click at [143, 15] on input "text" at bounding box center [338, 14] width 451 height 12
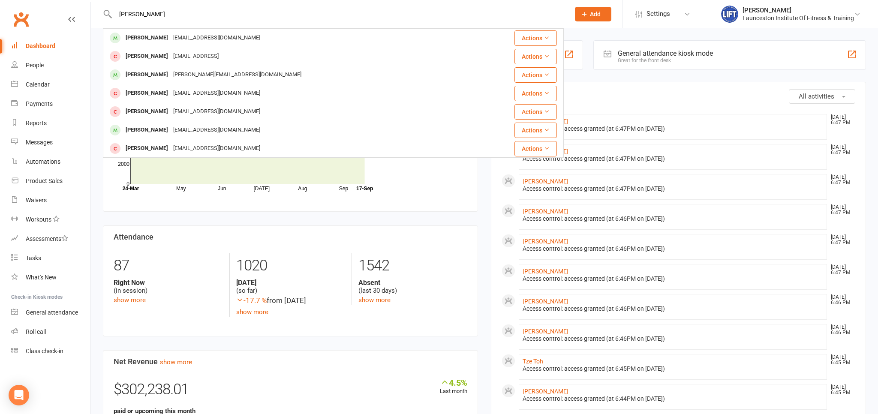
type input "shannon crawford"
drag, startPoint x: 199, startPoint y: 21, endPoint x: 103, endPoint y: 12, distance: 96.4
click at [98, 17] on react-component "shannon crawford Rohan Crawford nic4@live.com Actions Jack Crawford jackcrawf6@…" at bounding box center [282, 14] width 564 height 28
drag, startPoint x: 180, startPoint y: 15, endPoint x: 107, endPoint y: 21, distance: 73.2
click at [118, 20] on input "shannon crawford" at bounding box center [338, 14] width 451 height 12
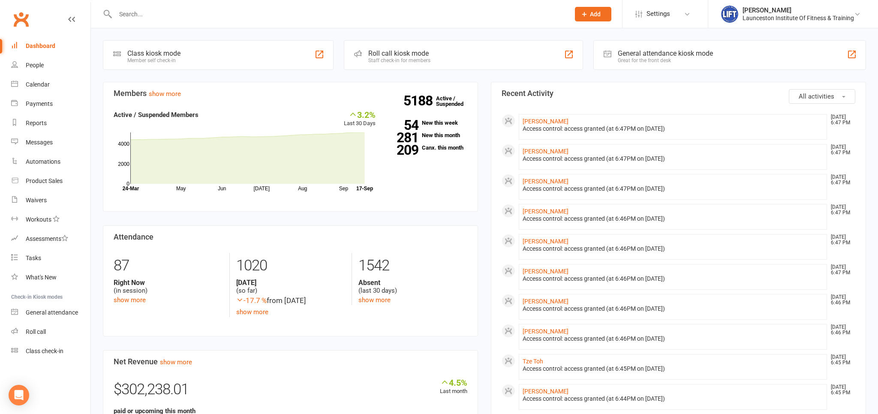
click at [138, 21] on div at bounding box center [333, 14] width 461 height 28
click at [140, 18] on input "text" at bounding box center [338, 14] width 451 height 12
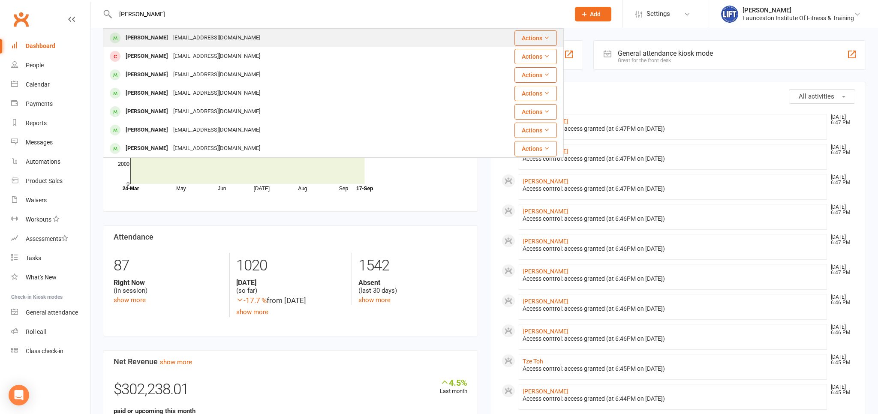
type input "jamie todman"
click at [171, 37] on div "Jaimeett2308@gmail.com" at bounding box center [217, 38] width 92 height 12
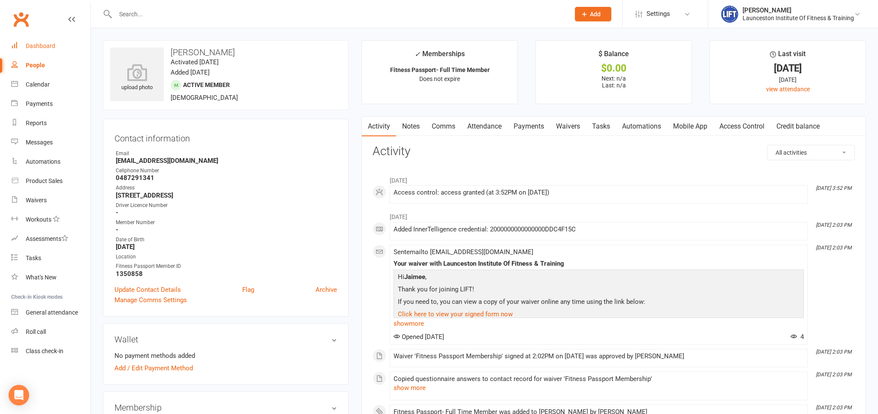
click at [67, 42] on link "Dashboard" at bounding box center [50, 45] width 79 height 19
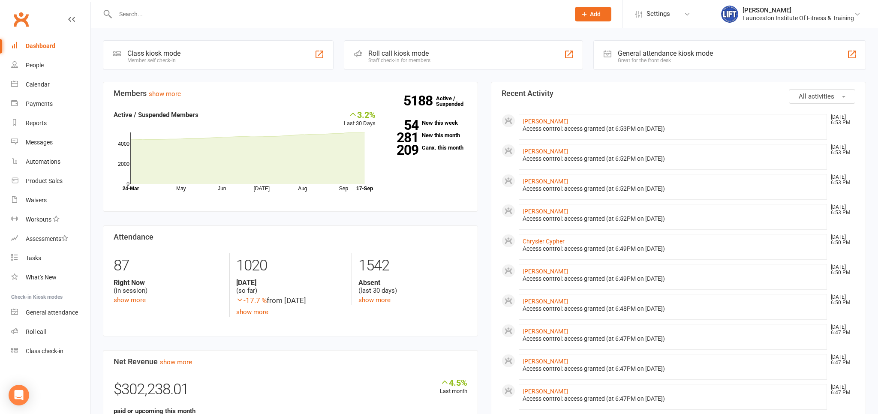
drag, startPoint x: 190, startPoint y: 23, endPoint x: 186, endPoint y: 23, distance: 4.7
click at [190, 23] on div at bounding box center [333, 14] width 461 height 28
click at [184, 22] on div at bounding box center [333, 14] width 461 height 28
click at [201, 14] on input "text" at bounding box center [338, 14] width 451 height 12
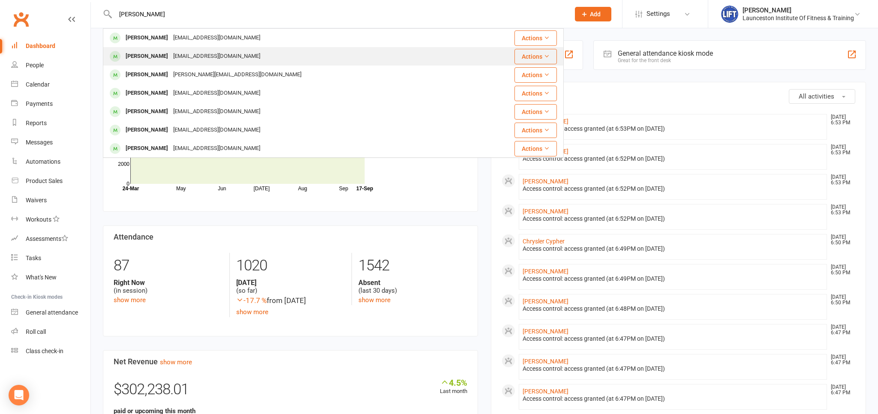
type input "jacob sing"
click at [175, 51] on div "murraydeb@bigpond.com" at bounding box center [217, 56] width 92 height 12
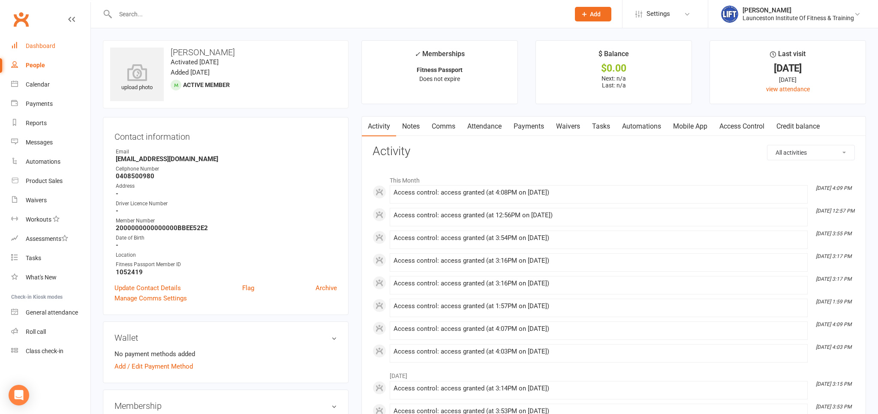
drag, startPoint x: 55, startPoint y: 46, endPoint x: 48, endPoint y: 46, distance: 6.9
click at [54, 46] on link "Dashboard" at bounding box center [50, 45] width 79 height 19
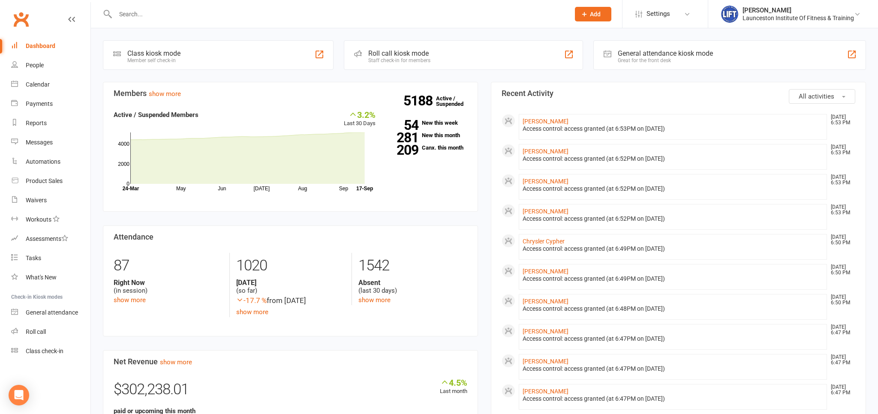
click at [233, 7] on div at bounding box center [333, 14] width 461 height 28
click at [262, 13] on input "text" at bounding box center [338, 14] width 451 height 12
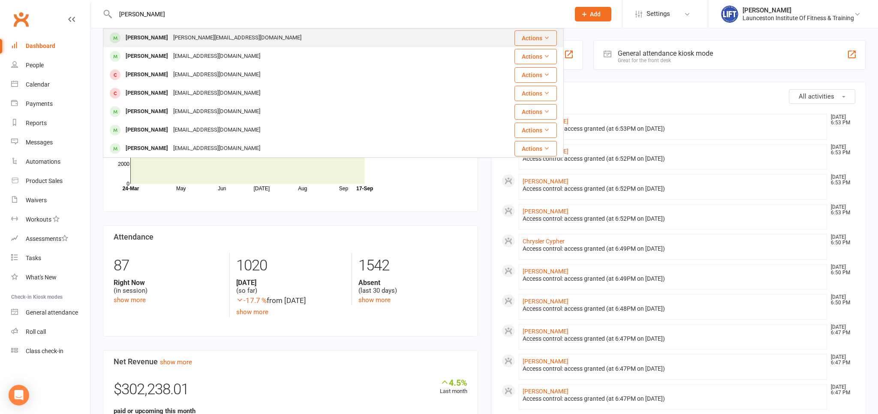
type input "rod davies"
click at [193, 42] on div "robert_davies@live.com" at bounding box center [237, 38] width 133 height 12
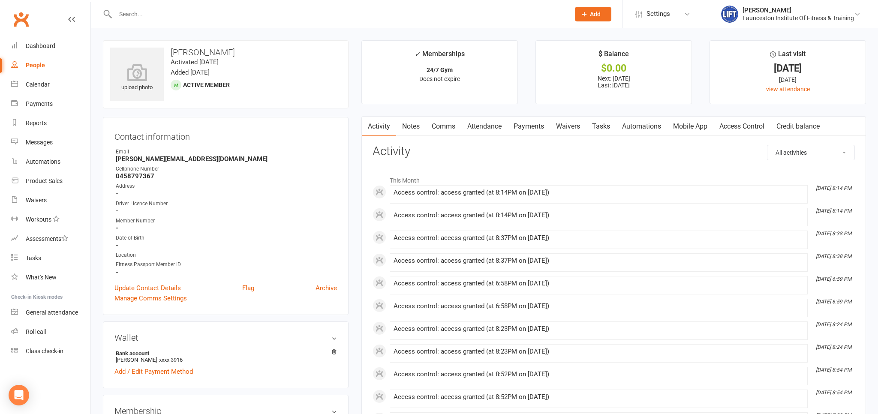
click at [514, 127] on link "Payments" at bounding box center [528, 127] width 42 height 20
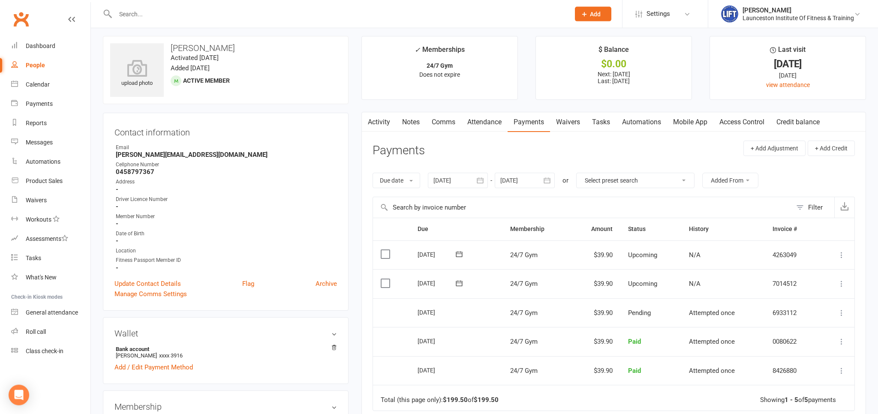
scroll to position [45, 0]
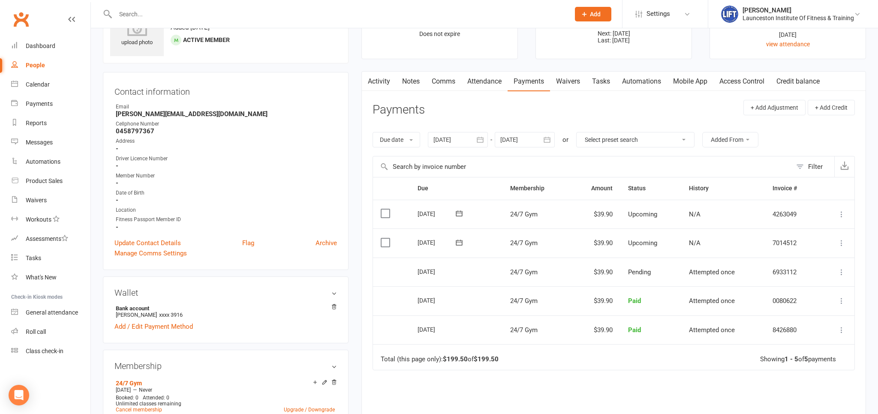
drag, startPoint x: 846, startPoint y: 266, endPoint x: 843, endPoint y: 270, distance: 5.2
click at [845, 268] on button at bounding box center [841, 272] width 10 height 10
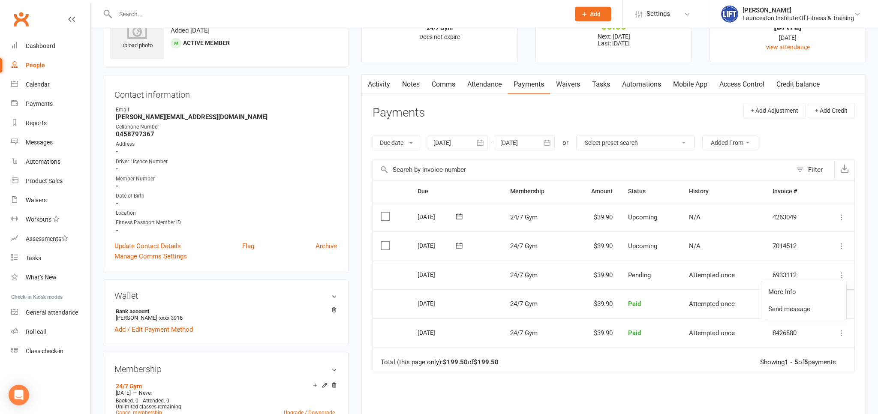
scroll to position [0, 0]
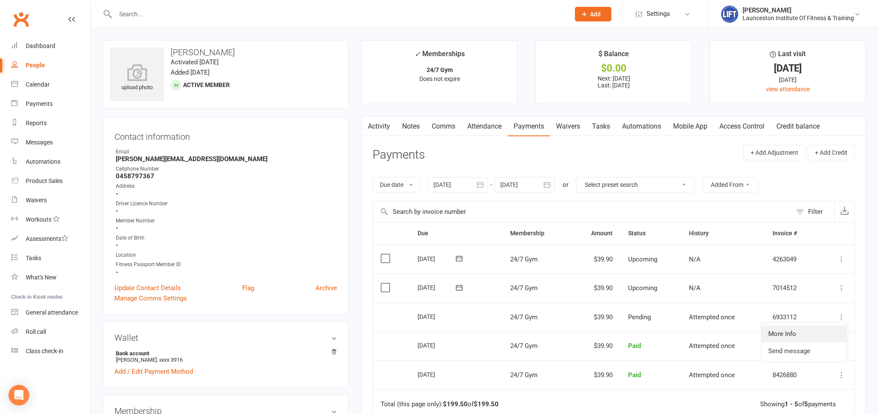
click at [801, 335] on link "More Info" at bounding box center [803, 333] width 85 height 17
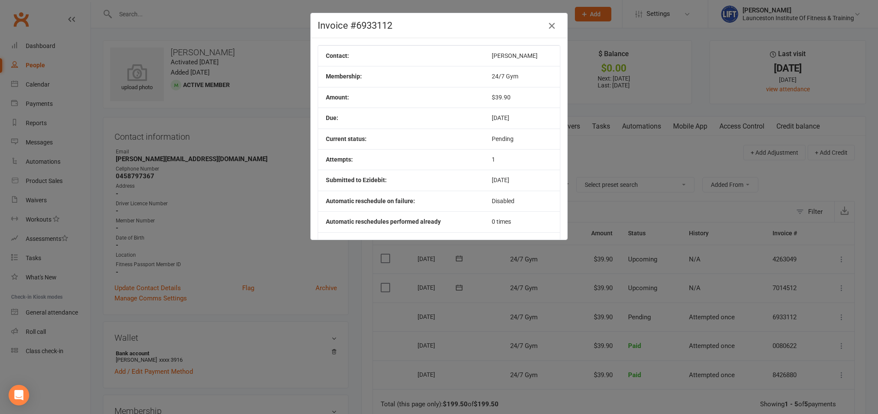
click at [555, 32] on button "button" at bounding box center [552, 26] width 14 height 14
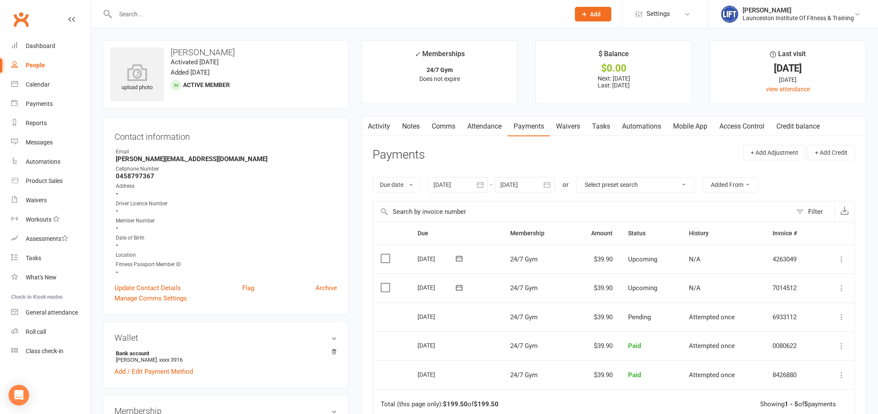
click at [444, 310] on div "16 Sep 2025" at bounding box center [436, 316] width 39 height 13
click at [443, 316] on div "16 Sep 2025" at bounding box center [436, 316] width 39 height 13
click at [750, 128] on link "Access Control" at bounding box center [741, 127] width 57 height 20
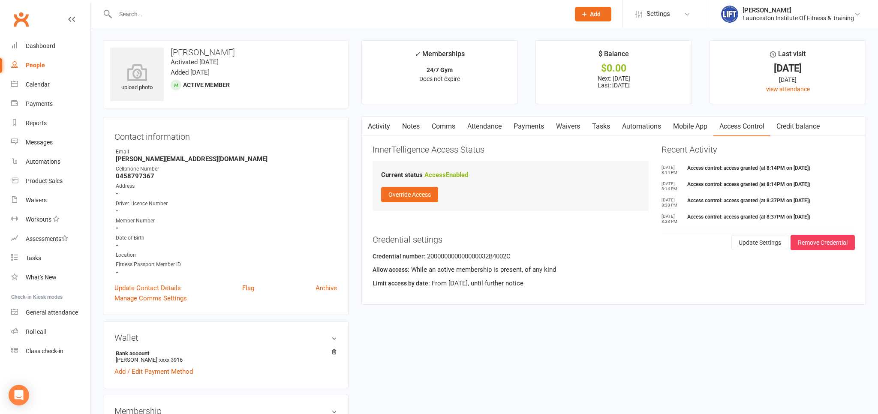
click at [529, 127] on link "Payments" at bounding box center [528, 127] width 42 height 20
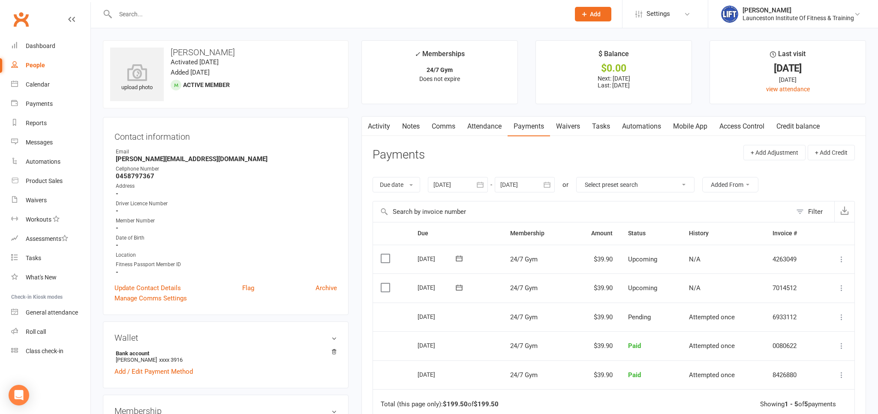
click at [839, 315] on icon at bounding box center [841, 317] width 9 height 9
click at [816, 333] on link "More Info" at bounding box center [803, 333] width 85 height 17
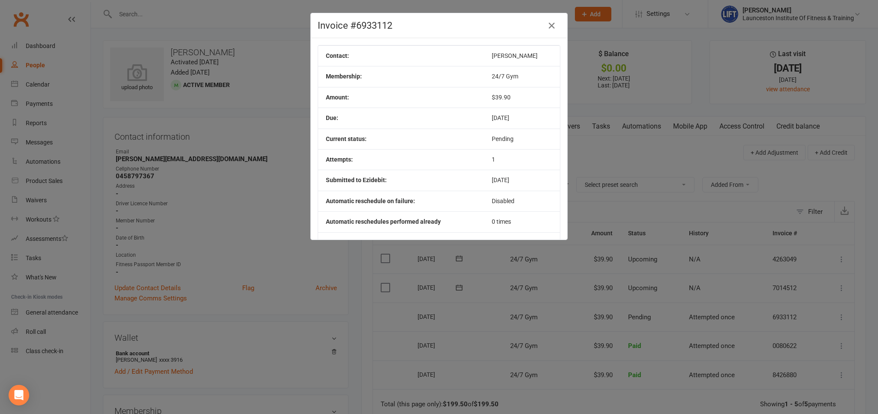
click at [633, 246] on div "Invoice #6933112 Contact: Rob Davies Membership: 24/7 Gym Amount: $39.90 Due: S…" at bounding box center [439, 207] width 878 height 414
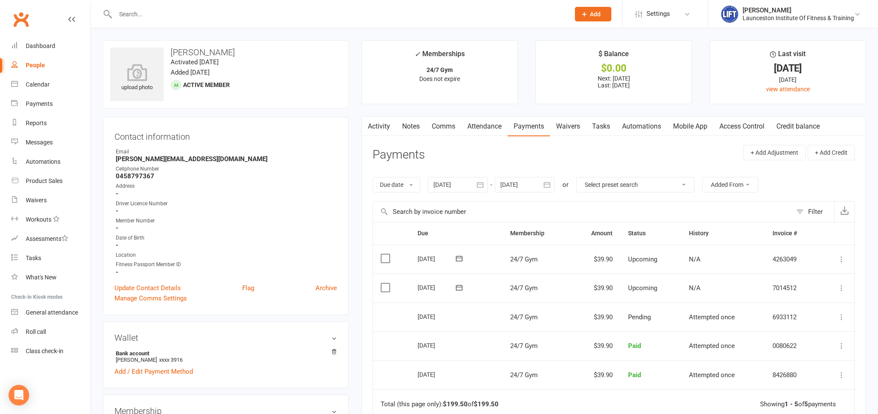
click at [843, 317] on icon at bounding box center [841, 317] width 9 height 9
click at [853, 303] on td "More Info Send message" at bounding box center [836, 317] width 35 height 29
click at [844, 342] on icon at bounding box center [841, 346] width 9 height 9
click at [858, 343] on div "Activity Notes Comms Attendance Payments Waivers Tasks Automations Mobile App A…" at bounding box center [613, 327] width 504 height 423
click at [840, 316] on icon at bounding box center [841, 317] width 9 height 9
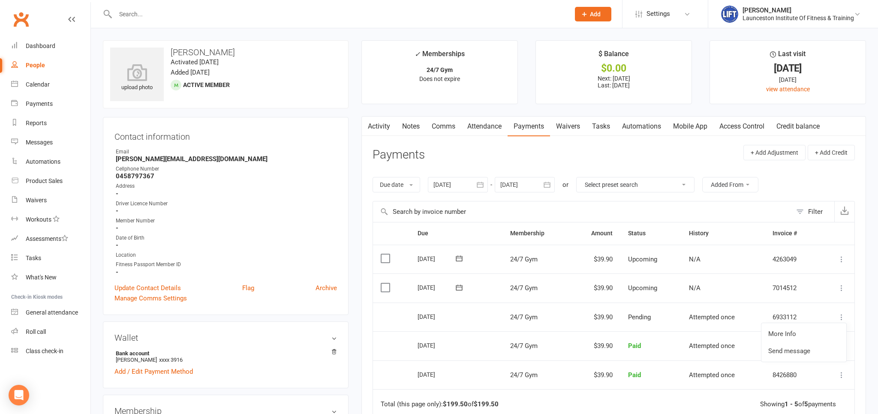
click at [863, 336] on div "Activity Notes Comms Attendance Payments Waivers Tasks Automations Mobile App A…" at bounding box center [613, 327] width 504 height 423
click at [841, 280] on td "Mark as Paid (Cash) Mark as Paid (POS) Mark as Paid (Other) Skip Change amount …" at bounding box center [836, 287] width 35 height 29
click at [838, 291] on button at bounding box center [841, 288] width 10 height 10
click at [856, 320] on div "Activity Notes Comms Attendance Payments Waivers Tasks Automations Mobile App A…" at bounding box center [613, 327] width 504 height 423
click at [207, 11] on input "text" at bounding box center [338, 14] width 451 height 12
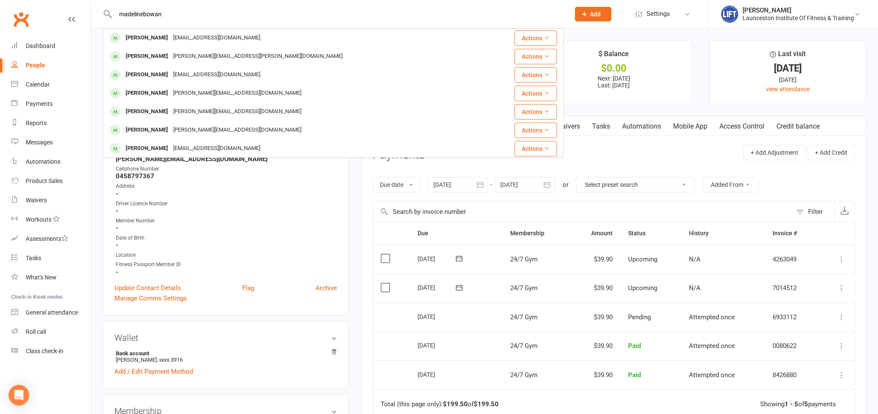
click at [143, 12] on input "madelinebowan" at bounding box center [338, 14] width 451 height 12
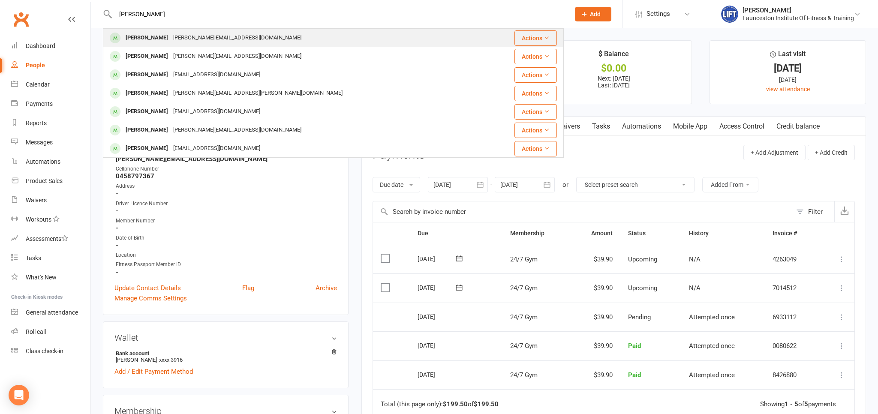
type input "madeline bowan"
click at [179, 31] on div "Madeleine Bowen M.bowen@live.com.au" at bounding box center [295, 38] width 382 height 18
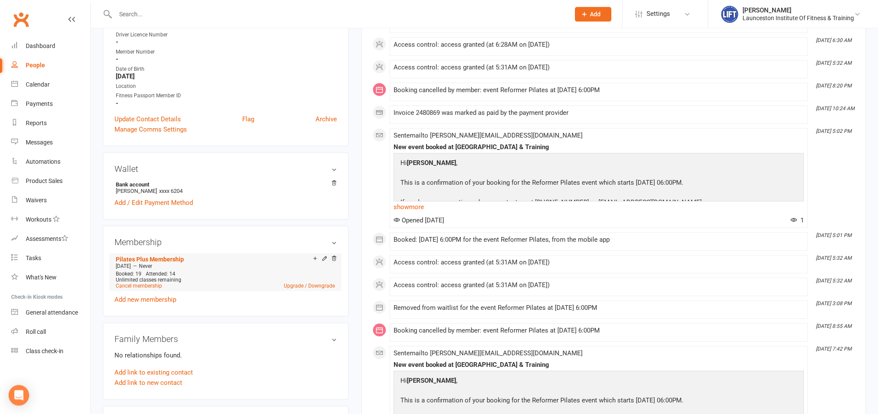
scroll to position [226, 0]
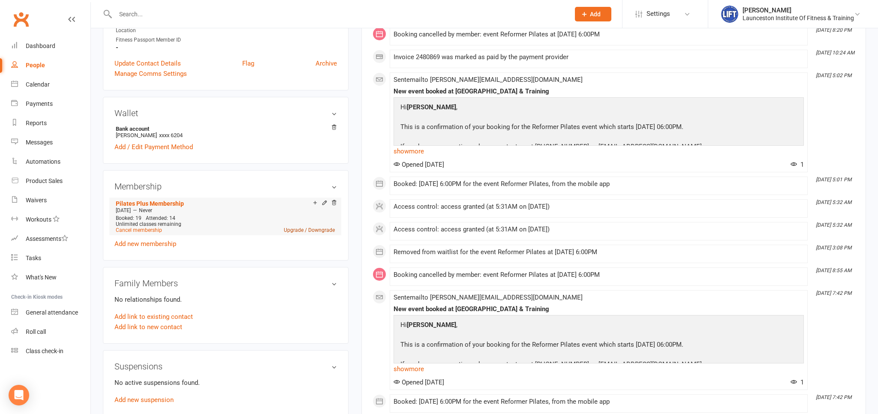
click at [315, 231] on link "Upgrade / Downgrade" at bounding box center [309, 230] width 51 height 6
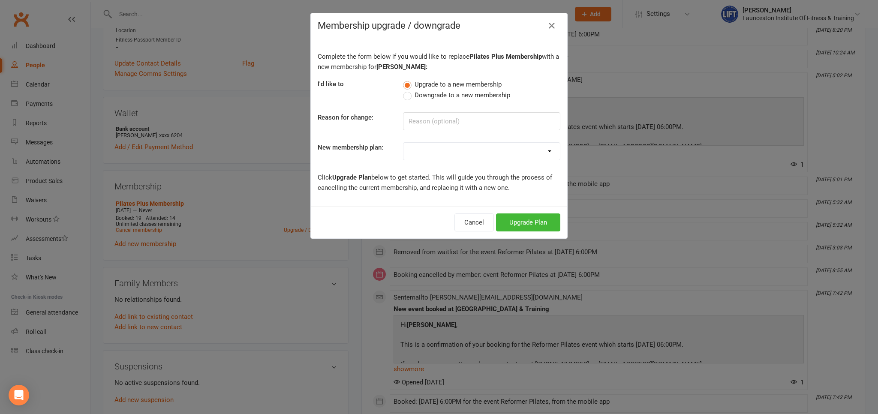
click at [536, 167] on div "Complete the form below if you would like to replace Pilates Plus Membership wi…" at bounding box center [439, 122] width 256 height 168
click at [534, 158] on div "Complete the form below if you would like to replace Pilates Plus Membership wi…" at bounding box center [439, 122] width 256 height 168
click at [403, 143] on select "24/7 Gym Membership Pilates Plus Membership Casual Visit- $20 Upfront 24/7 Gym …" at bounding box center [481, 151] width 156 height 17
select select "0"
click option "24/7 Gym Membership" at bounding box center [0, 0] width 0 height 0
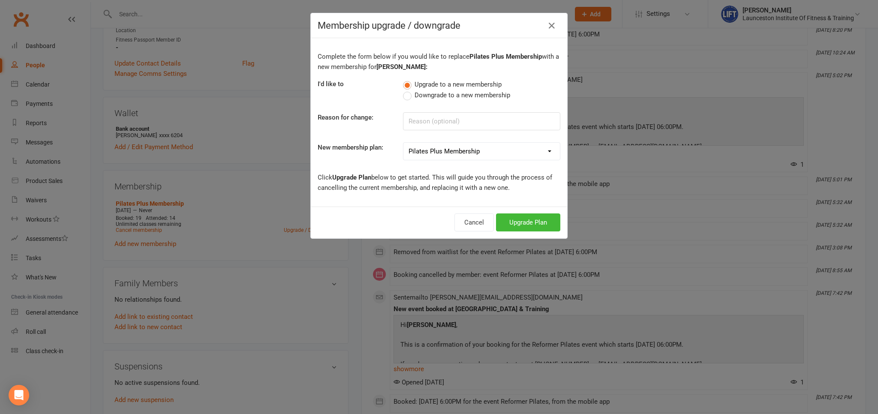
click at [407, 93] on label "Downgrade to a new membership" at bounding box center [456, 95] width 107 height 10
click at [407, 90] on input "Downgrade to a new membership" at bounding box center [406, 90] width 6 height 0
click at [522, 222] on button "Downgrade Plan" at bounding box center [523, 222] width 73 height 18
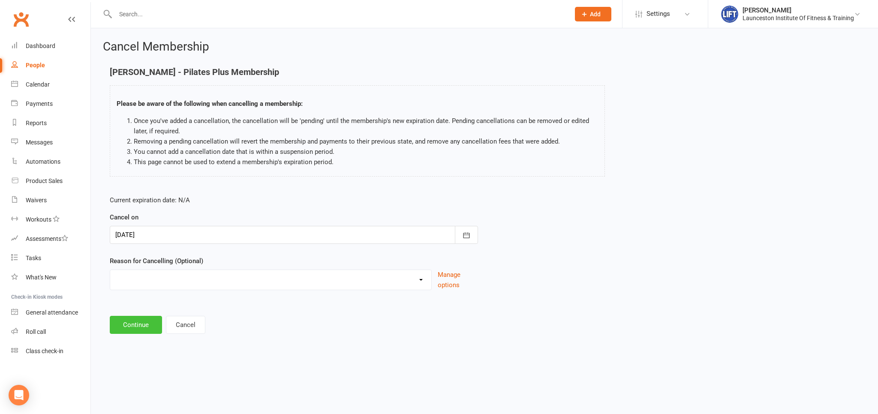
click at [147, 328] on button "Continue" at bounding box center [136, 325] width 52 height 18
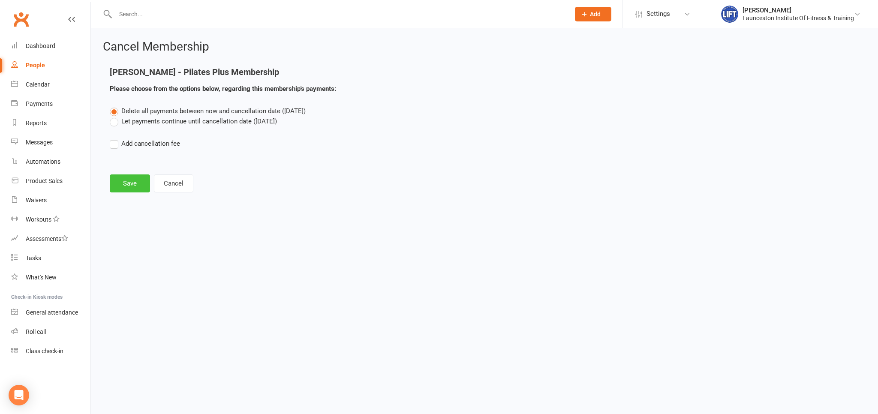
click at [131, 186] on button "Save" at bounding box center [130, 183] width 40 height 18
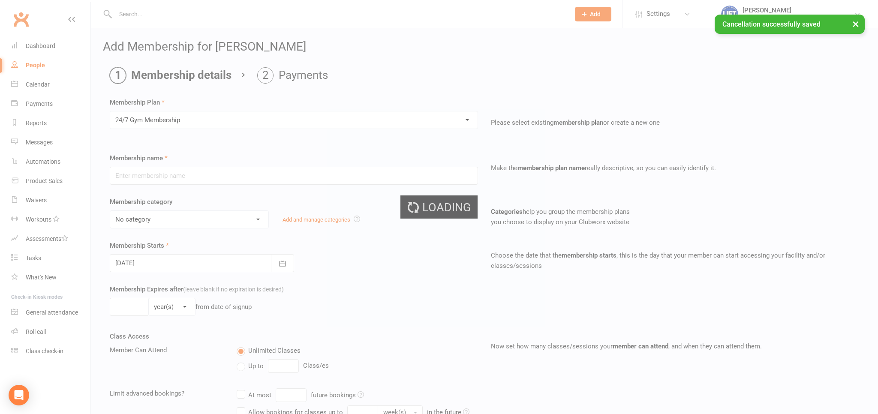
type input "24/7 Gym Membership"
select select "2"
type input "0"
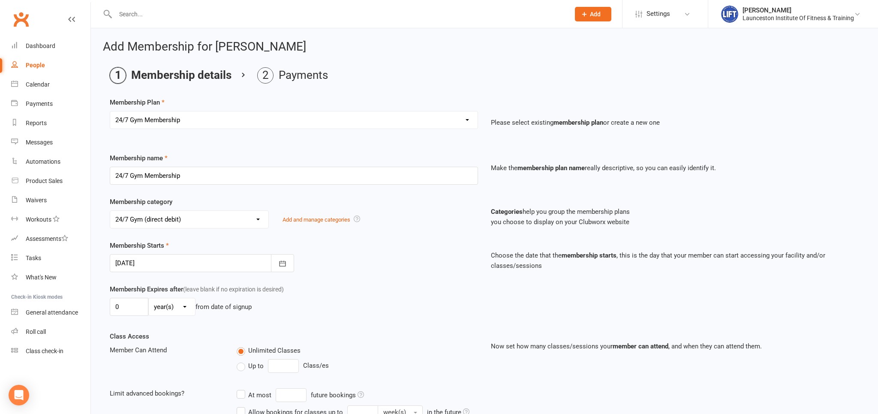
scroll to position [255, 0]
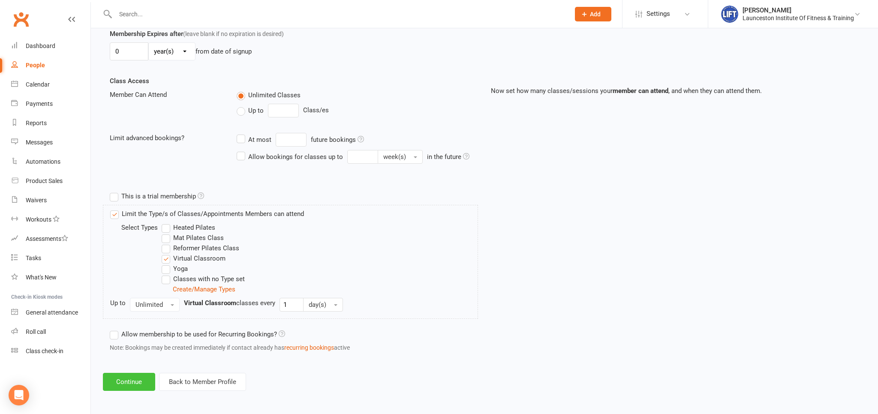
click at [128, 381] on button "Continue" at bounding box center [129, 382] width 52 height 18
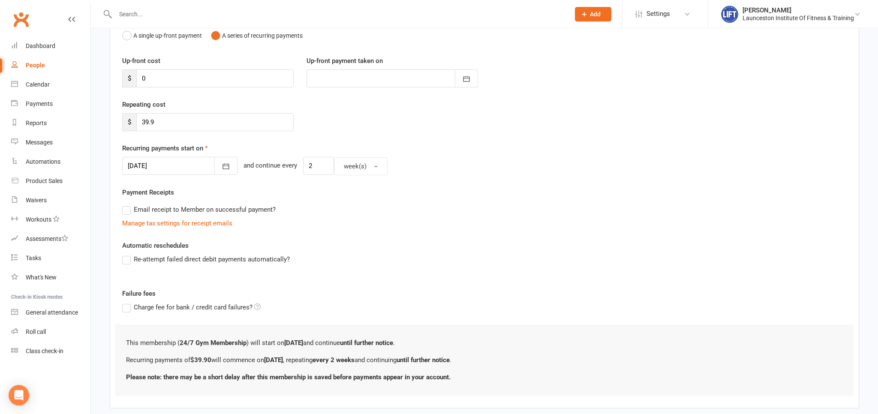
scroll to position [139, 0]
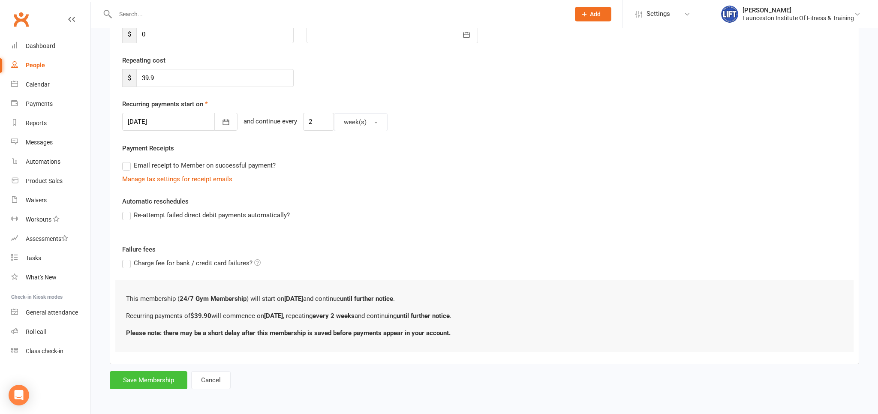
click at [138, 376] on button "Save Membership" at bounding box center [149, 380] width 78 height 18
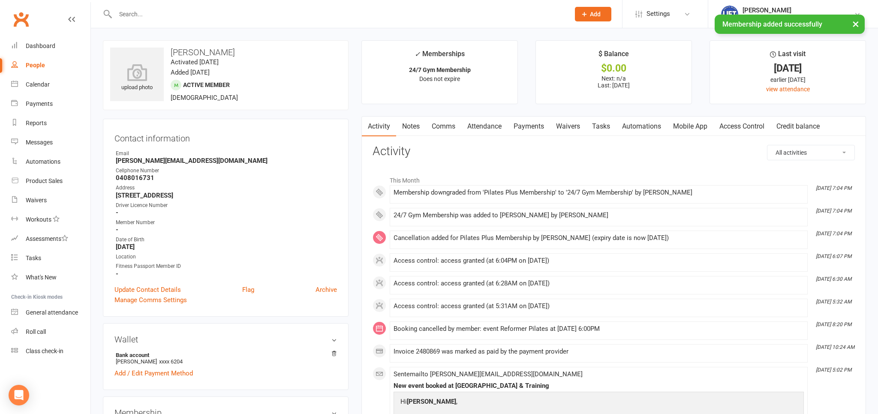
click at [516, 131] on link "Payments" at bounding box center [528, 127] width 42 height 20
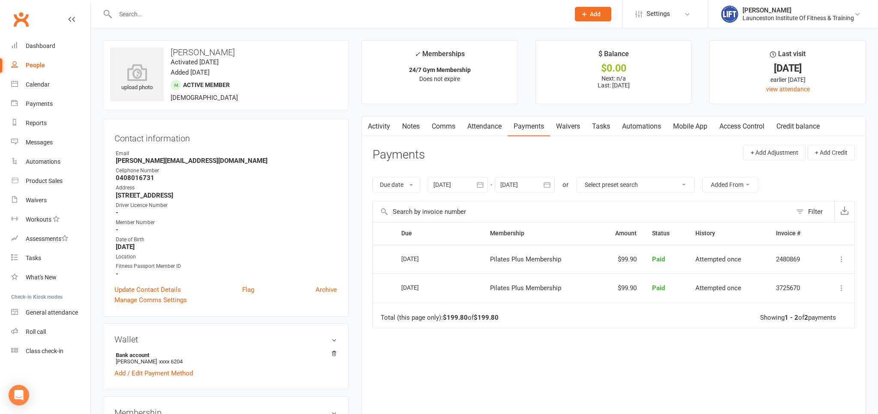
click at [390, 134] on link "Activity" at bounding box center [379, 127] width 34 height 20
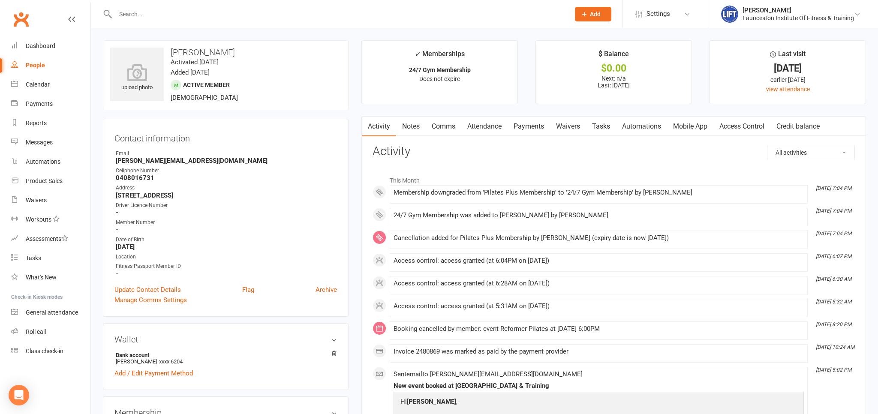
click at [745, 124] on link "Access Control" at bounding box center [741, 127] width 57 height 20
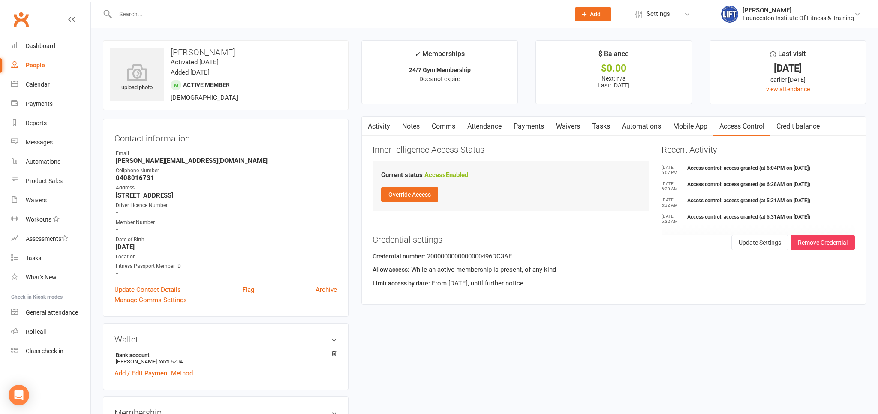
click at [528, 132] on link "Payments" at bounding box center [528, 127] width 42 height 20
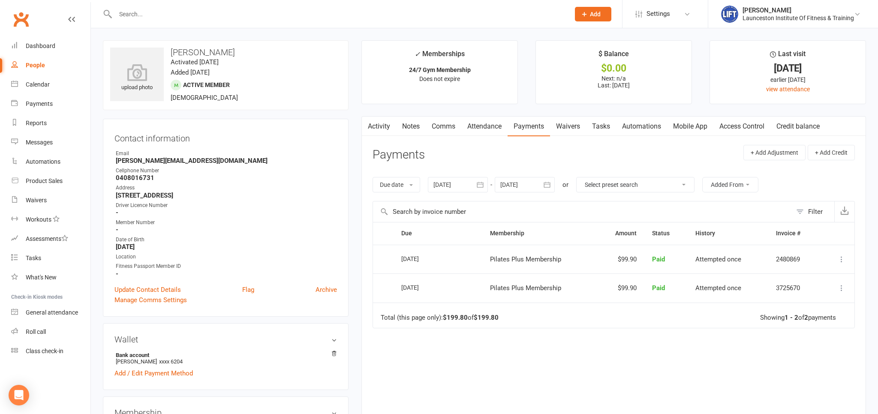
click at [166, 12] on input "text" at bounding box center [338, 14] width 451 height 12
paste input "20000000000000004995BDBE"
type input "20000000000000004995BDBE"
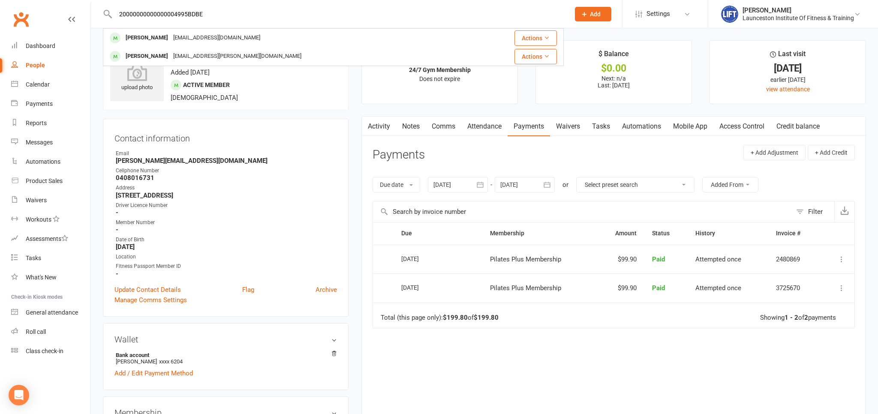
drag, startPoint x: 232, startPoint y: 15, endPoint x: 31, endPoint y: 13, distance: 200.6
click at [113, 13] on input "20000000000000004995BDBE" at bounding box center [338, 14] width 451 height 12
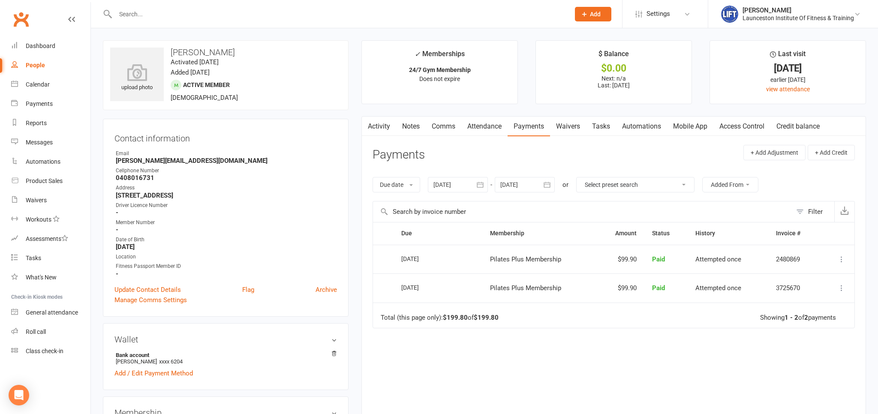
click at [282, 15] on input "text" at bounding box center [338, 14] width 451 height 12
paste input "Seniya Wijewardena"
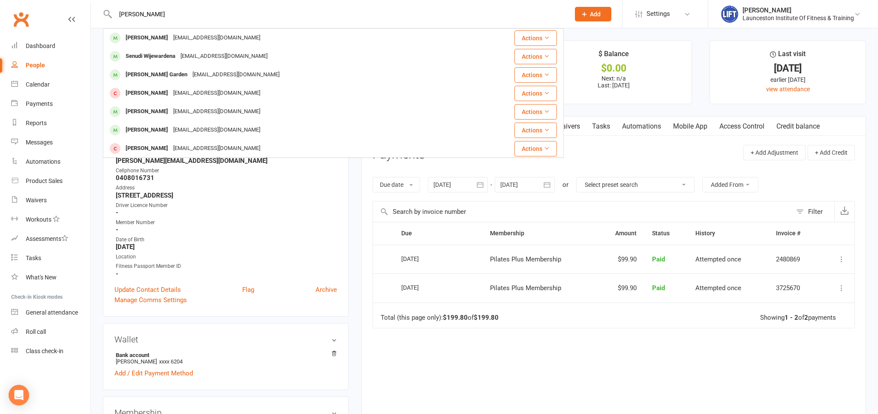
type input "Seniya Wijewardena"
click at [193, 36] on div "wijewardenas@gmail.com" at bounding box center [217, 38] width 92 height 12
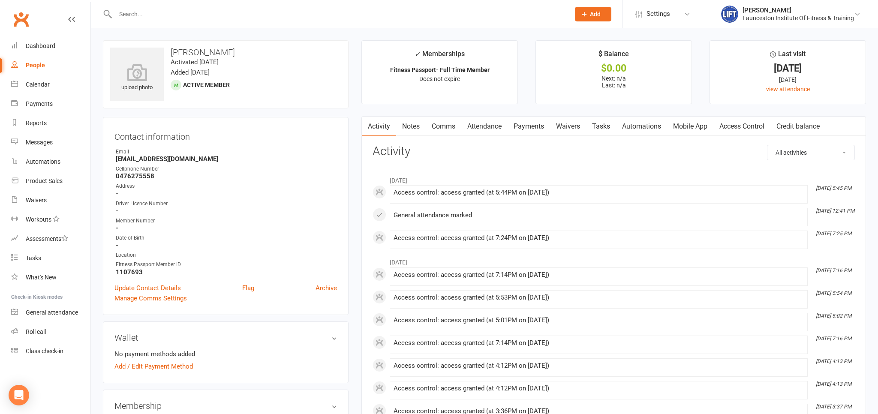
click at [541, 133] on link "Payments" at bounding box center [528, 127] width 42 height 20
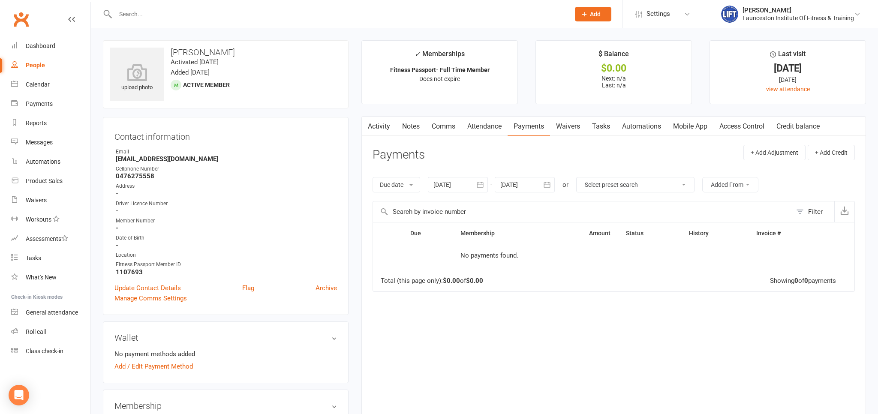
click at [732, 126] on link "Access Control" at bounding box center [741, 127] width 57 height 20
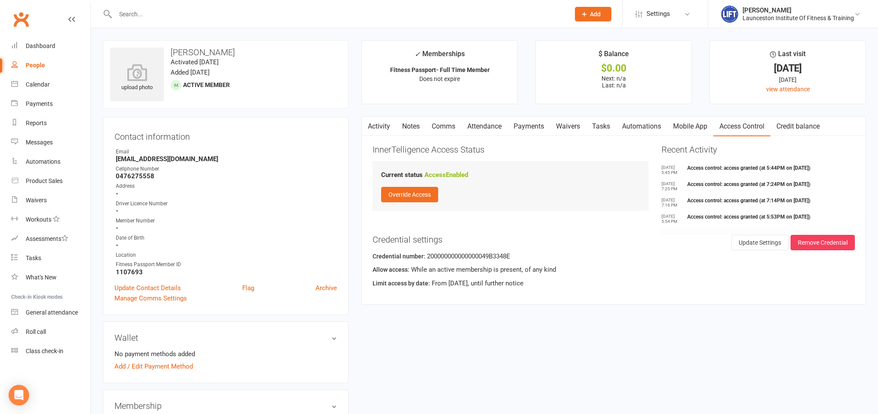
click at [525, 123] on link "Payments" at bounding box center [528, 127] width 42 height 20
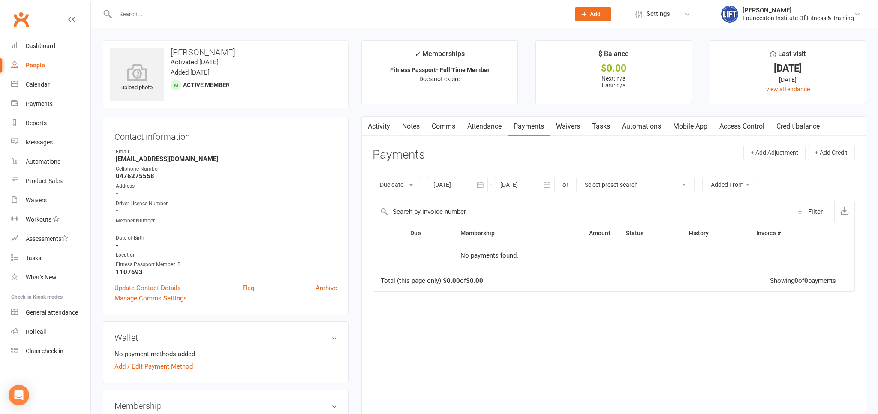
click at [373, 125] on scrollable-tabs "Activity Notes Comms Attendance Payments Waivers Tasks Automations Mobile App A…" at bounding box center [614, 127] width 504 height 20
click at [377, 122] on link "Activity" at bounding box center [379, 127] width 34 height 20
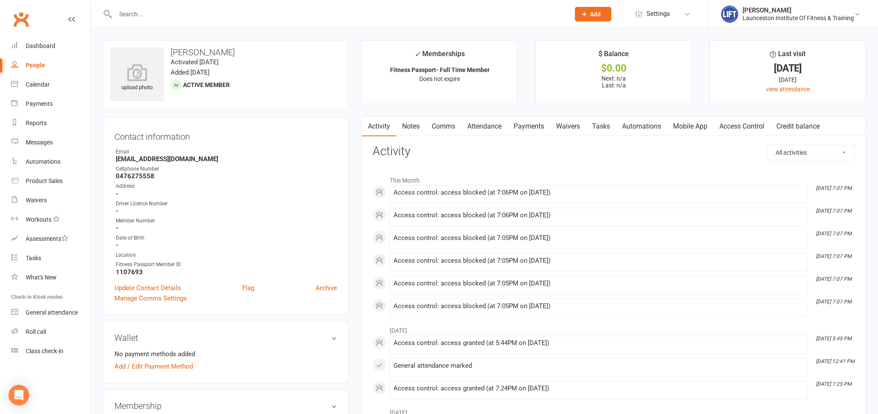
click at [756, 124] on link "Access Control" at bounding box center [741, 127] width 57 height 20
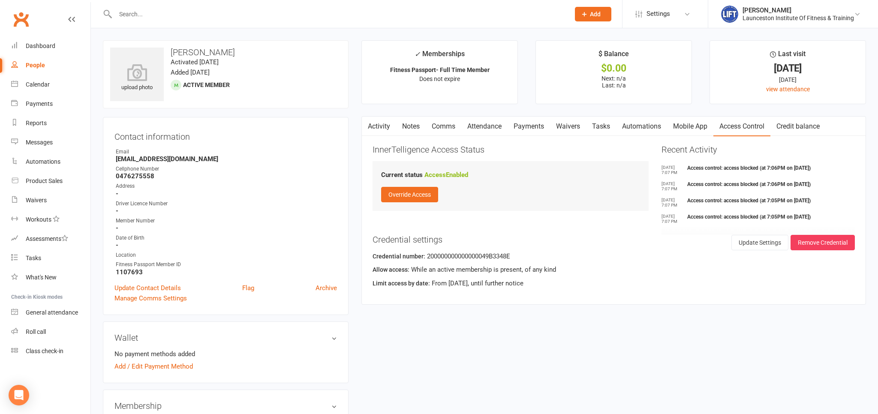
click at [426, 203] on div "Current status Access Enabled Override Access" at bounding box center [510, 186] width 276 height 50
click at [425, 198] on button "Override Access" at bounding box center [409, 194] width 57 height 15
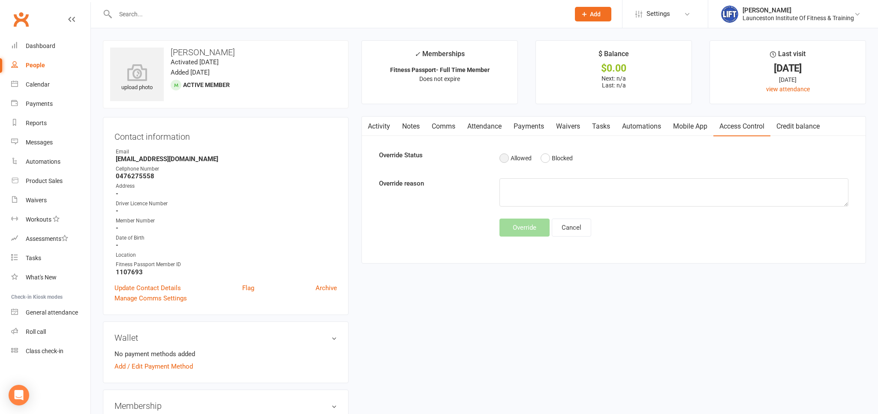
click at [505, 158] on button "Allowed" at bounding box center [515, 158] width 32 height 16
click at [518, 225] on button "Override" at bounding box center [524, 228] width 50 height 18
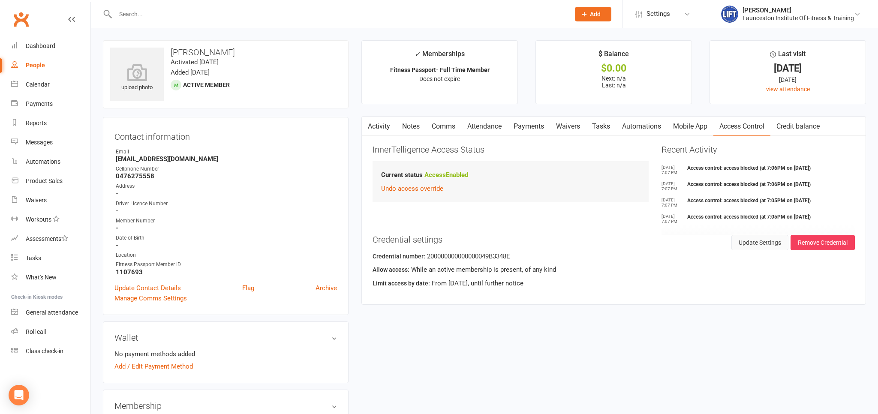
click at [758, 245] on button "Update Settings" at bounding box center [759, 242] width 57 height 15
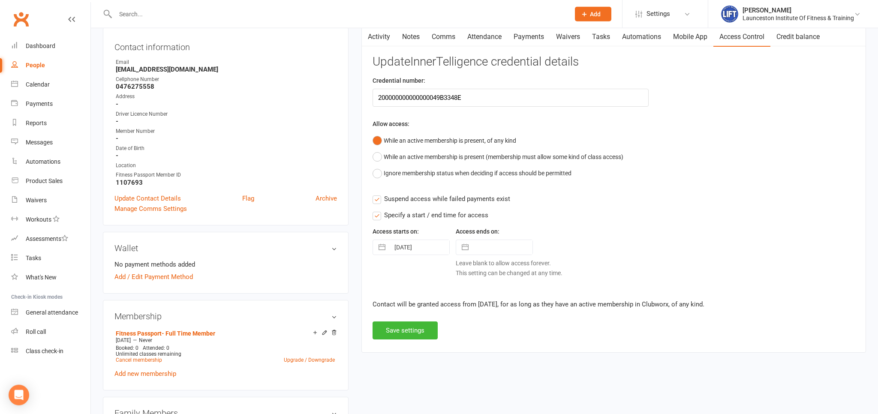
scroll to position [135, 0]
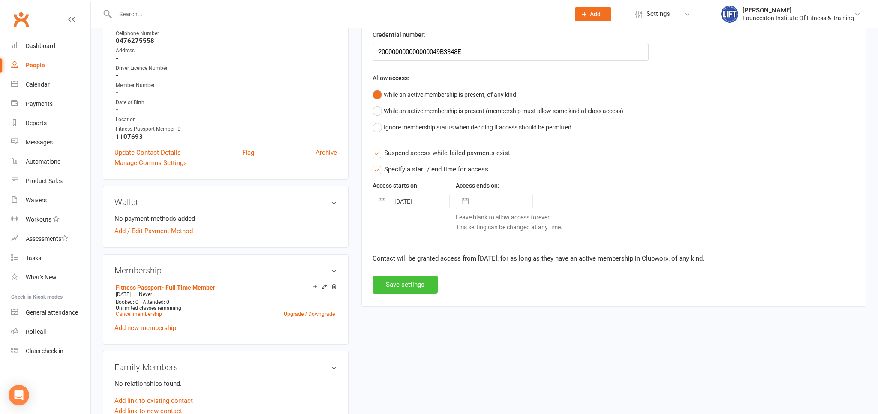
click at [416, 284] on button "Save settings" at bounding box center [404, 285] width 65 height 18
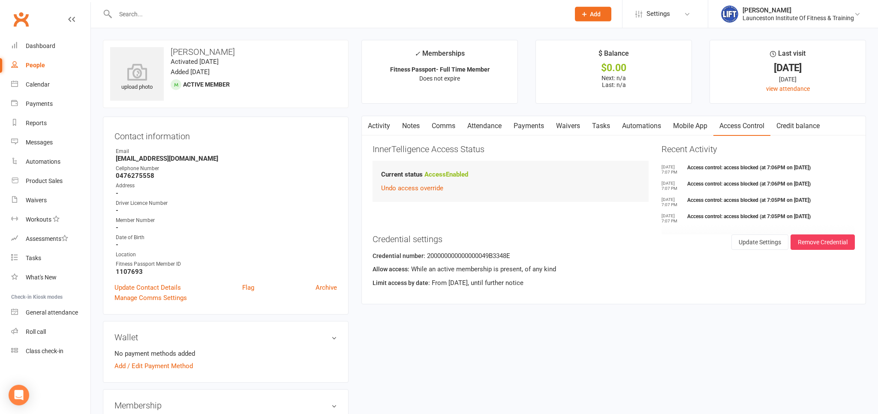
scroll to position [0, 0]
click at [376, 123] on link "Activity" at bounding box center [379, 127] width 34 height 20
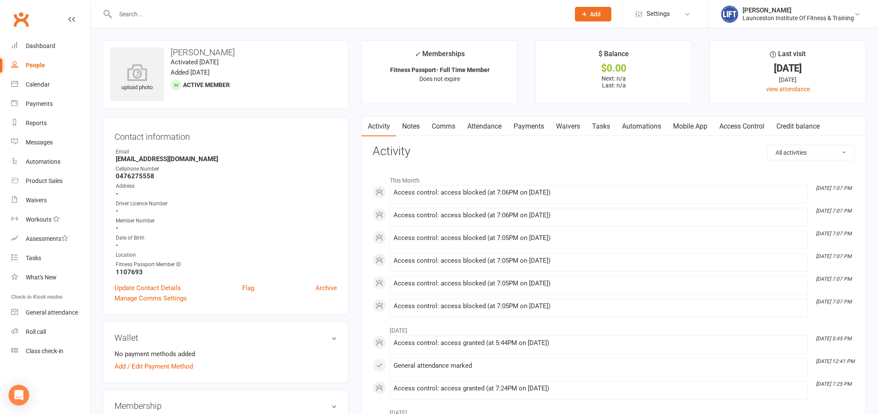
click at [536, 126] on link "Payments" at bounding box center [528, 127] width 42 height 20
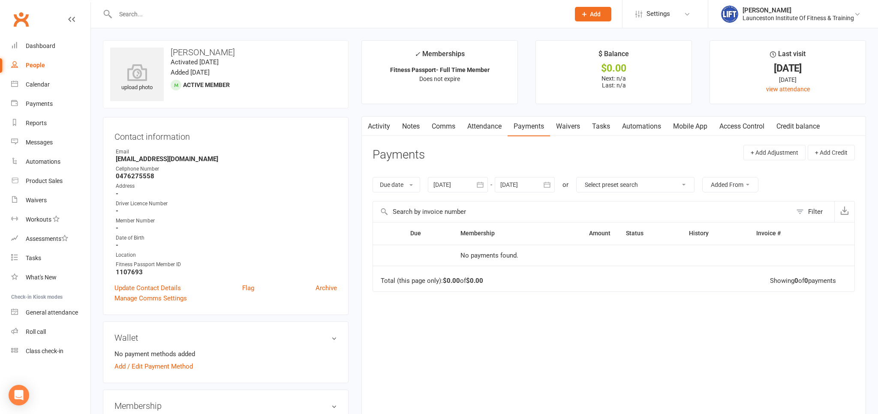
click at [744, 129] on link "Access Control" at bounding box center [741, 127] width 57 height 20
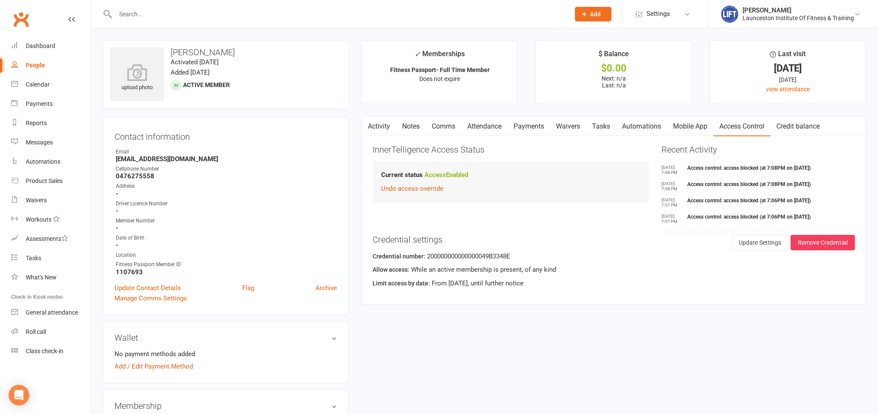
click at [140, 17] on input "text" at bounding box center [338, 14] width 451 height 12
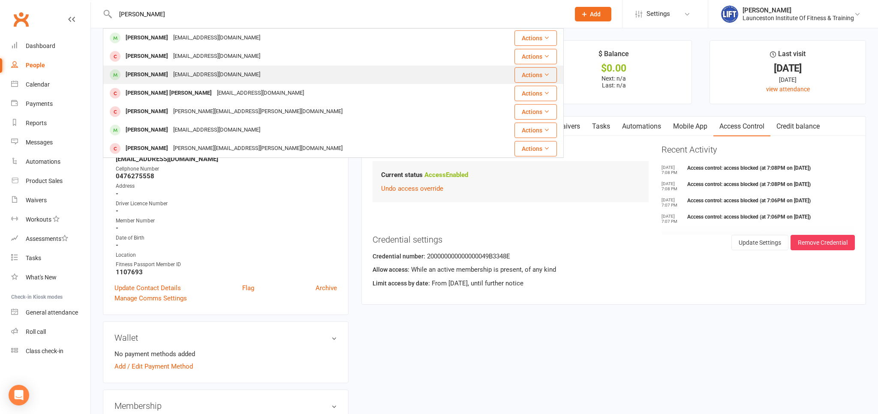
type input "john broo"
click at [178, 71] on div "brianfinch@kfmfitness.com.au" at bounding box center [217, 75] width 92 height 12
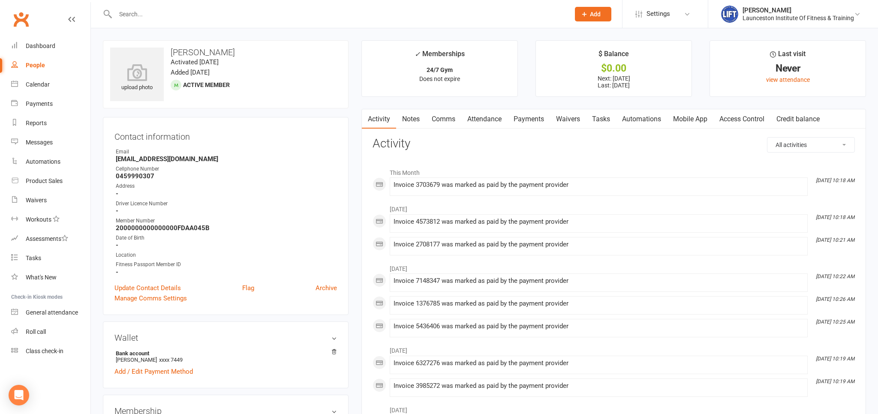
click at [738, 116] on link "Access Control" at bounding box center [741, 119] width 57 height 20
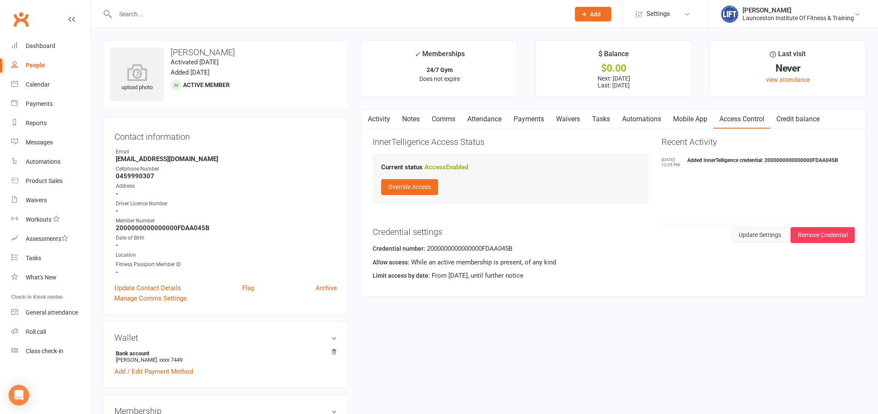
click at [755, 235] on button "Update Settings" at bounding box center [759, 234] width 57 height 15
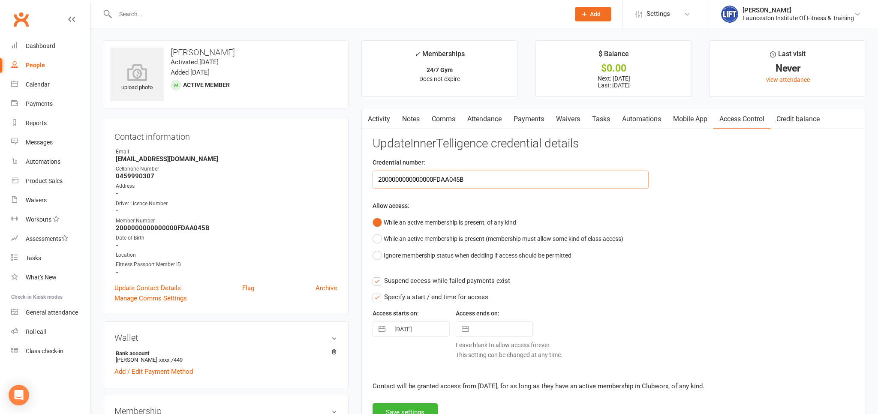
drag, startPoint x: 483, startPoint y: 177, endPoint x: 371, endPoint y: 186, distance: 112.2
click at [372, 186] on input "2000000000000000FDAA045B" at bounding box center [510, 180] width 276 height 18
paste input "2000000000000000B4854745"
type input "2000000000000000B4854745"
click at [468, 330] on button "button" at bounding box center [464, 329] width 15 height 15
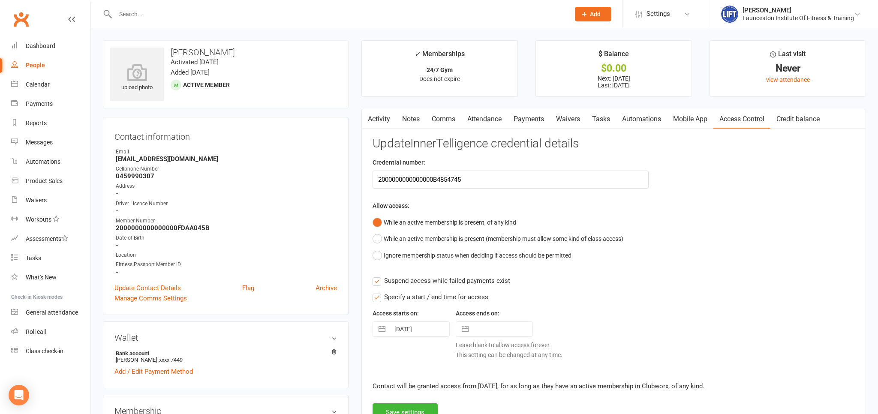
select select "7"
select select "2025"
select select "8"
select select "2025"
select select "9"
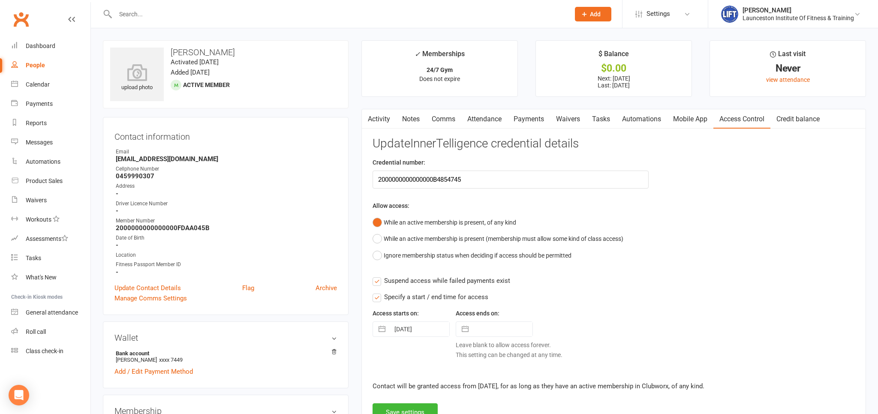
select select "2025"
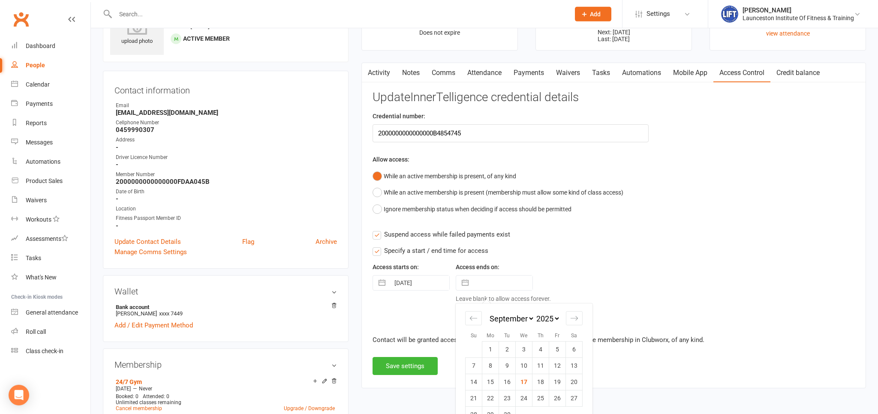
scroll to position [90, 0]
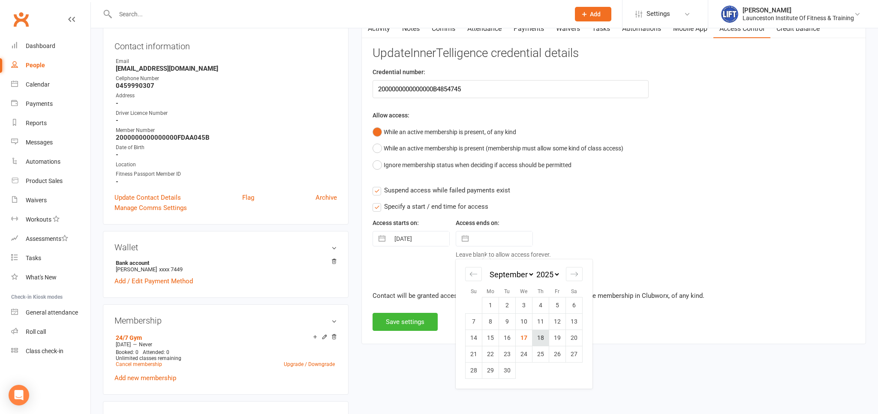
click at [544, 339] on td "18" at bounding box center [540, 338] width 17 height 16
type input "18 Sep 2025"
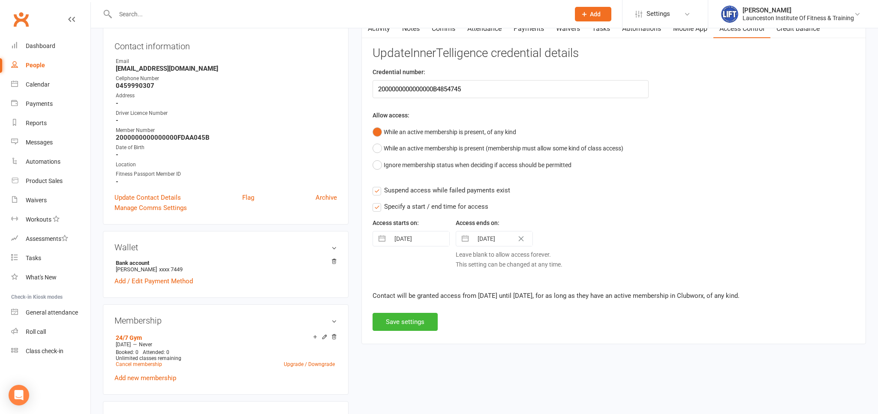
scroll to position [0, 0]
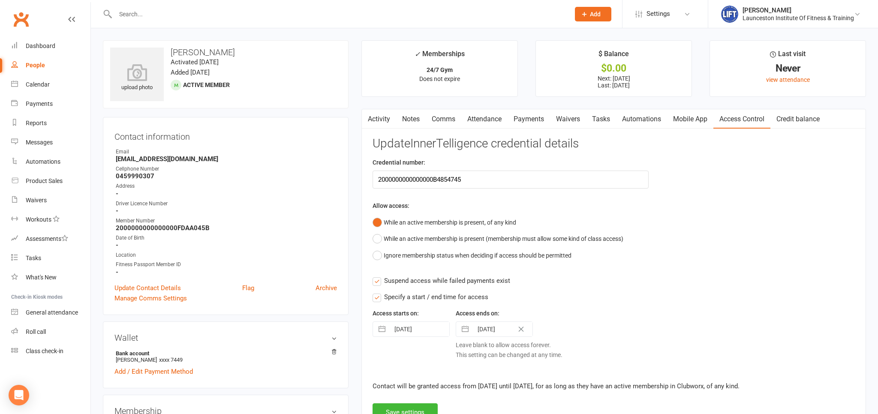
click at [336, 114] on contact-information "upload photo John Broomby Activated 25 November, 2024 Added 18 November, 2024 A…" at bounding box center [226, 177] width 246 height 275
click at [71, 321] on link "General attendance" at bounding box center [50, 312] width 79 height 19
